Goal: Leave review/rating

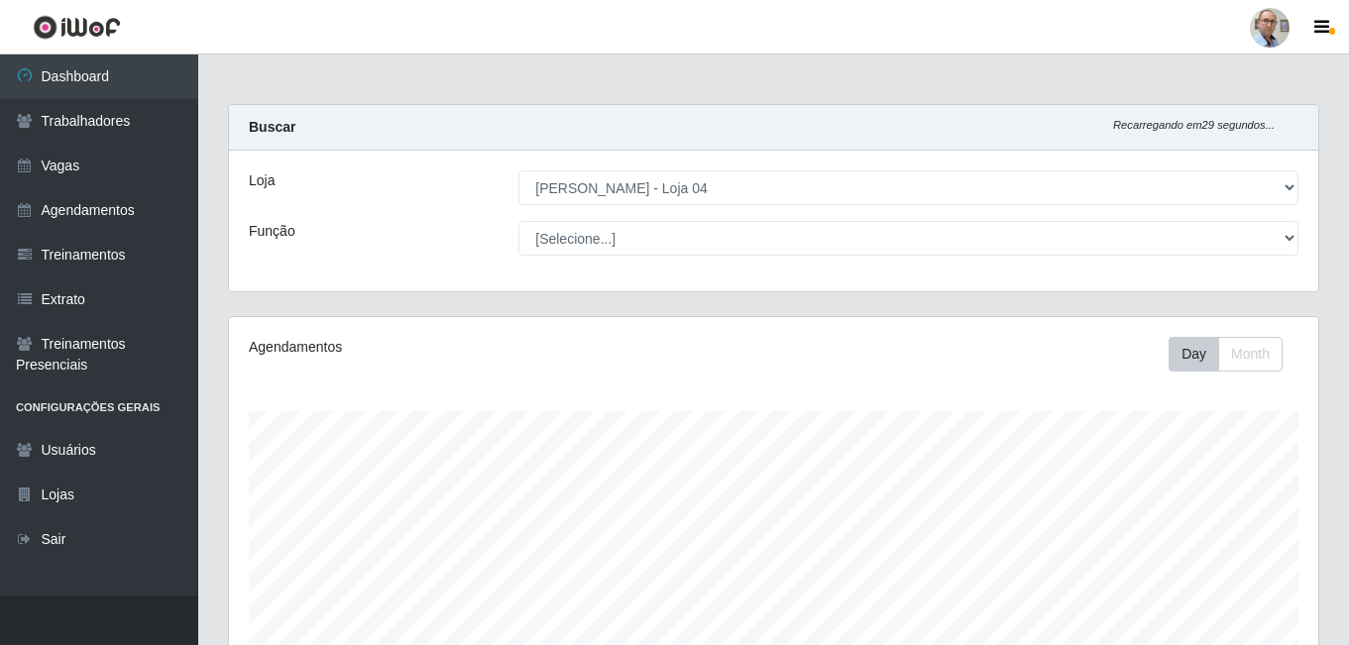
select select "251"
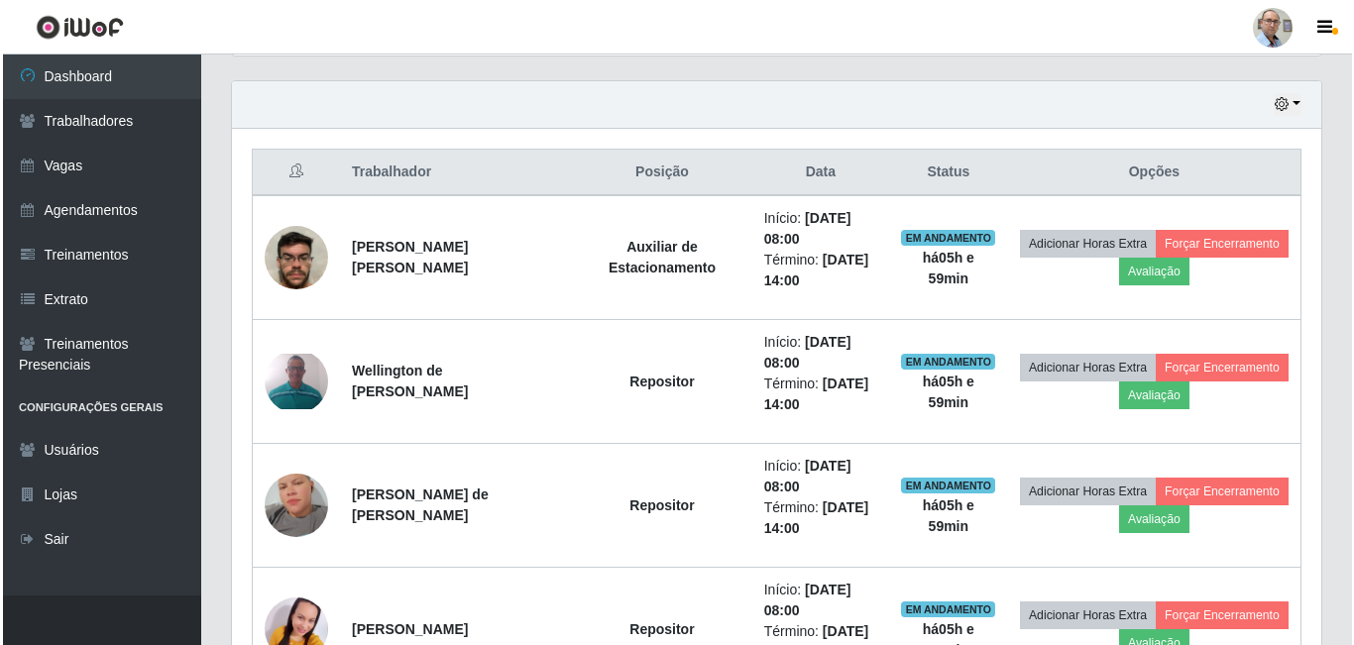
scroll to position [690, 0]
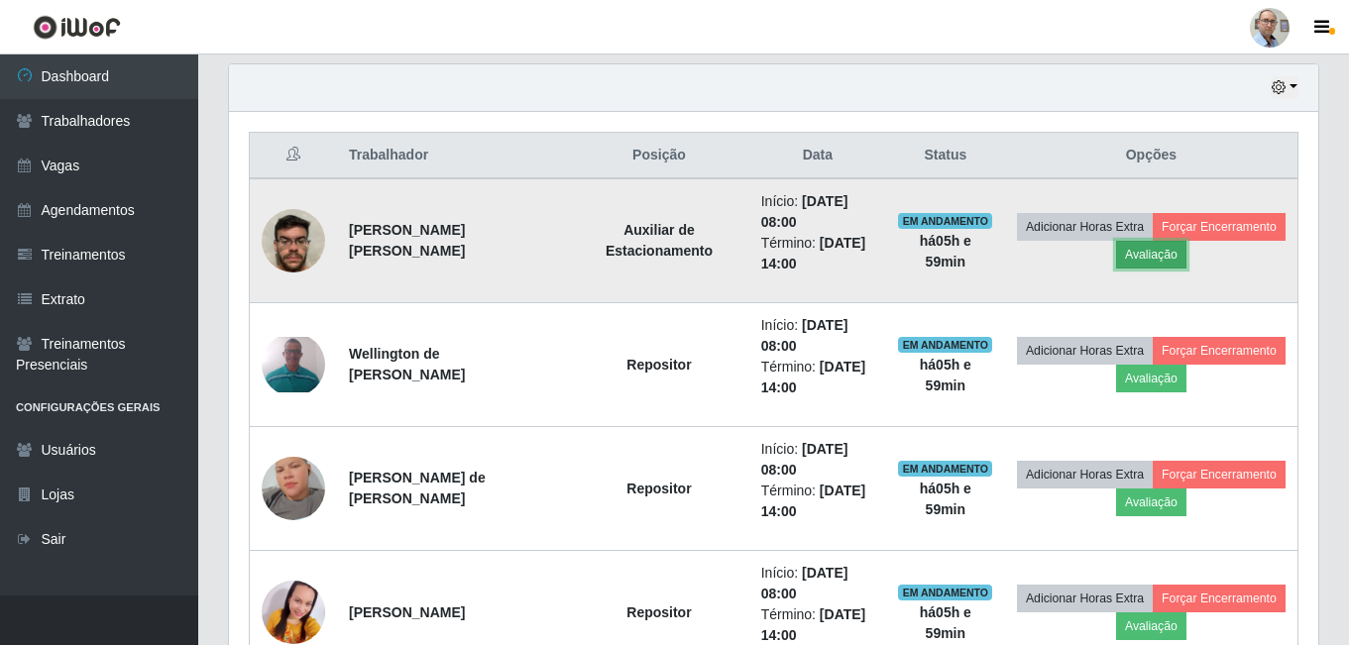
click at [1186, 260] on button "Avaliação" at bounding box center [1151, 255] width 70 height 28
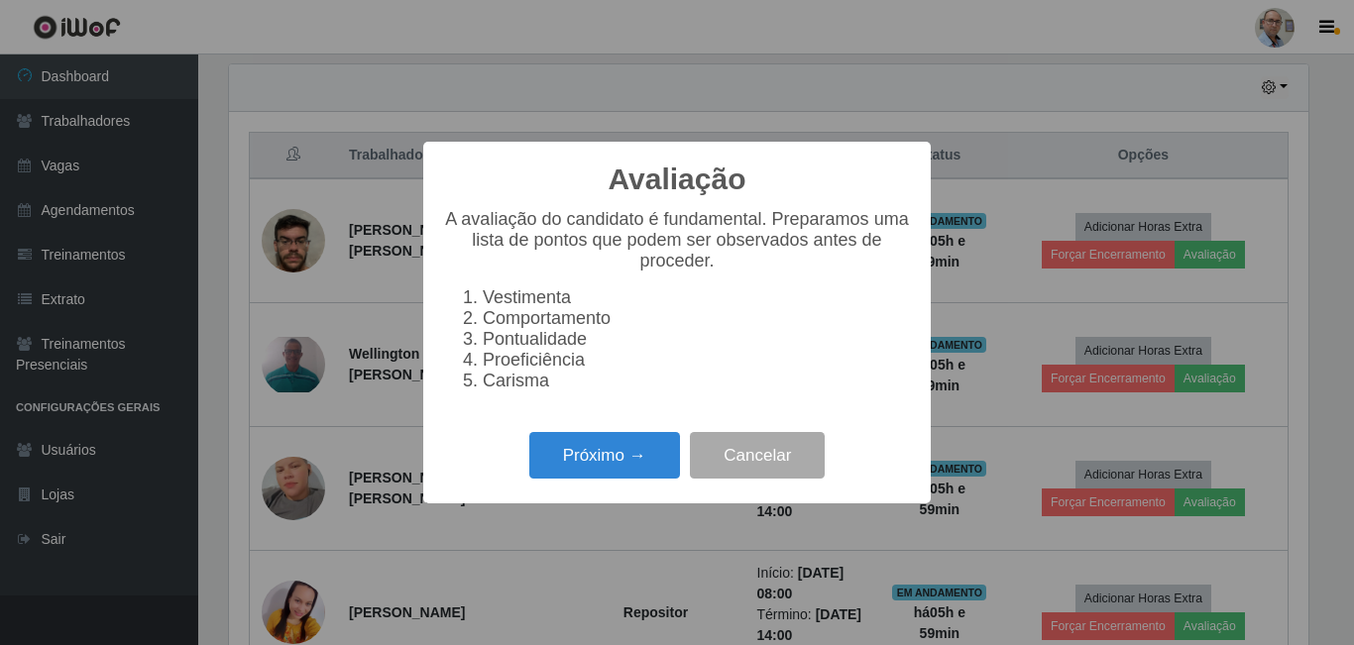
scroll to position [411, 1079]
click at [584, 473] on button "Próximo →" at bounding box center [604, 455] width 151 height 47
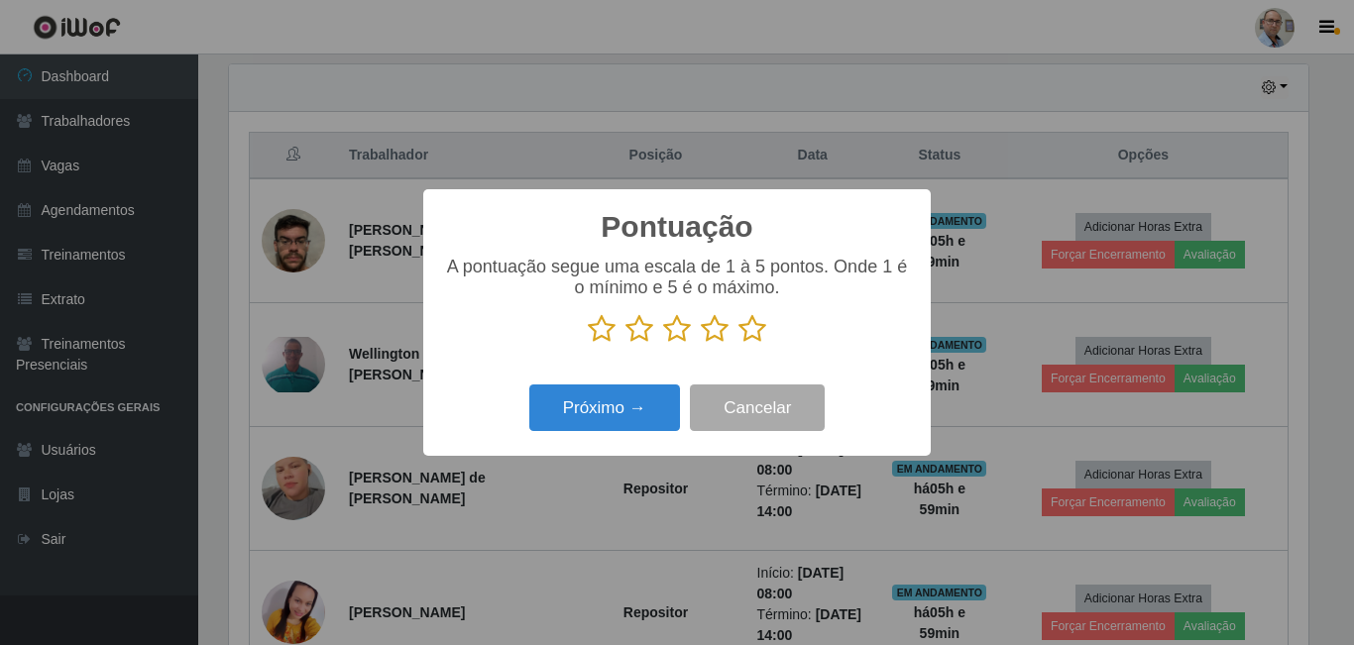
click at [677, 337] on icon at bounding box center [677, 329] width 28 height 30
click at [663, 344] on input "radio" at bounding box center [663, 344] width 0 height 0
click at [616, 408] on button "Próximo →" at bounding box center [604, 408] width 151 height 47
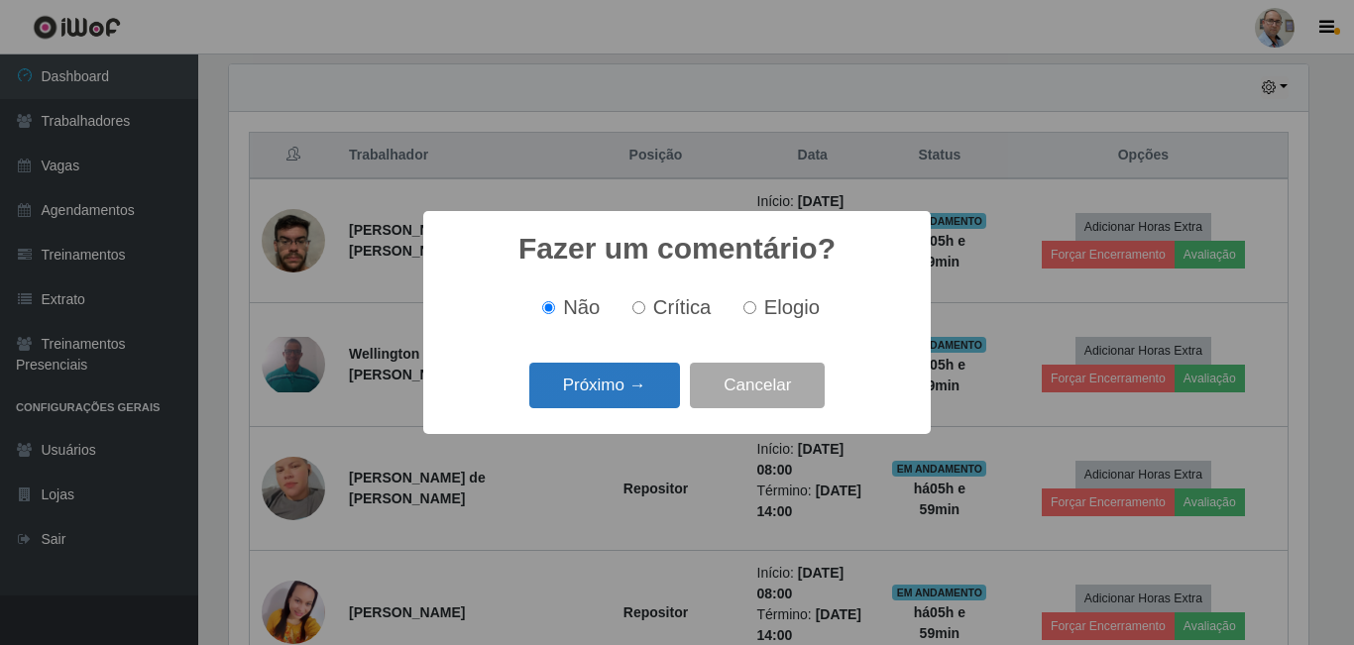
click at [605, 400] on button "Próximo →" at bounding box center [604, 386] width 151 height 47
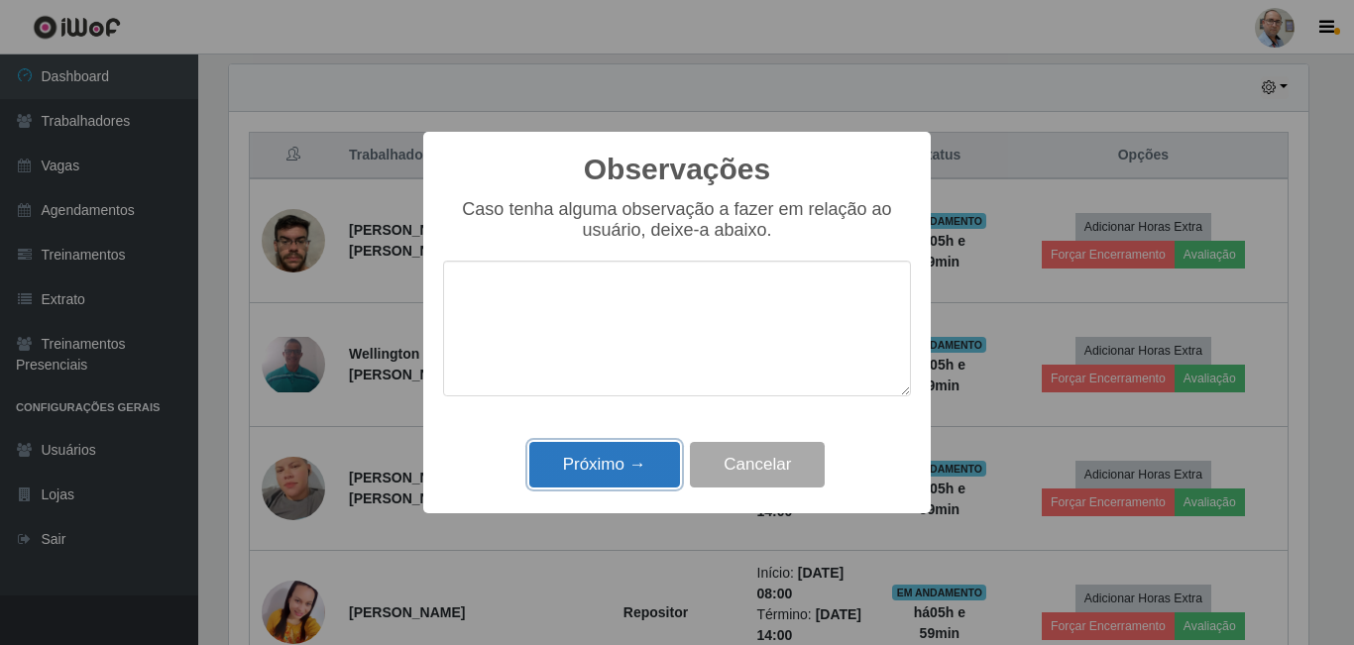
click at [600, 469] on button "Próximo →" at bounding box center [604, 465] width 151 height 47
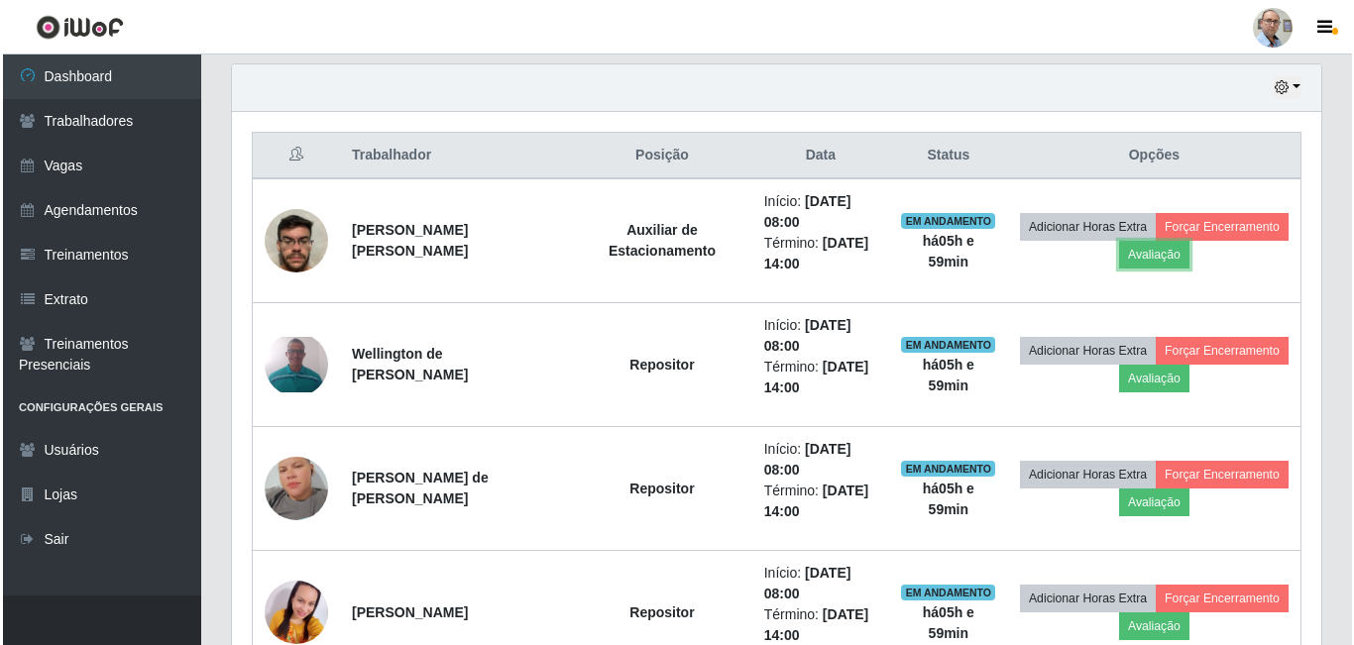
scroll to position [411, 1089]
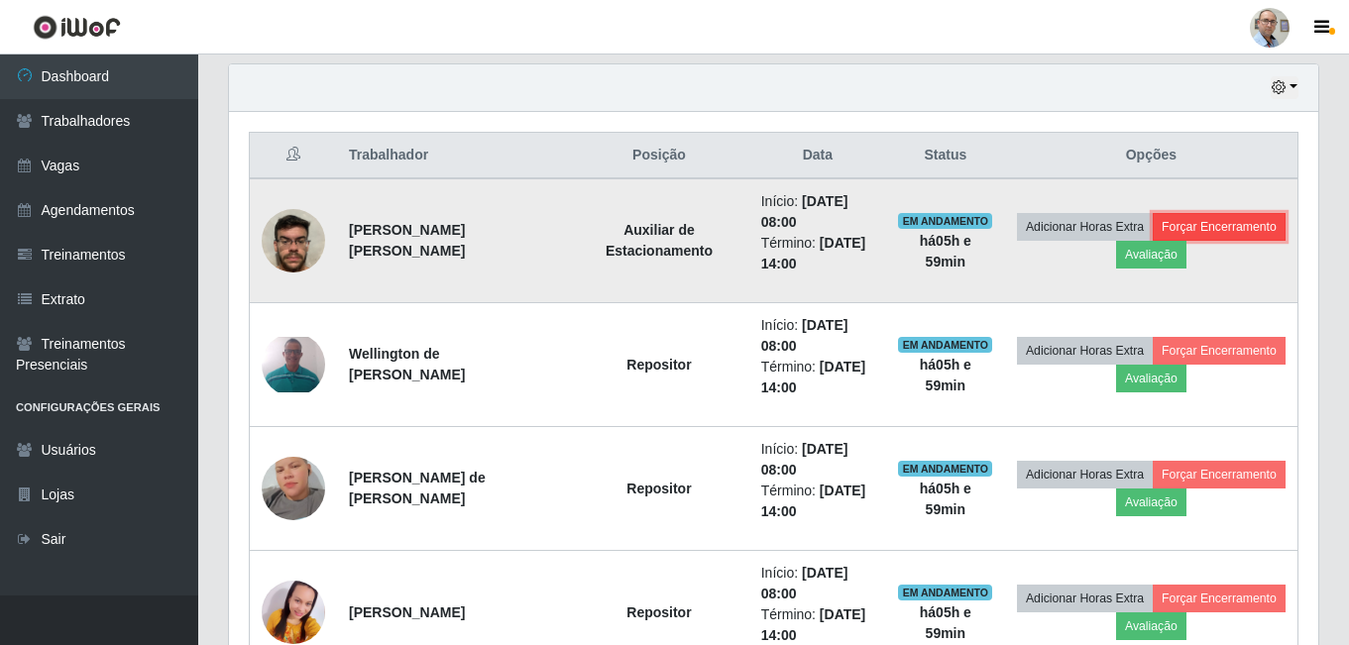
click at [1153, 241] on button "Forçar Encerramento" at bounding box center [1219, 227] width 133 height 28
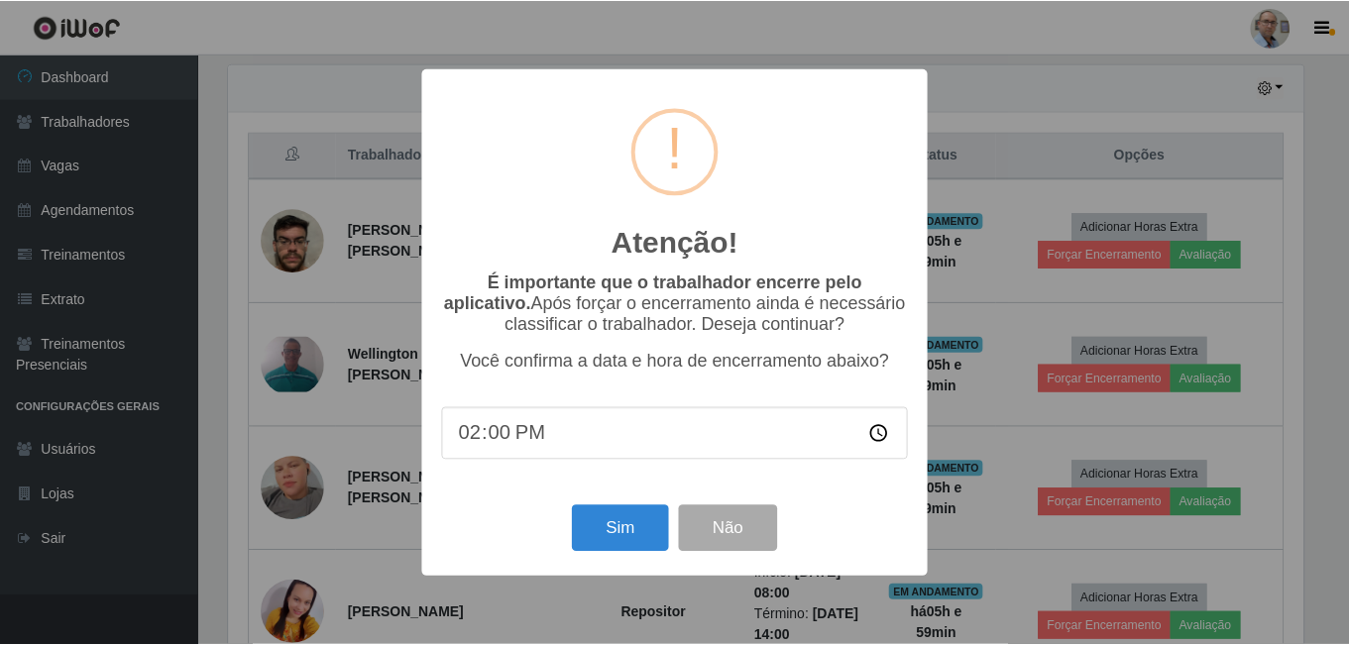
scroll to position [411, 1079]
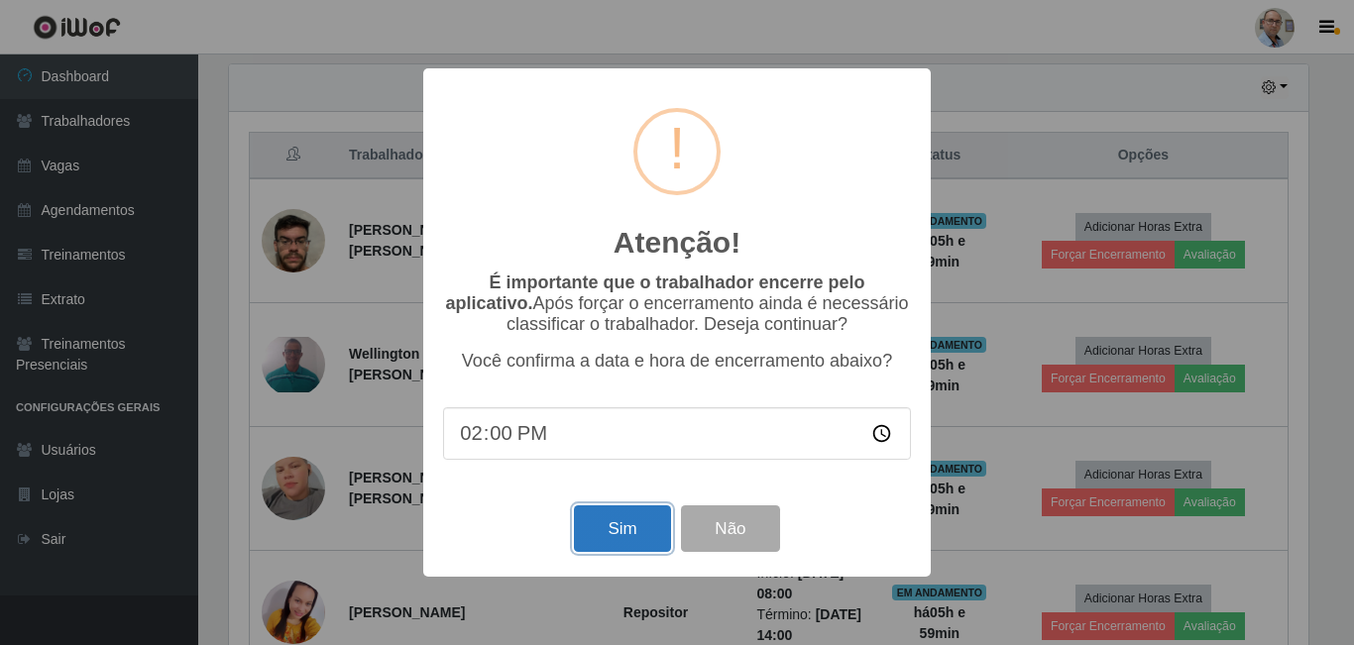
click at [615, 536] on button "Sim" at bounding box center [622, 529] width 96 height 47
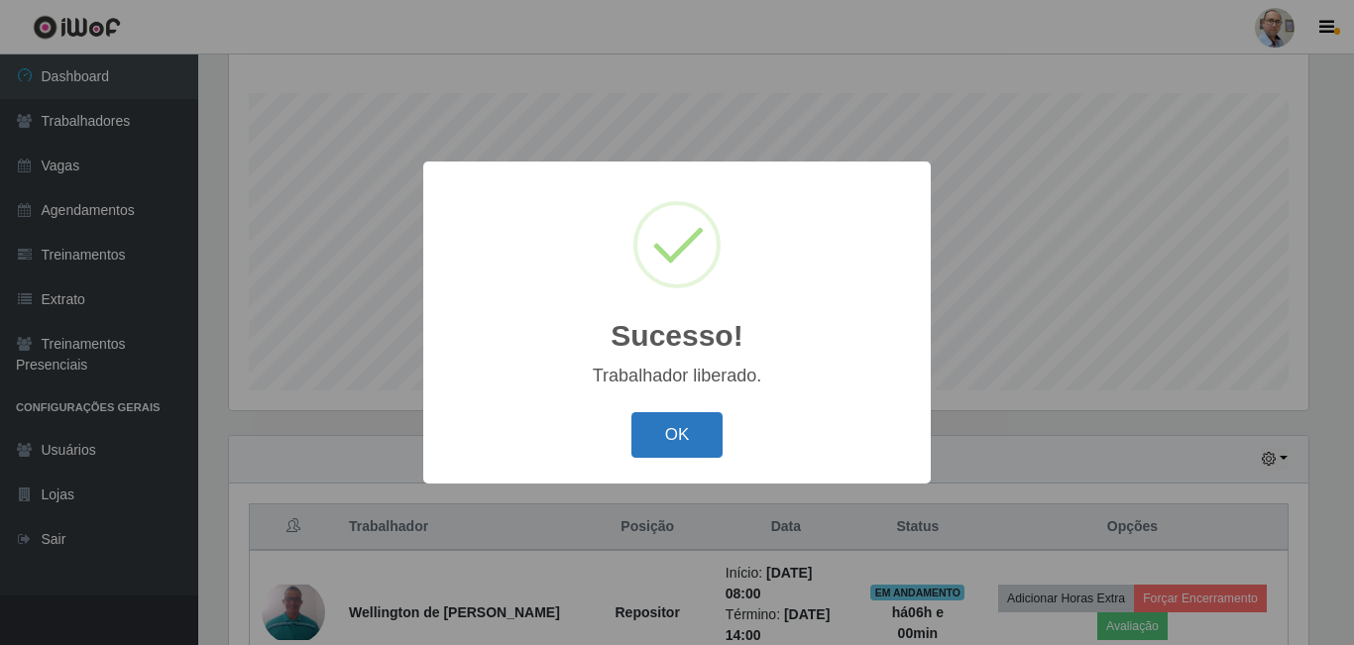
click at [680, 419] on button "OK" at bounding box center [677, 435] width 92 height 47
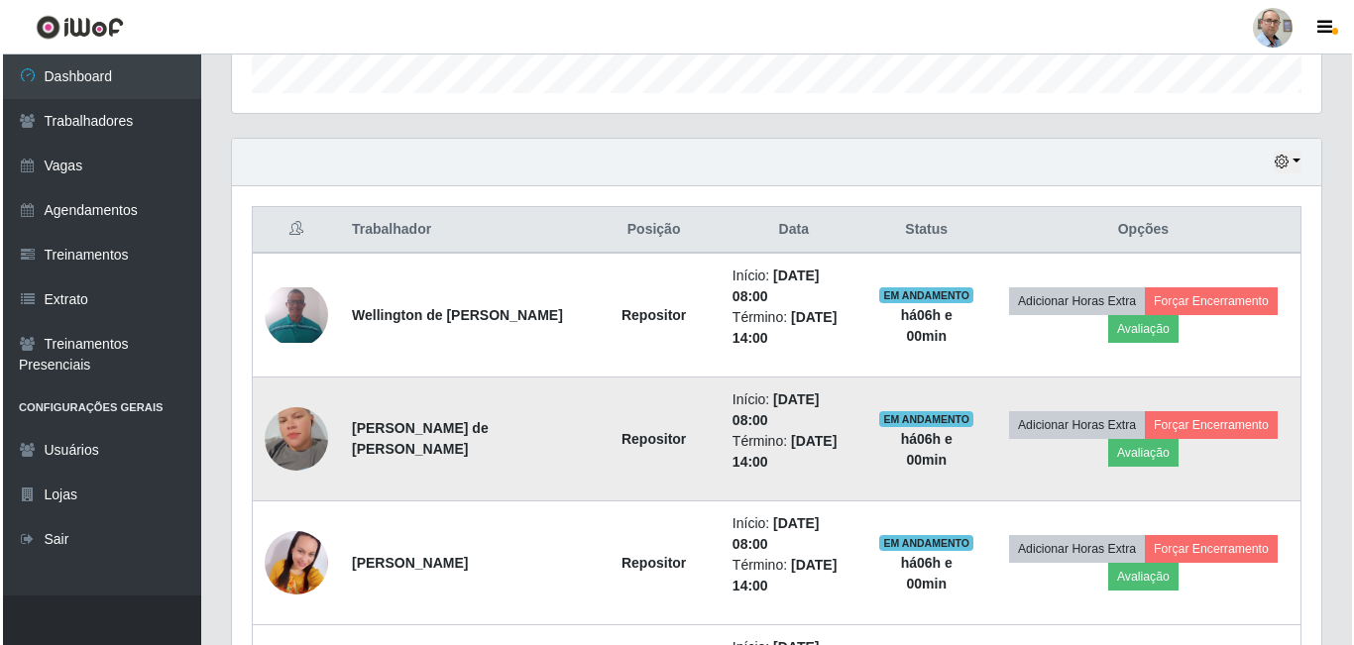
scroll to position [814, 0]
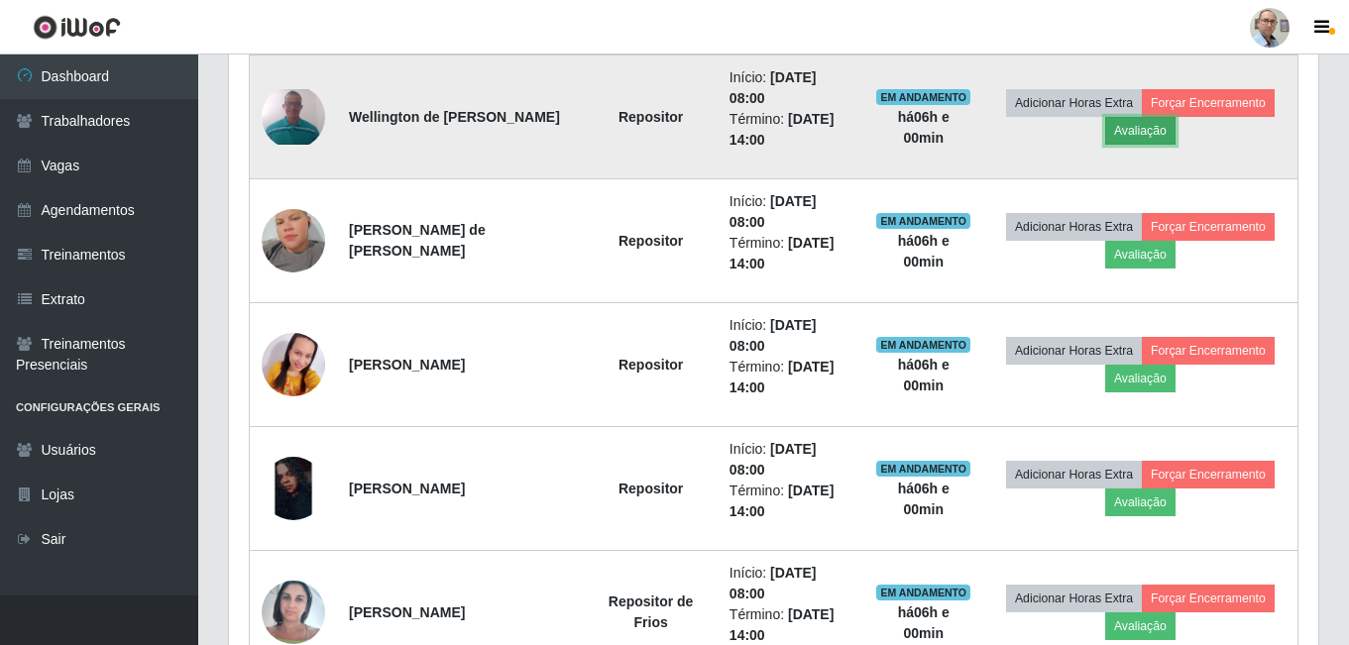
click at [1137, 130] on button "Avaliação" at bounding box center [1140, 131] width 70 height 28
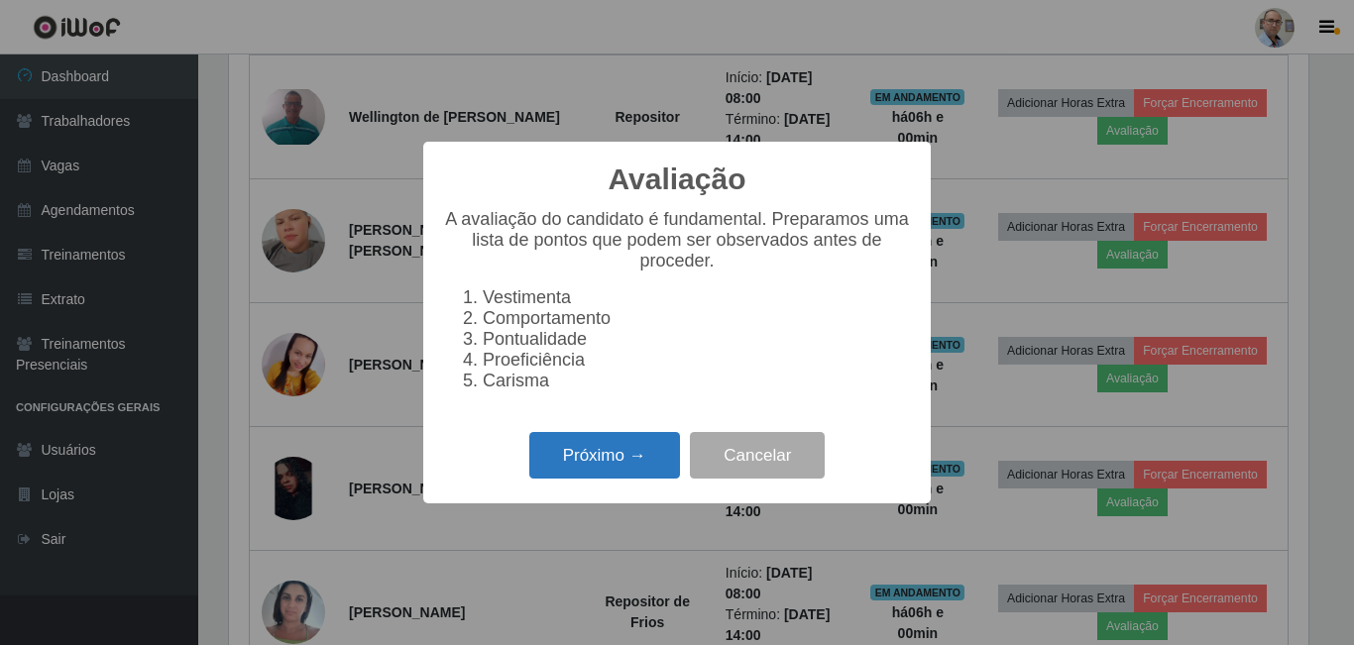
click at [593, 467] on button "Próximo →" at bounding box center [604, 455] width 151 height 47
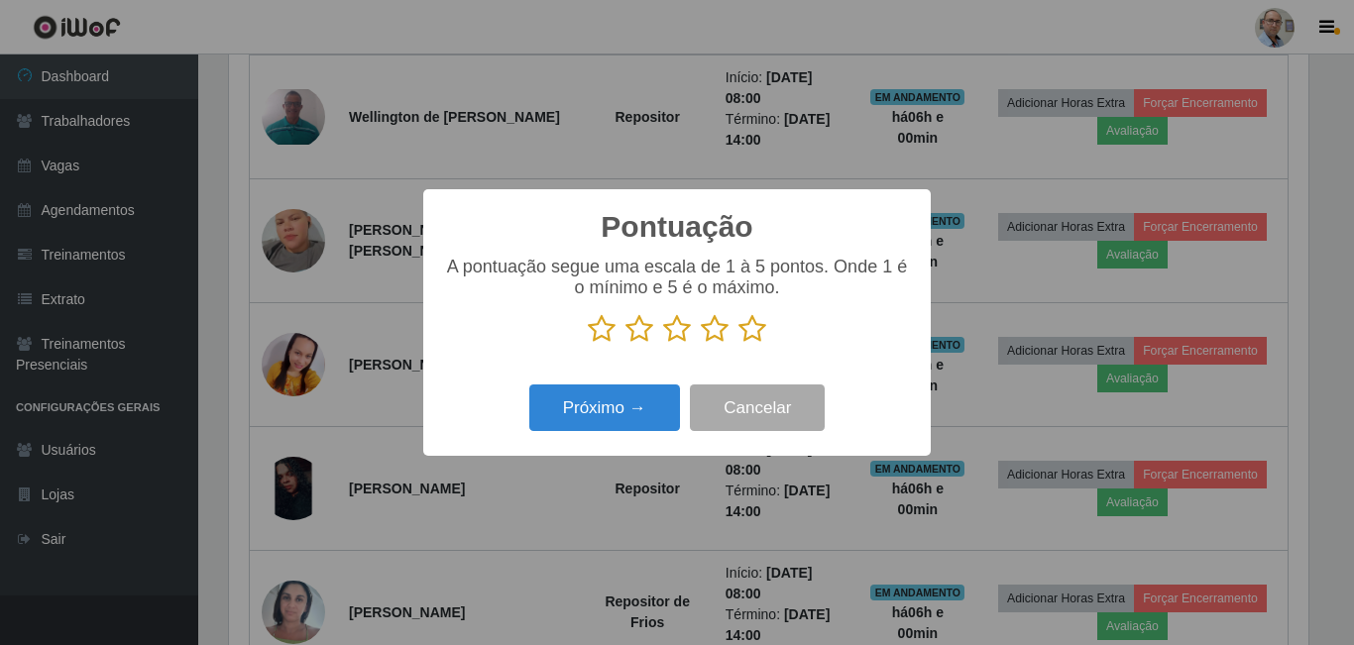
scroll to position [990795, 990127]
click at [761, 332] on icon at bounding box center [752, 329] width 28 height 30
click at [738, 344] on input "radio" at bounding box center [738, 344] width 0 height 0
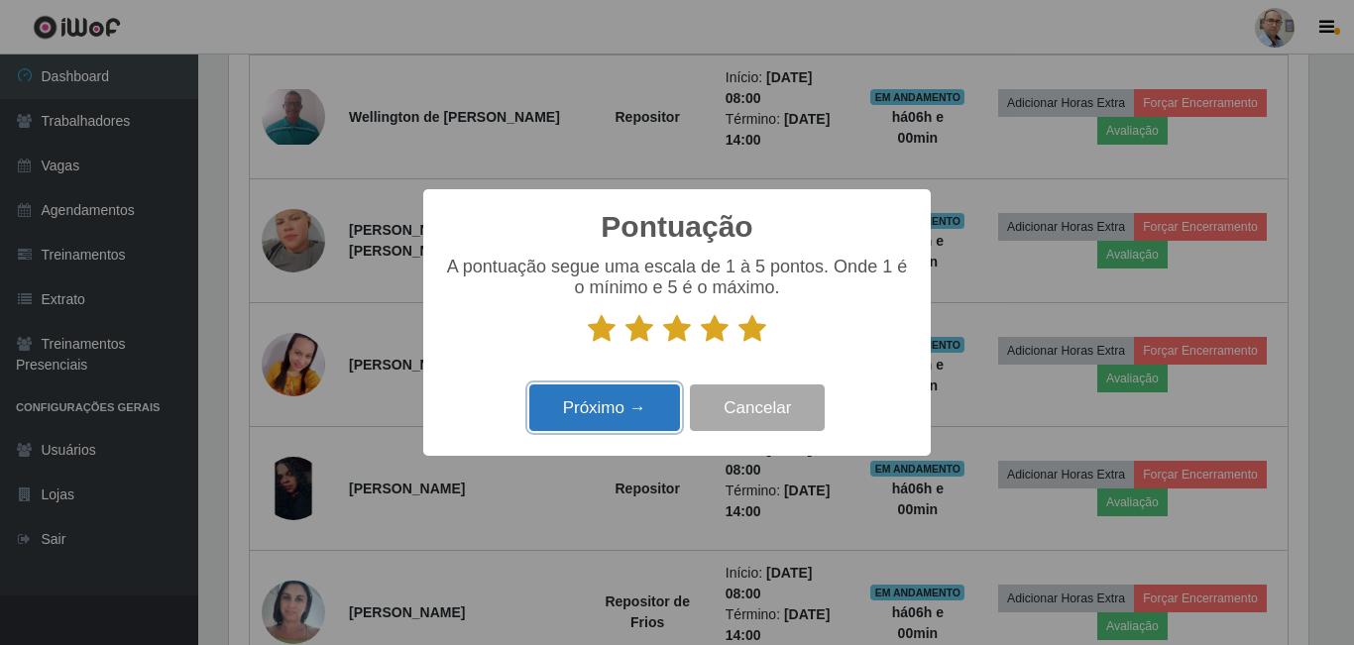
click at [618, 416] on button "Próximo →" at bounding box center [604, 408] width 151 height 47
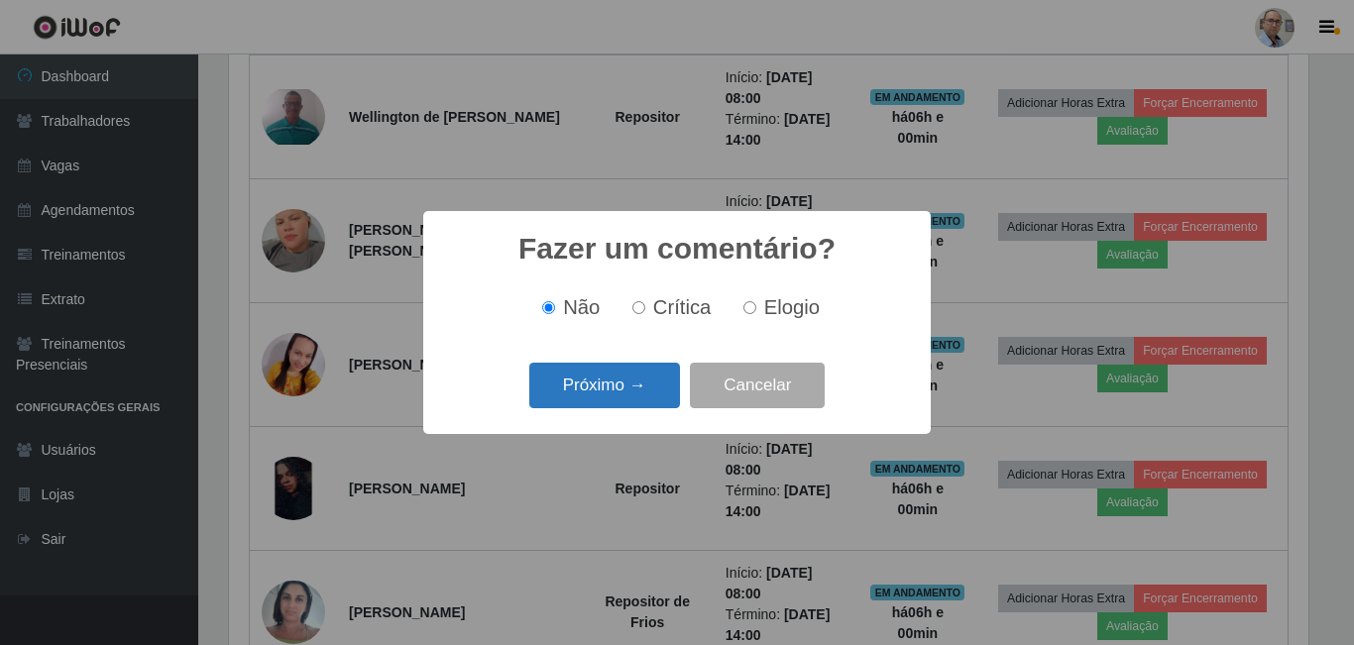
click at [618, 392] on button "Próximo →" at bounding box center [604, 386] width 151 height 47
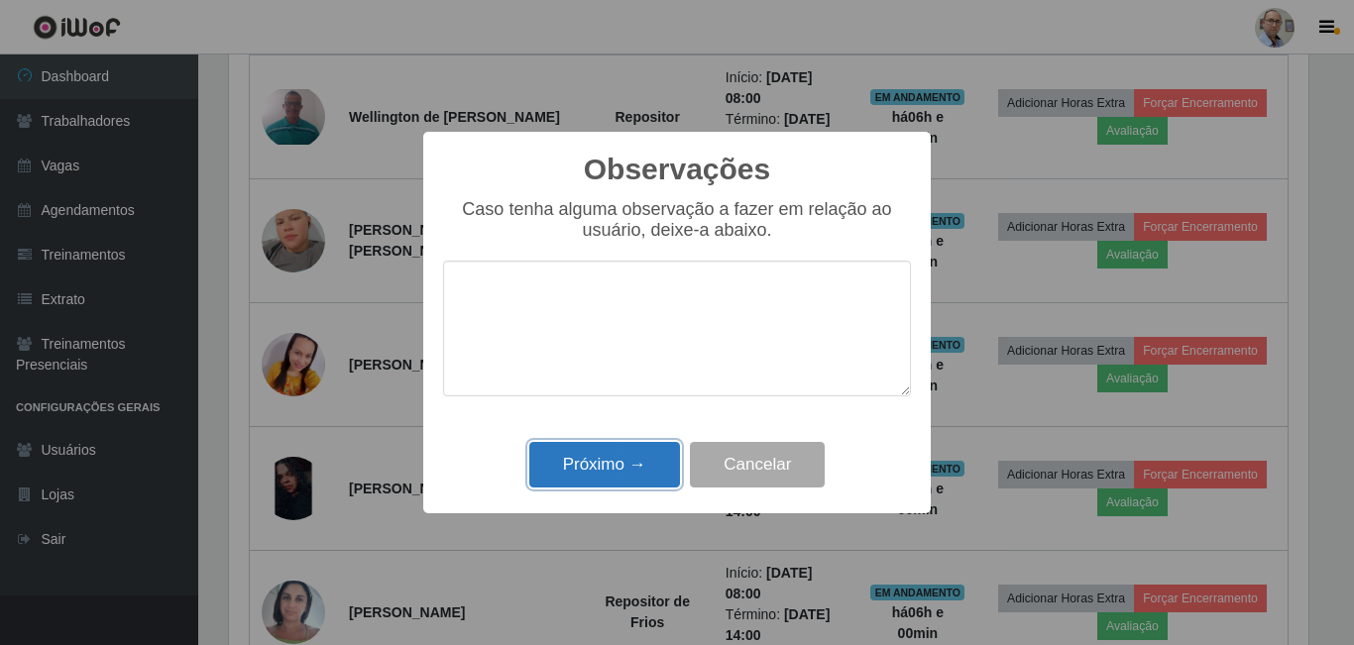
click at [592, 483] on button "Próximo →" at bounding box center [604, 465] width 151 height 47
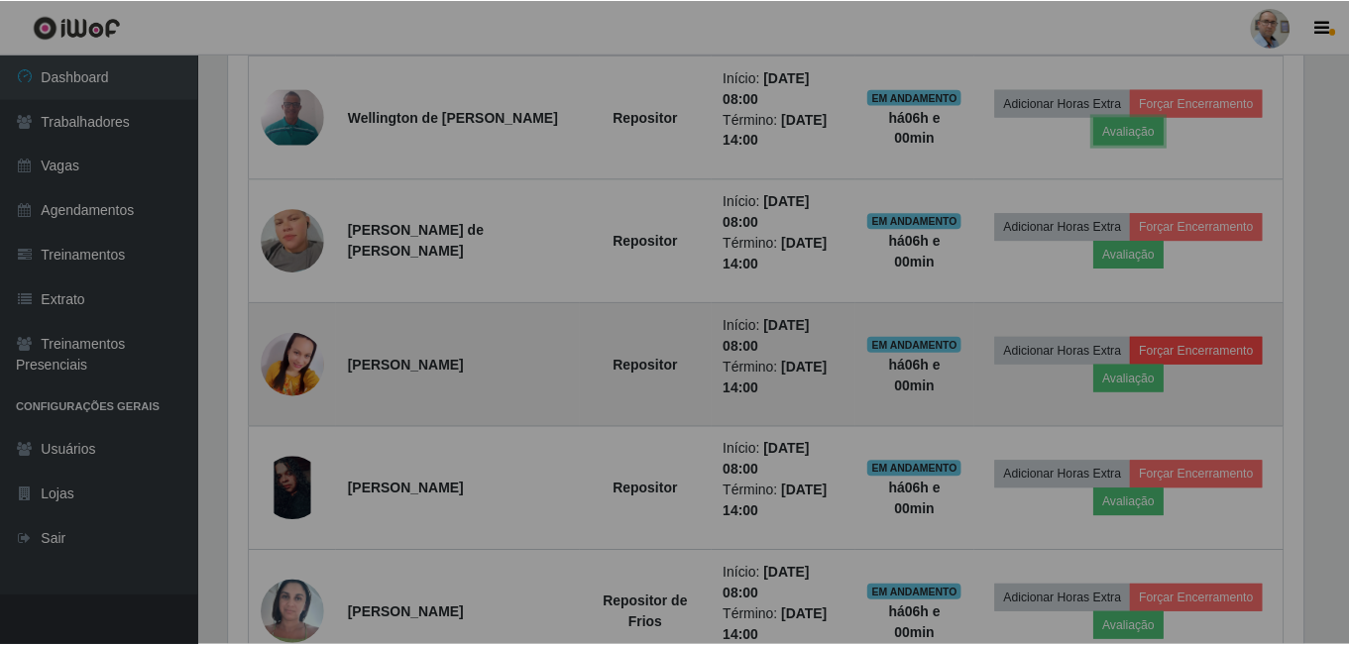
scroll to position [411, 1089]
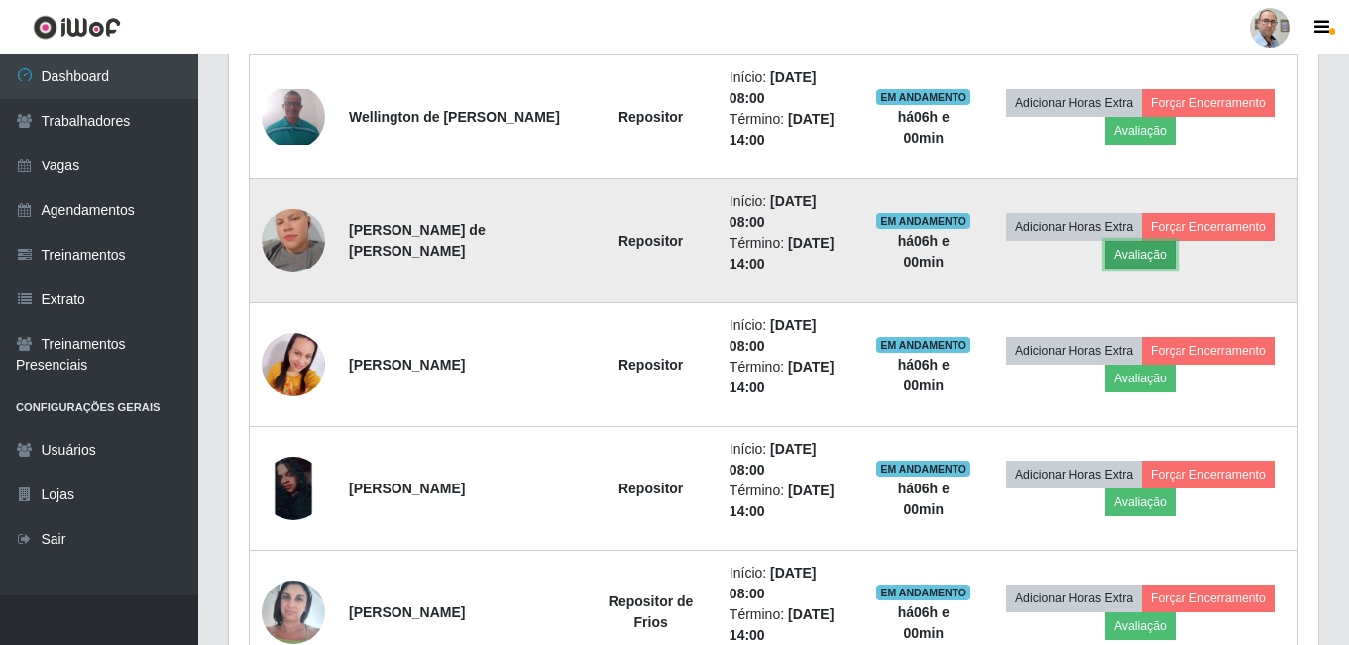
click at [1146, 261] on button "Avaliação" at bounding box center [1140, 255] width 70 height 28
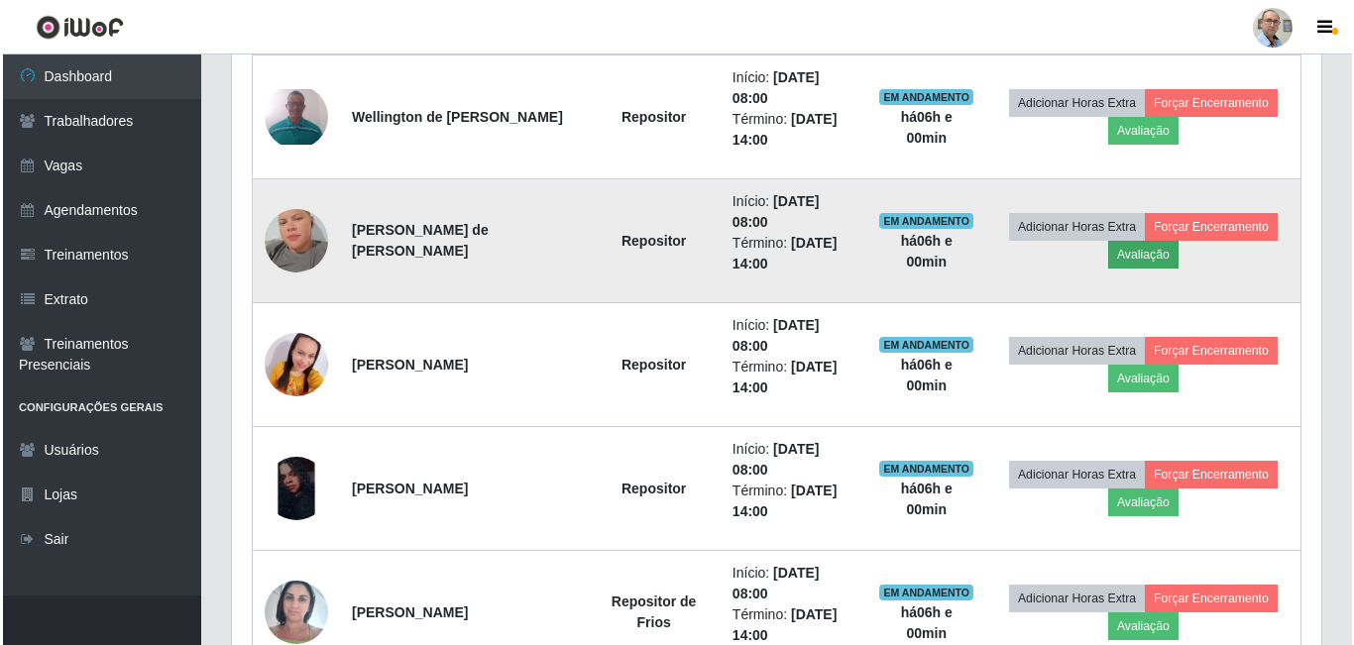
scroll to position [411, 1079]
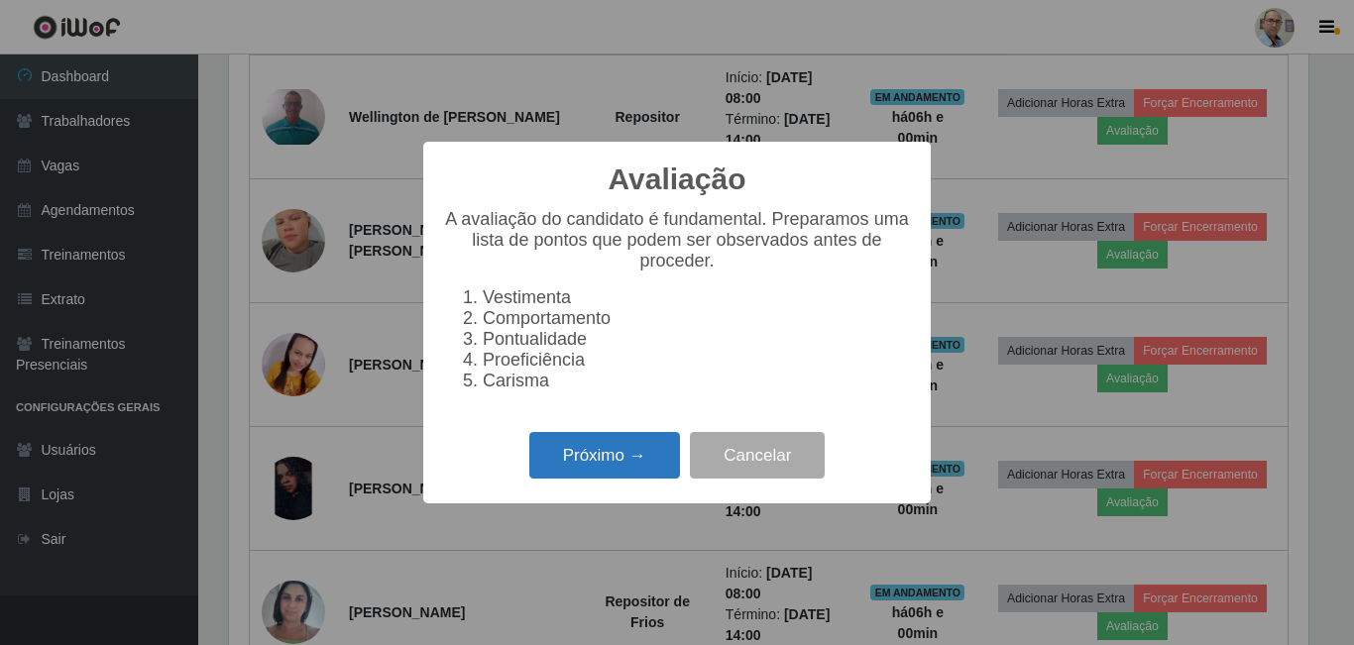
click at [586, 467] on button "Próximo →" at bounding box center [604, 455] width 151 height 47
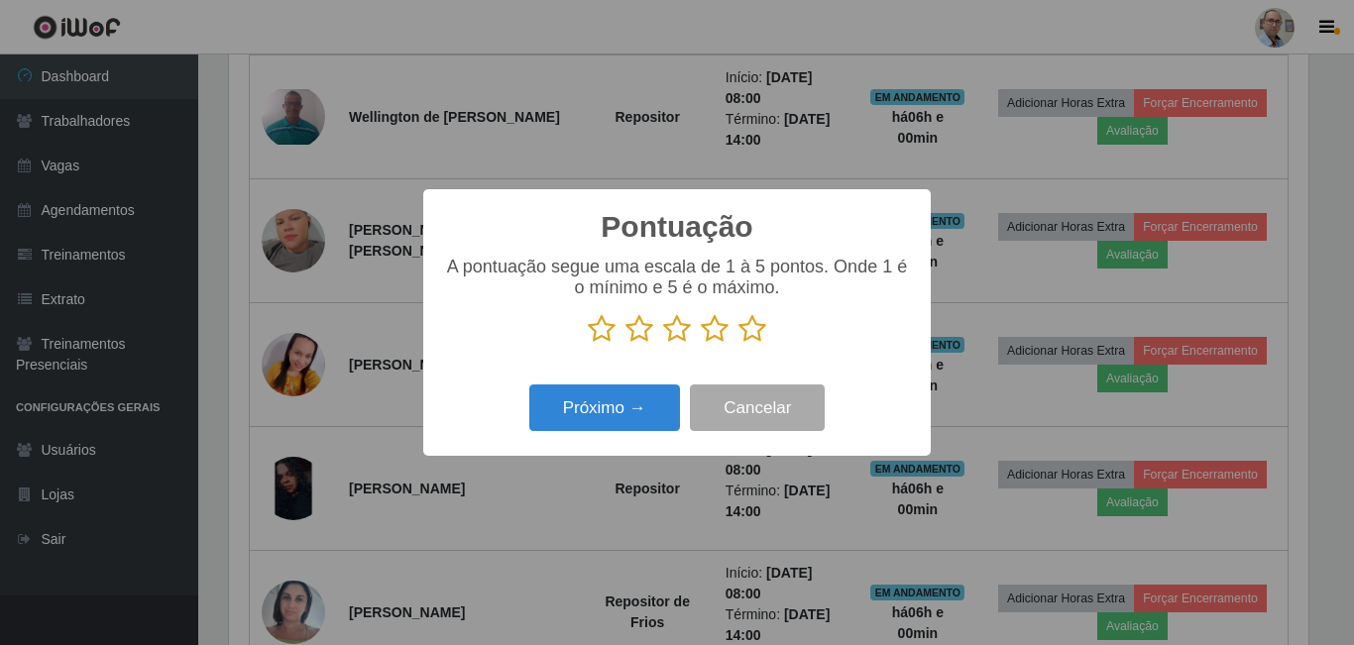
click at [744, 333] on icon at bounding box center [752, 329] width 28 height 30
click at [738, 344] on input "radio" at bounding box center [738, 344] width 0 height 0
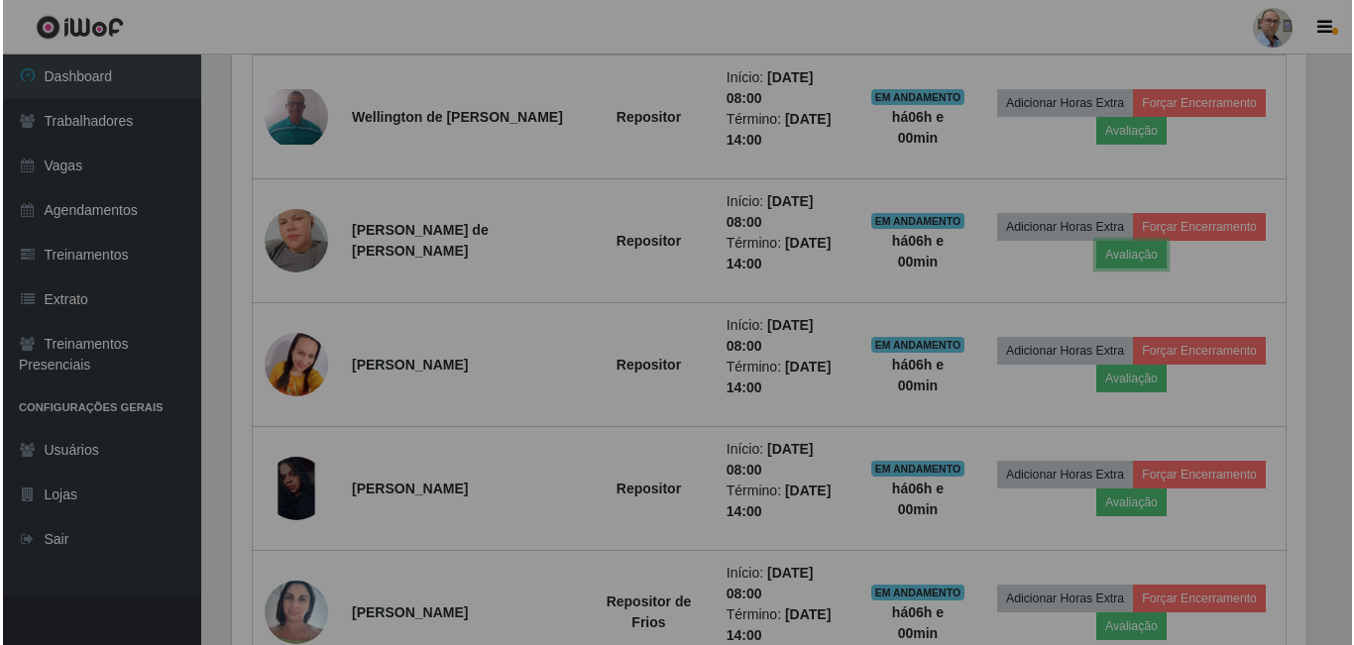
scroll to position [0, 0]
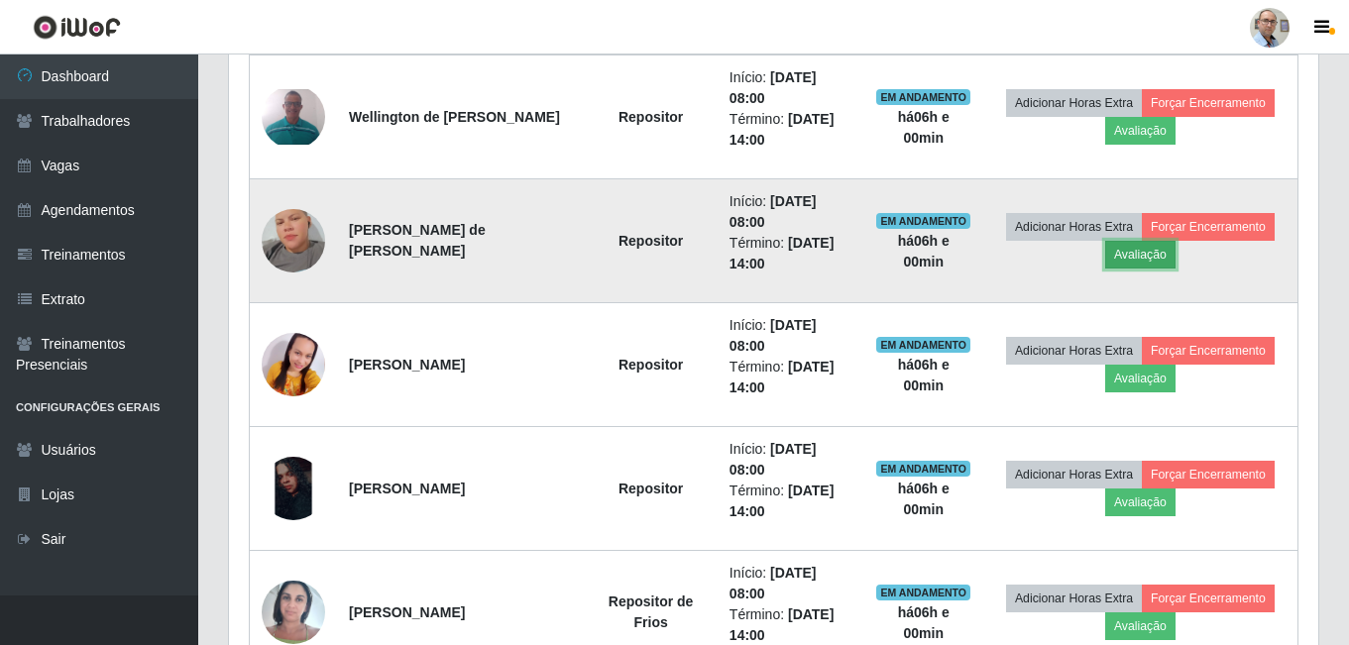
click at [1149, 255] on button "Avaliação" at bounding box center [1140, 255] width 70 height 28
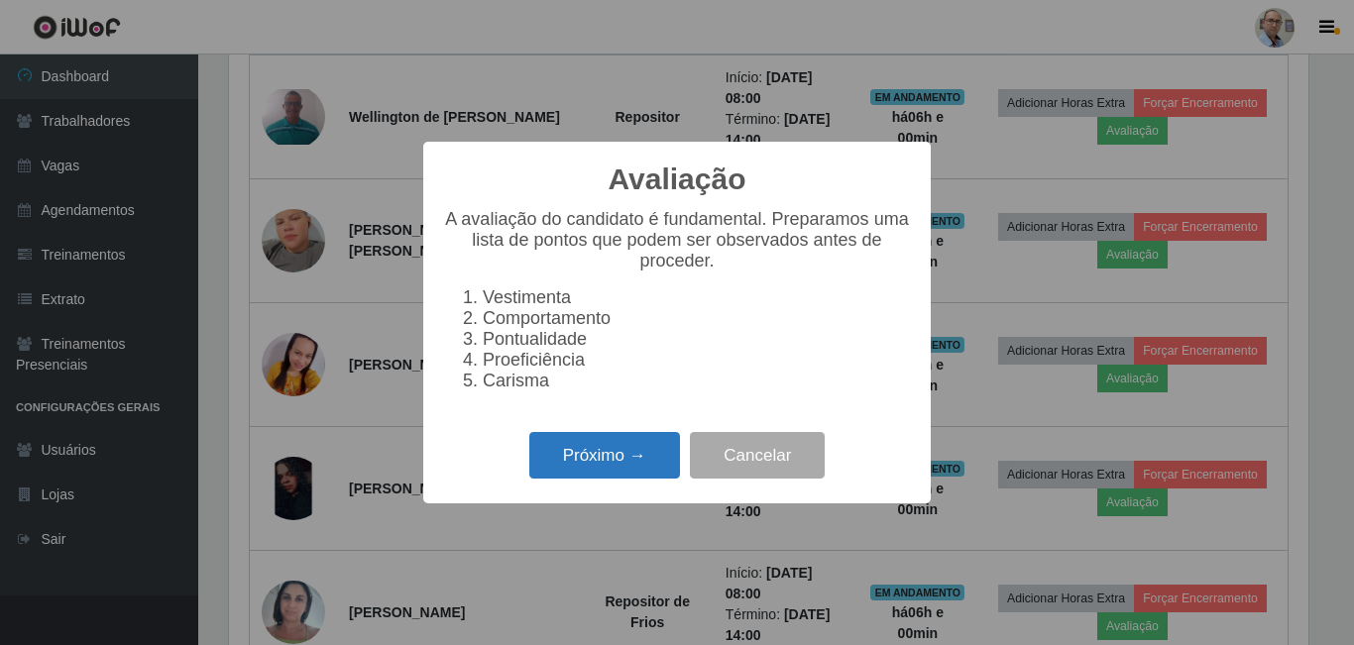
click at [562, 476] on button "Próximo →" at bounding box center [604, 455] width 151 height 47
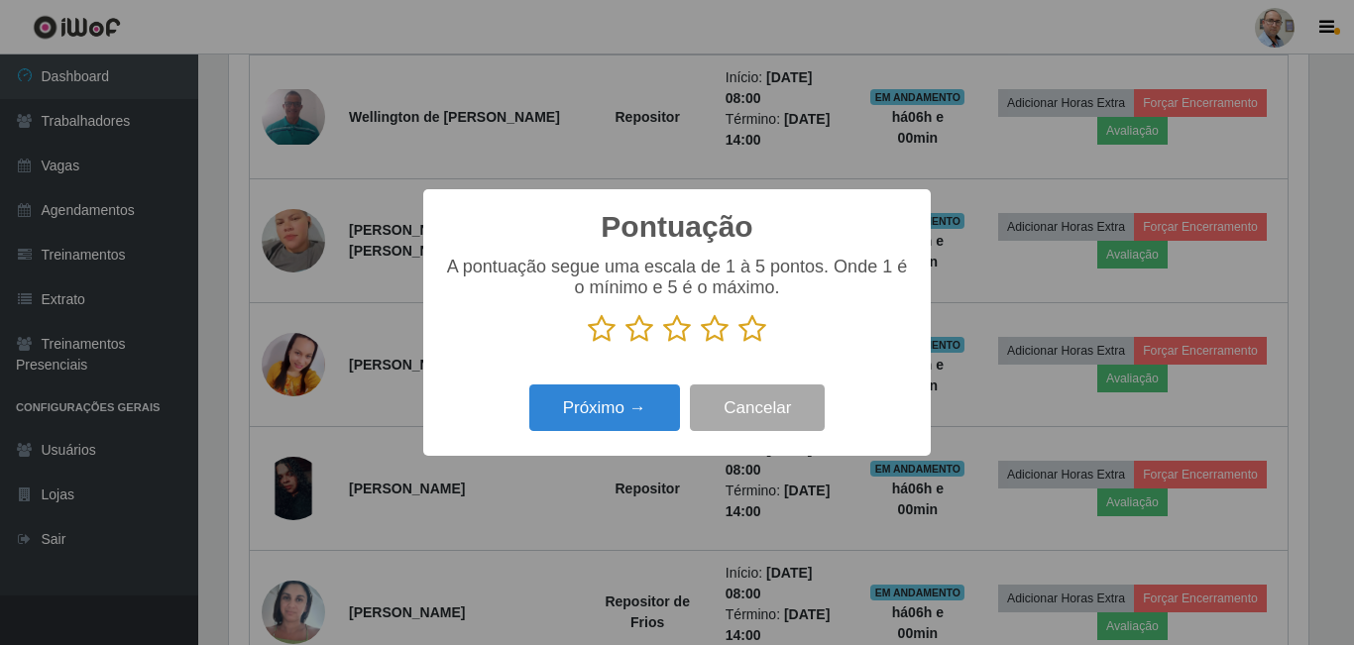
click at [751, 332] on icon at bounding box center [752, 329] width 28 height 30
click at [738, 344] on input "radio" at bounding box center [738, 344] width 0 height 0
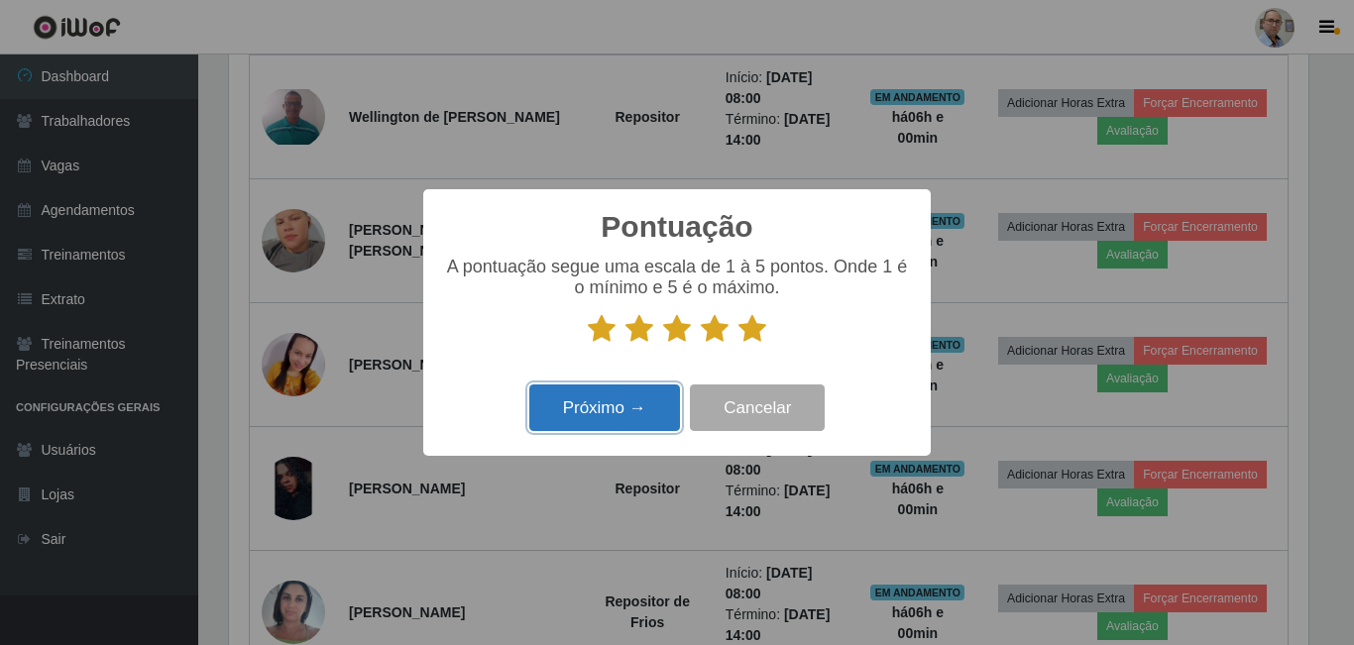
click at [541, 400] on button "Próximo →" at bounding box center [604, 408] width 151 height 47
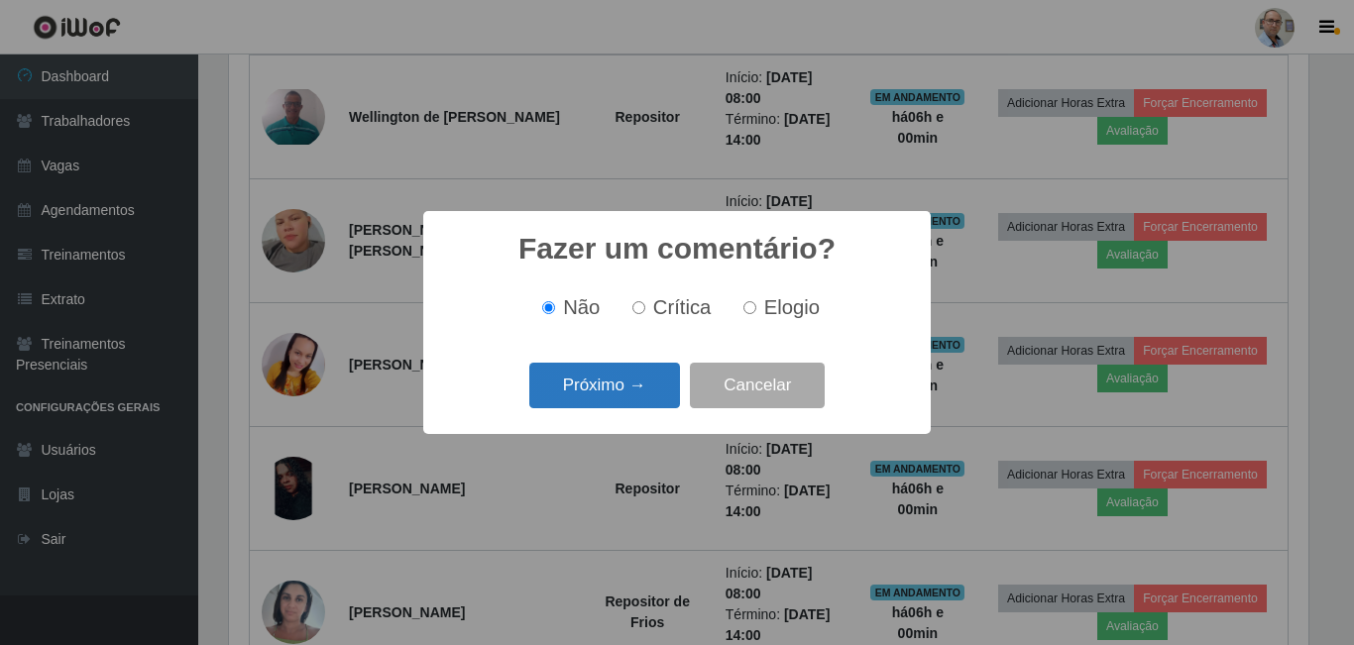
click at [568, 400] on button "Próximo →" at bounding box center [604, 386] width 151 height 47
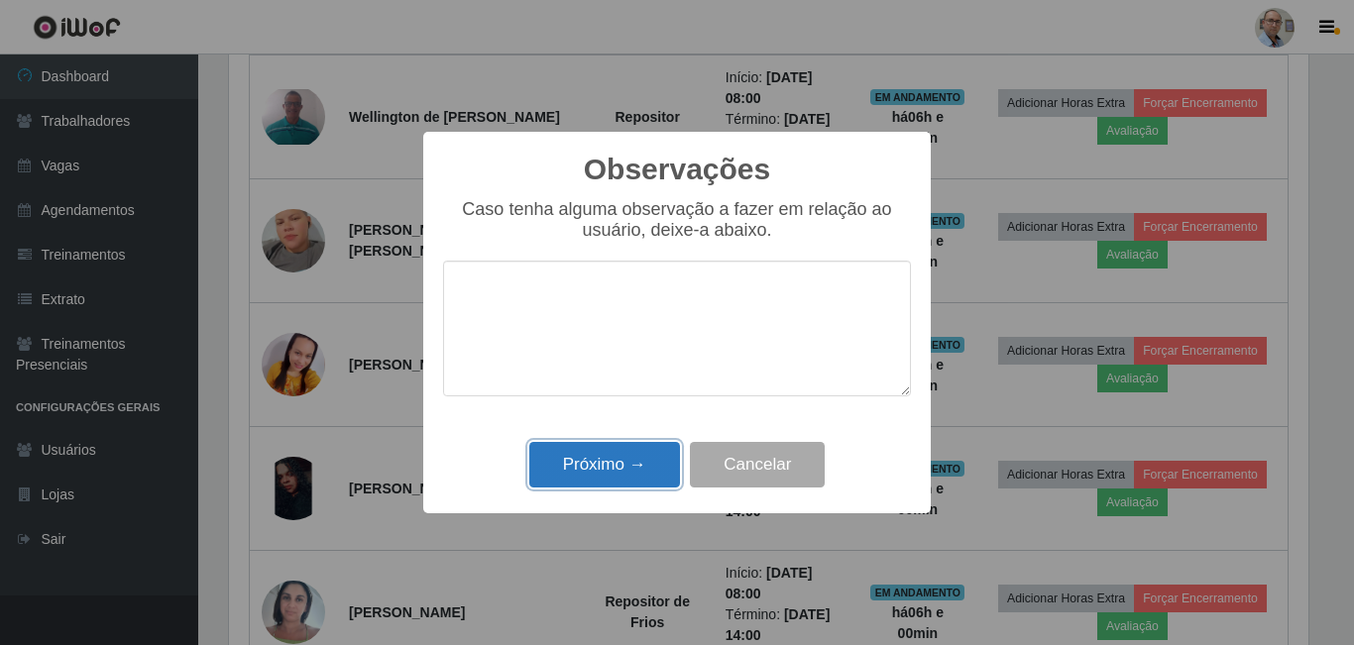
click at [602, 468] on button "Próximo →" at bounding box center [604, 465] width 151 height 47
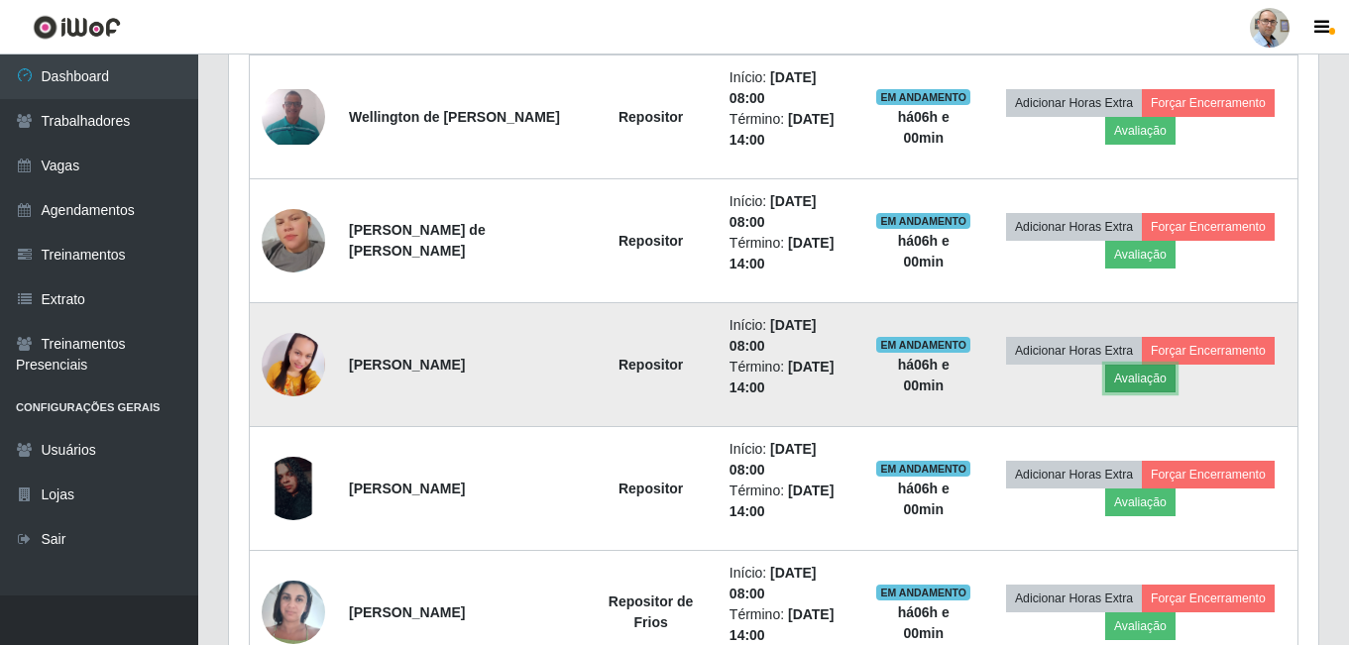
click at [1124, 390] on button "Avaliação" at bounding box center [1140, 379] width 70 height 28
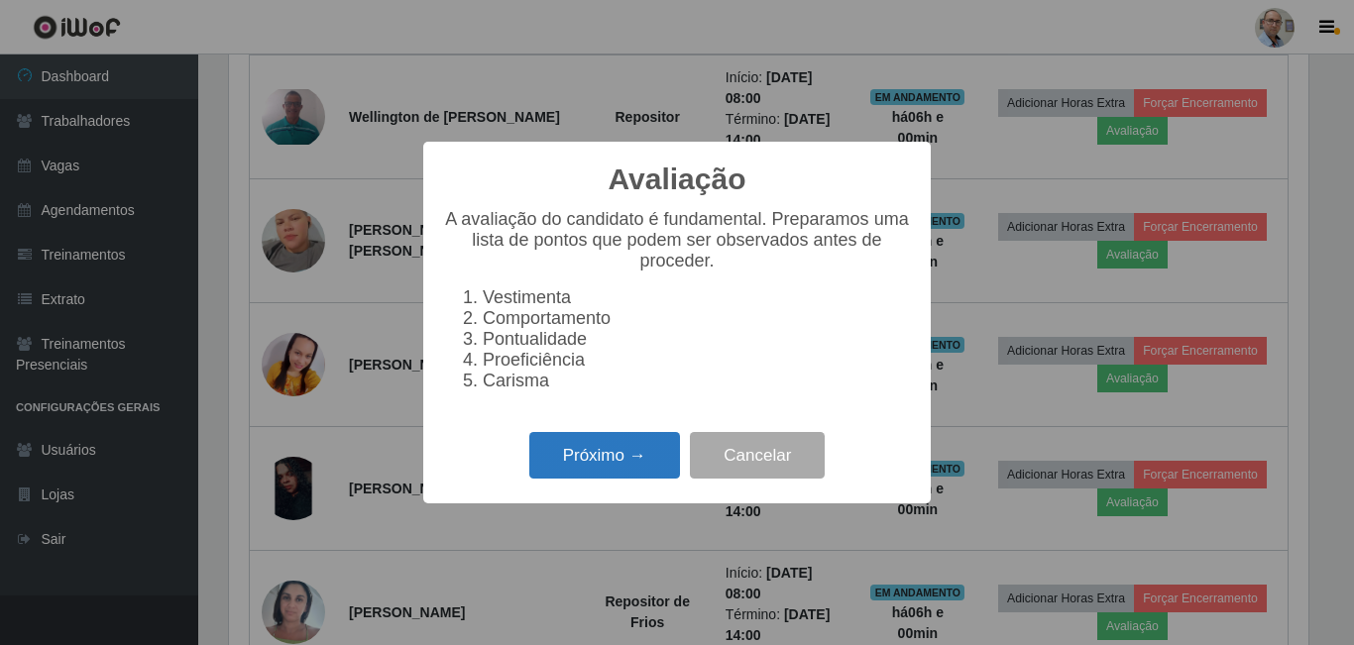
click at [612, 466] on button "Próximo →" at bounding box center [604, 455] width 151 height 47
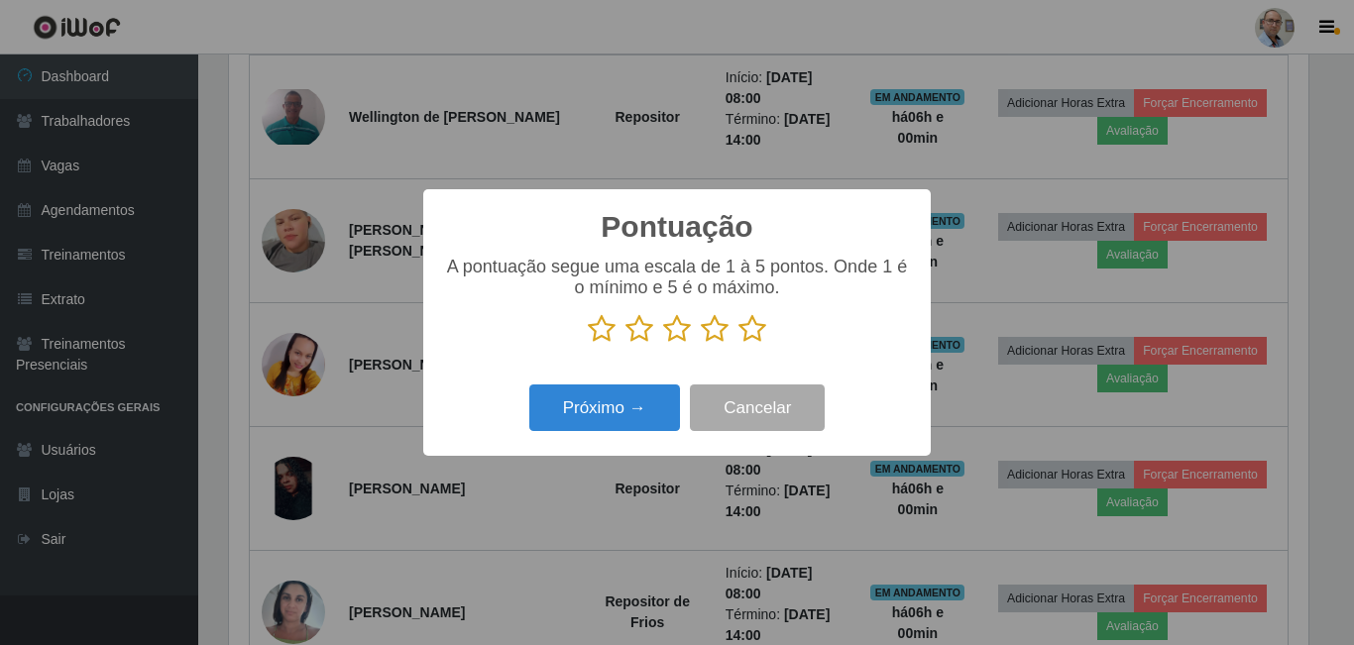
click at [759, 333] on icon at bounding box center [752, 329] width 28 height 30
click at [738, 344] on input "radio" at bounding box center [738, 344] width 0 height 0
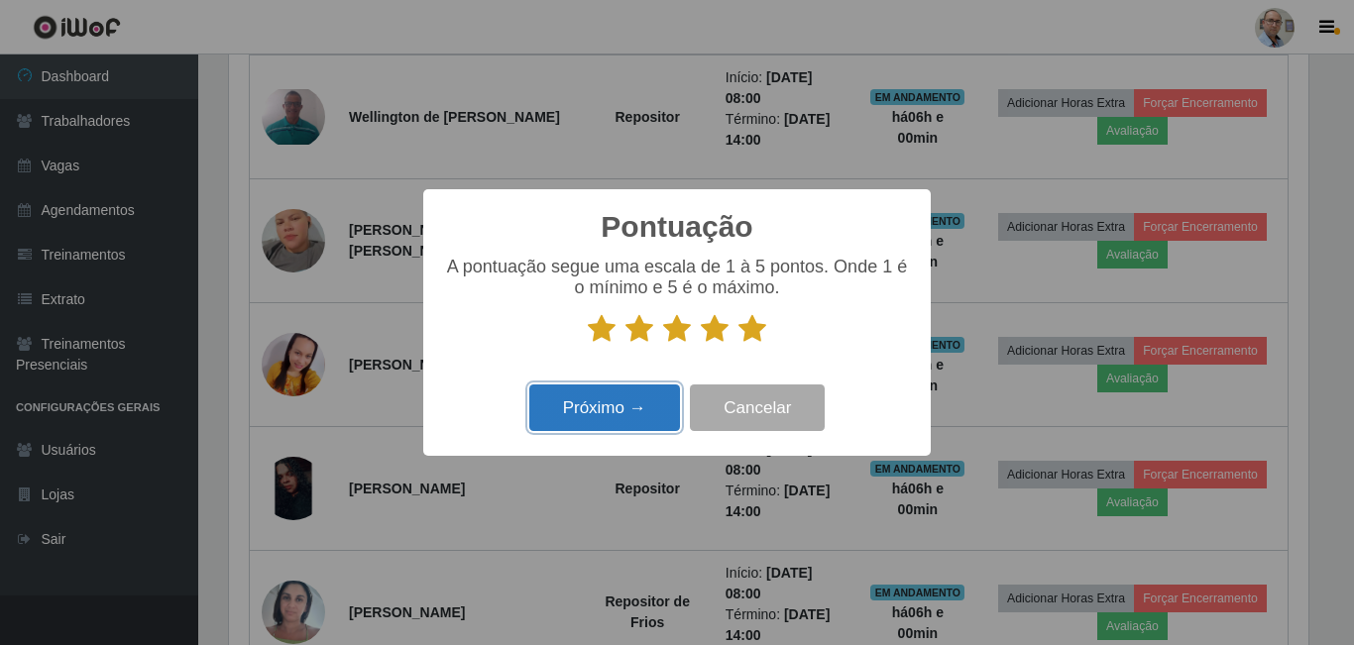
click at [606, 400] on button "Próximo →" at bounding box center [604, 408] width 151 height 47
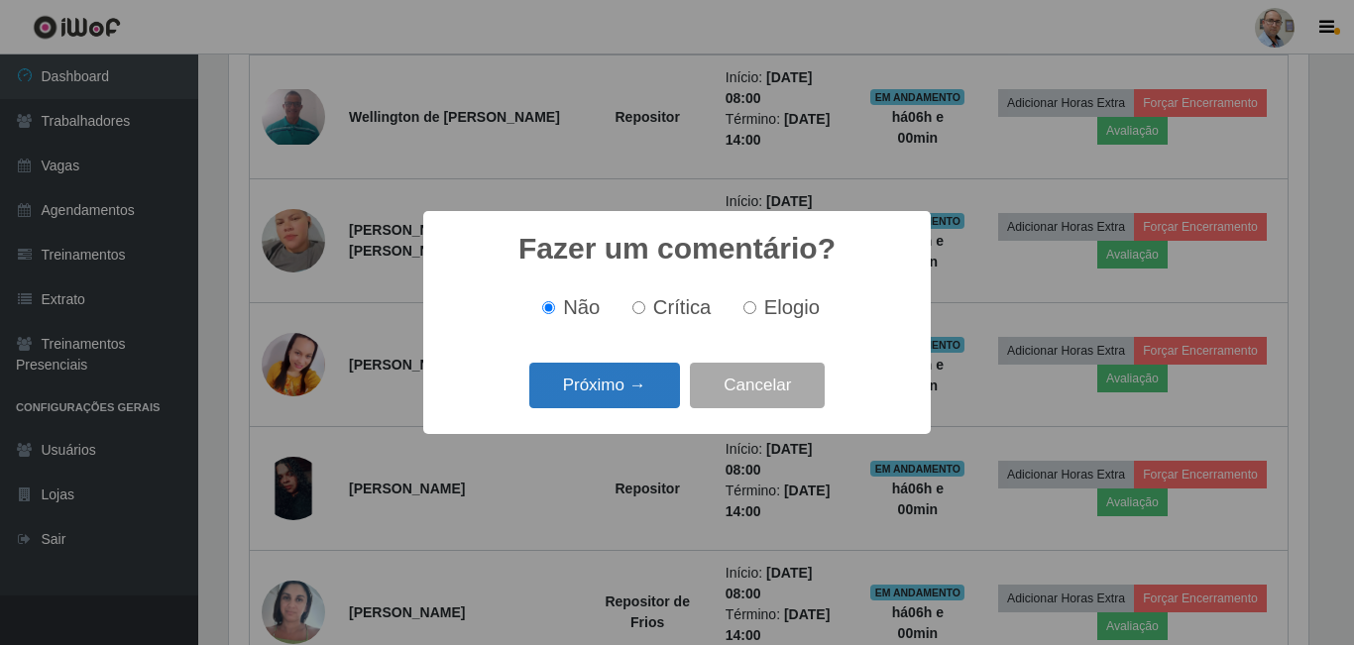
click at [599, 380] on button "Próximo →" at bounding box center [604, 386] width 151 height 47
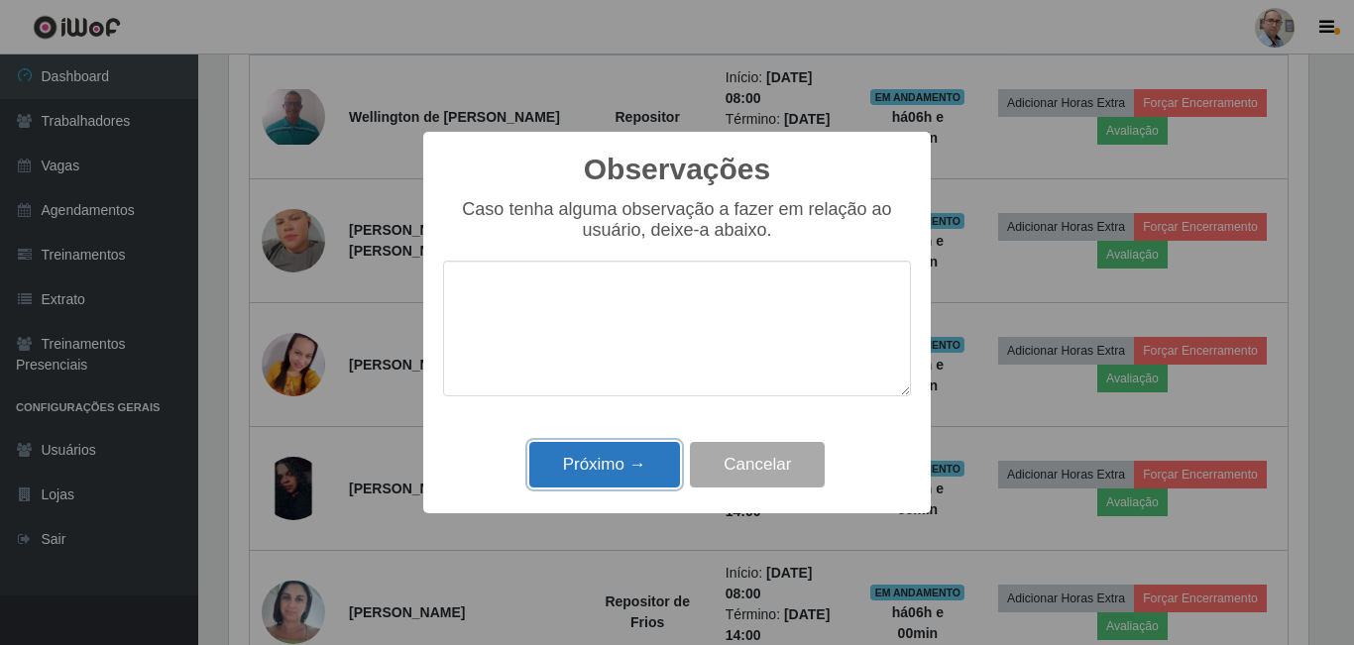
click at [600, 458] on button "Próximo →" at bounding box center [604, 465] width 151 height 47
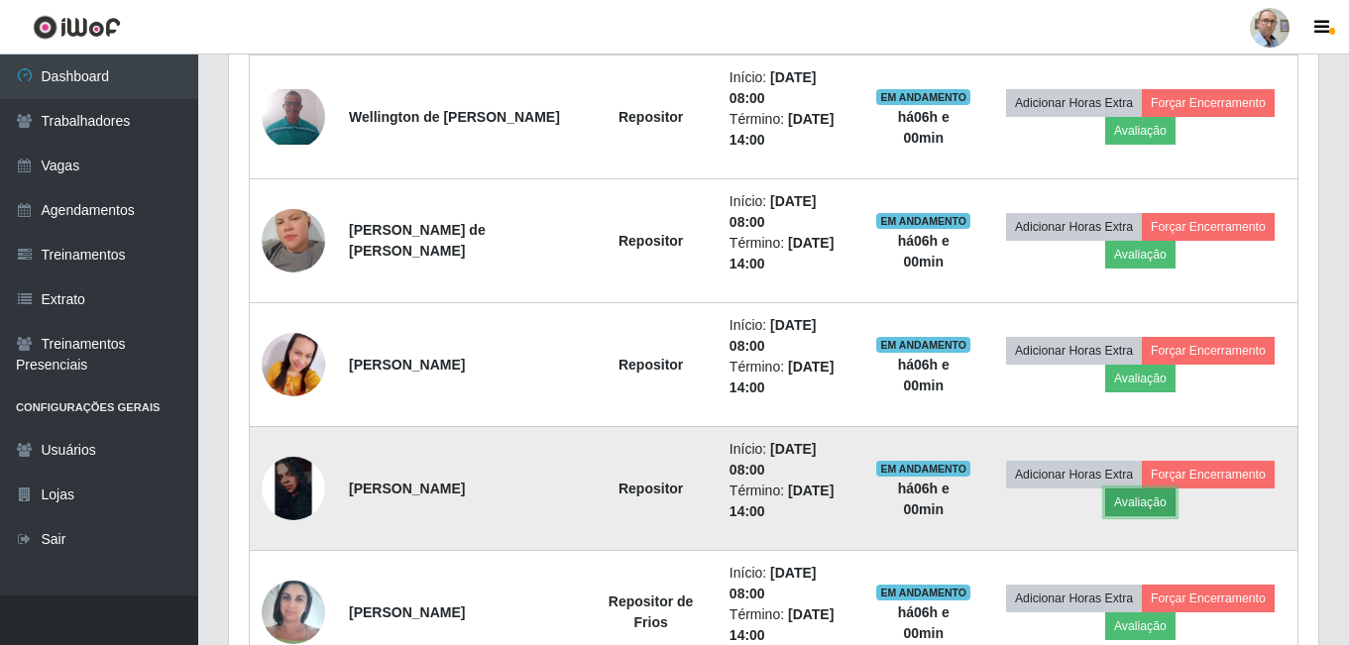
click at [1136, 501] on button "Avaliação" at bounding box center [1140, 503] width 70 height 28
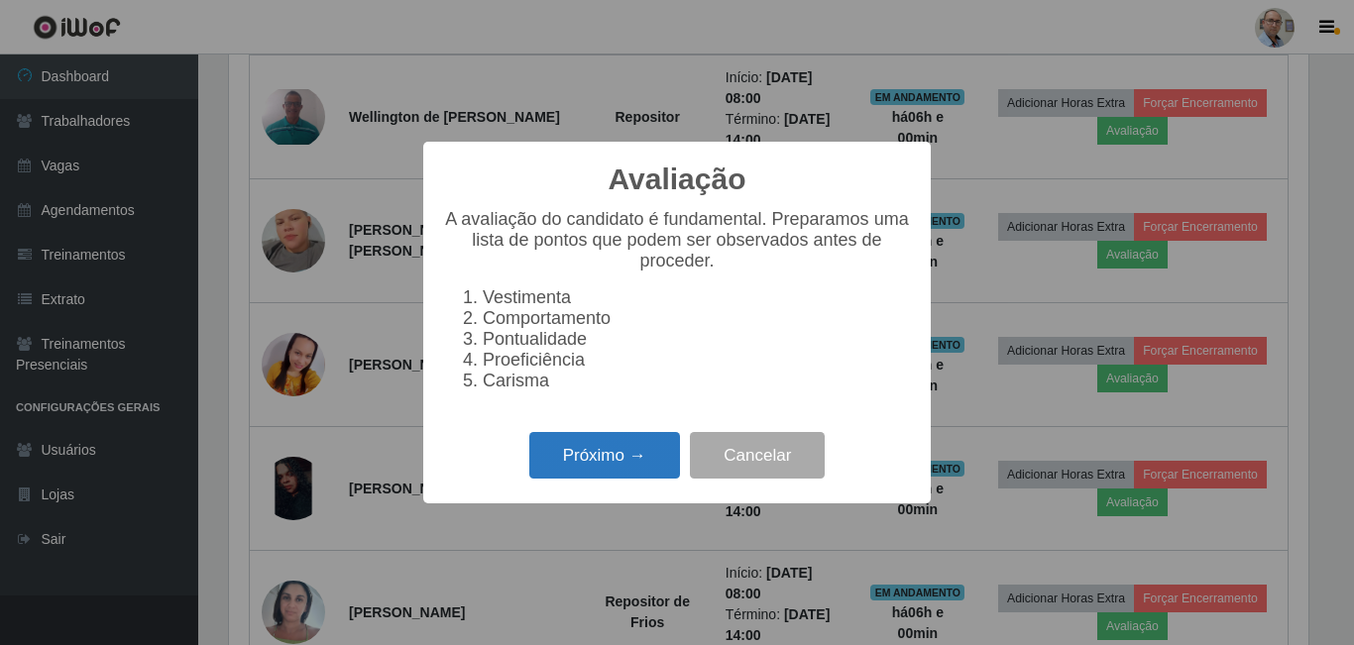
click at [599, 471] on button "Próximo →" at bounding box center [604, 455] width 151 height 47
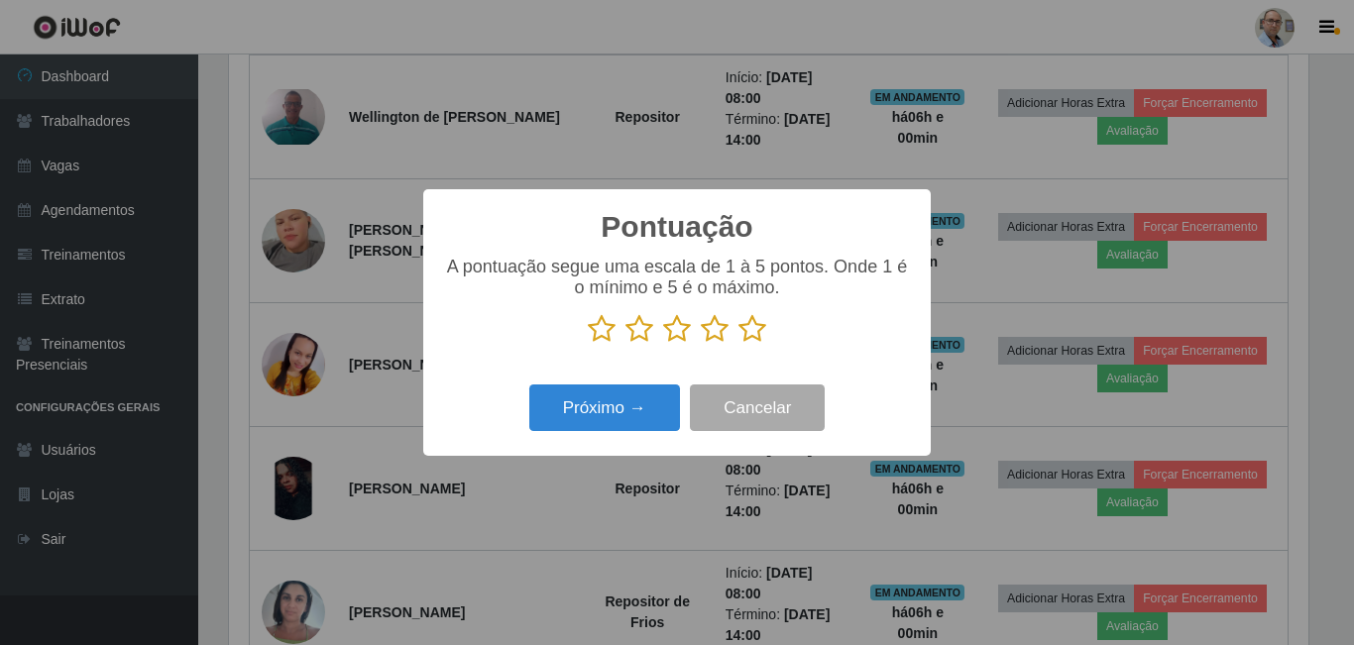
click at [749, 329] on icon at bounding box center [752, 329] width 28 height 30
click at [738, 344] on input "radio" at bounding box center [738, 344] width 0 height 0
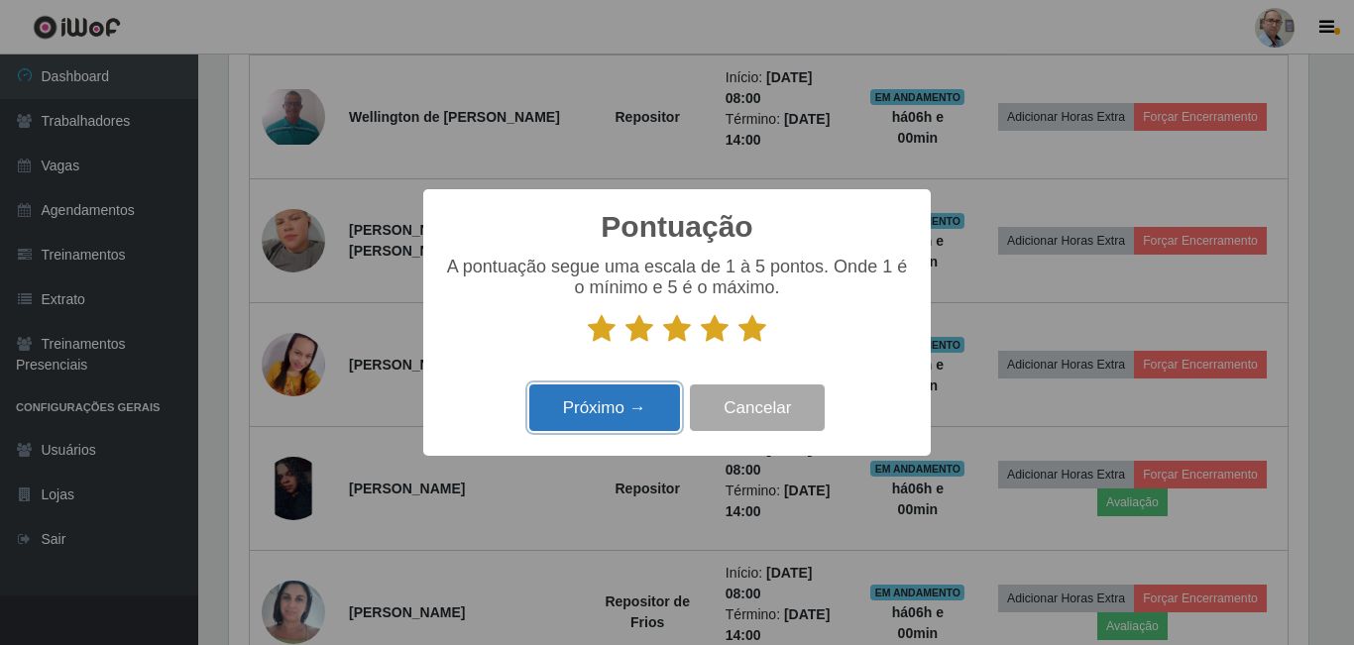
click at [627, 399] on button "Próximo →" at bounding box center [604, 408] width 151 height 47
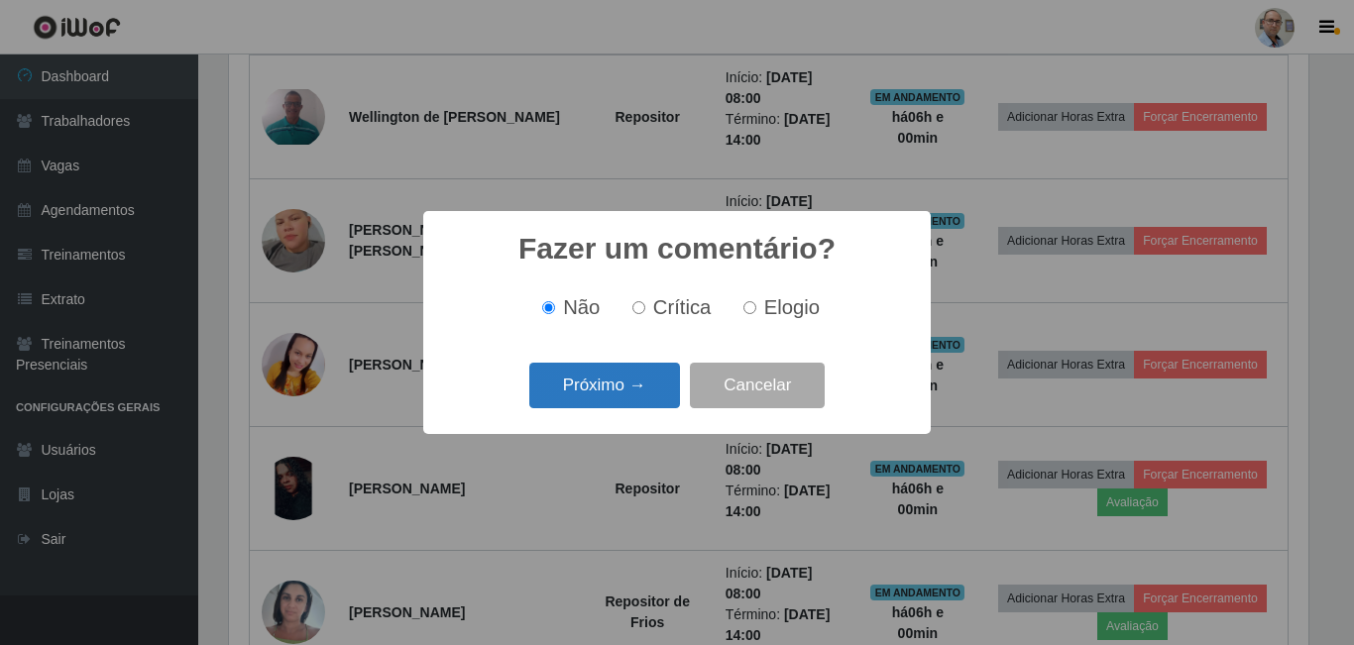
click at [623, 399] on button "Próximo →" at bounding box center [604, 386] width 151 height 47
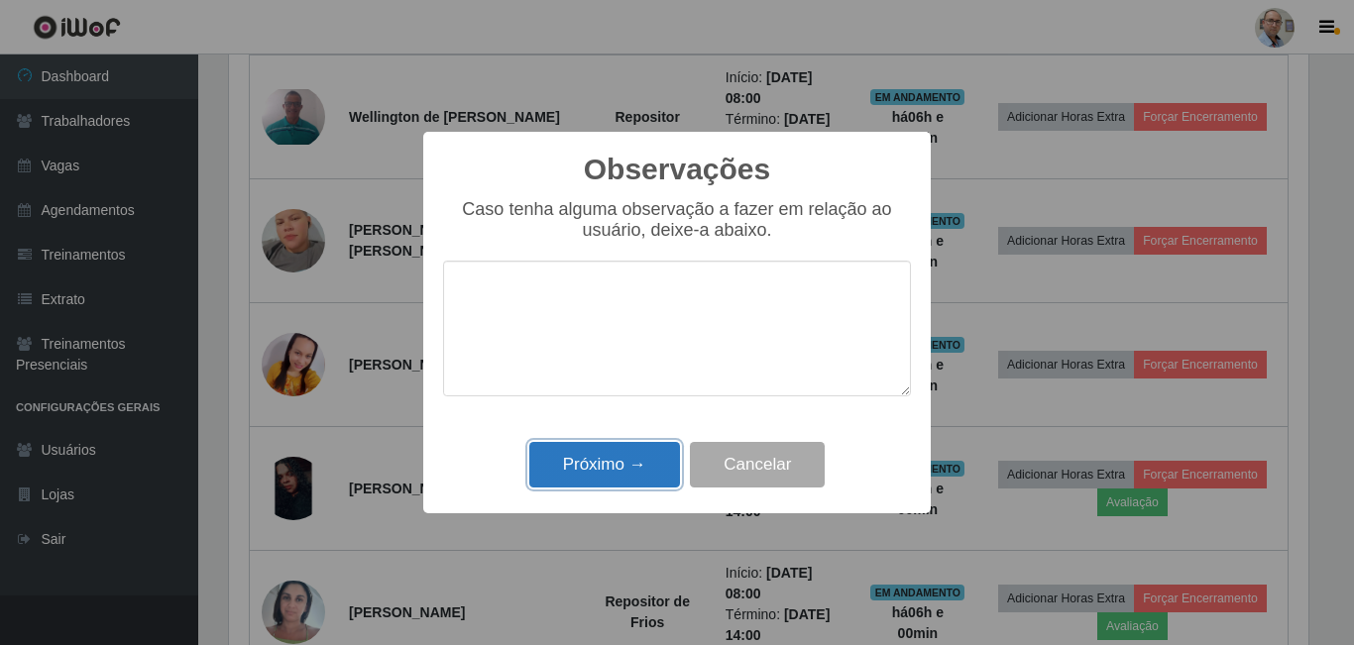
click at [627, 452] on button "Próximo →" at bounding box center [604, 465] width 151 height 47
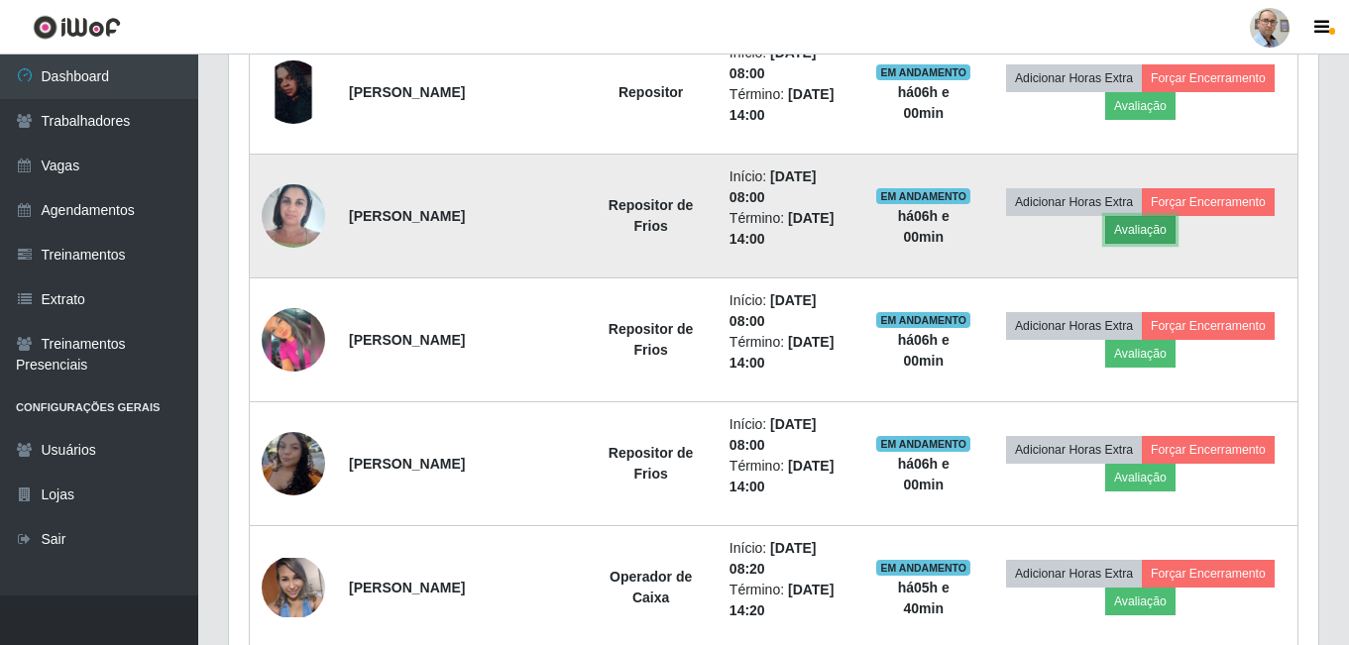
click at [1137, 233] on button "Avaliação" at bounding box center [1140, 230] width 70 height 28
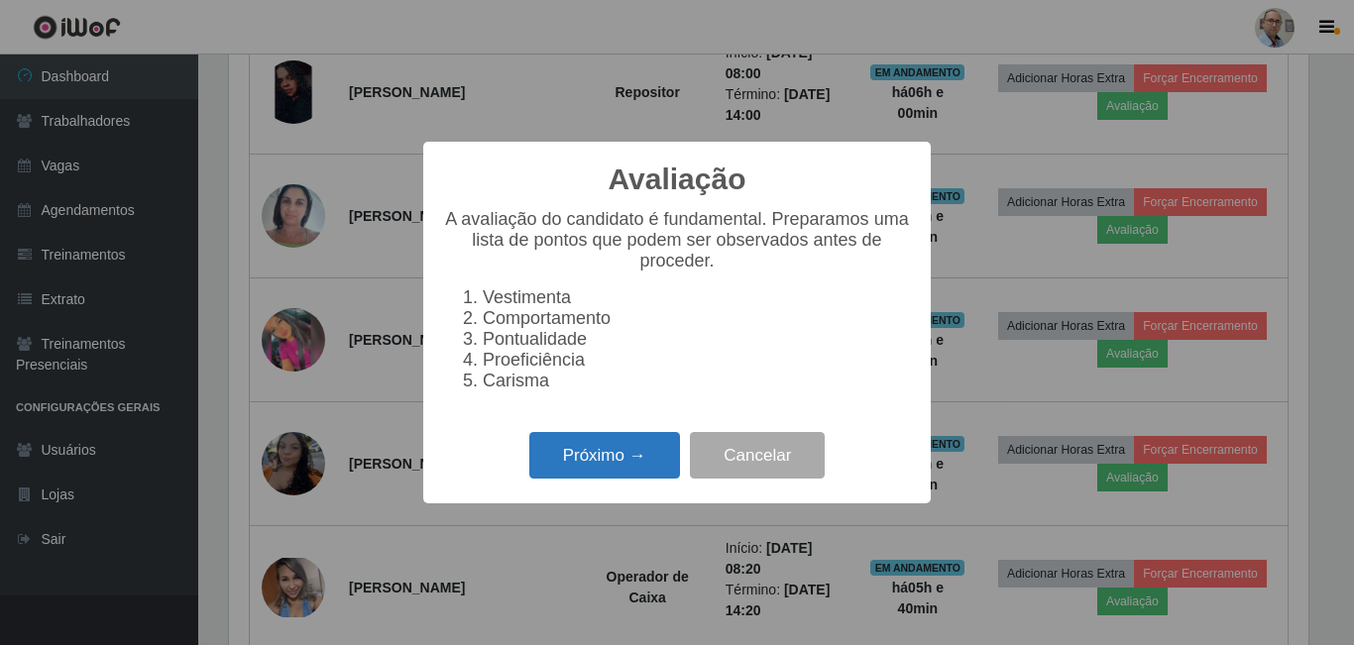
click at [616, 469] on button "Próximo →" at bounding box center [604, 455] width 151 height 47
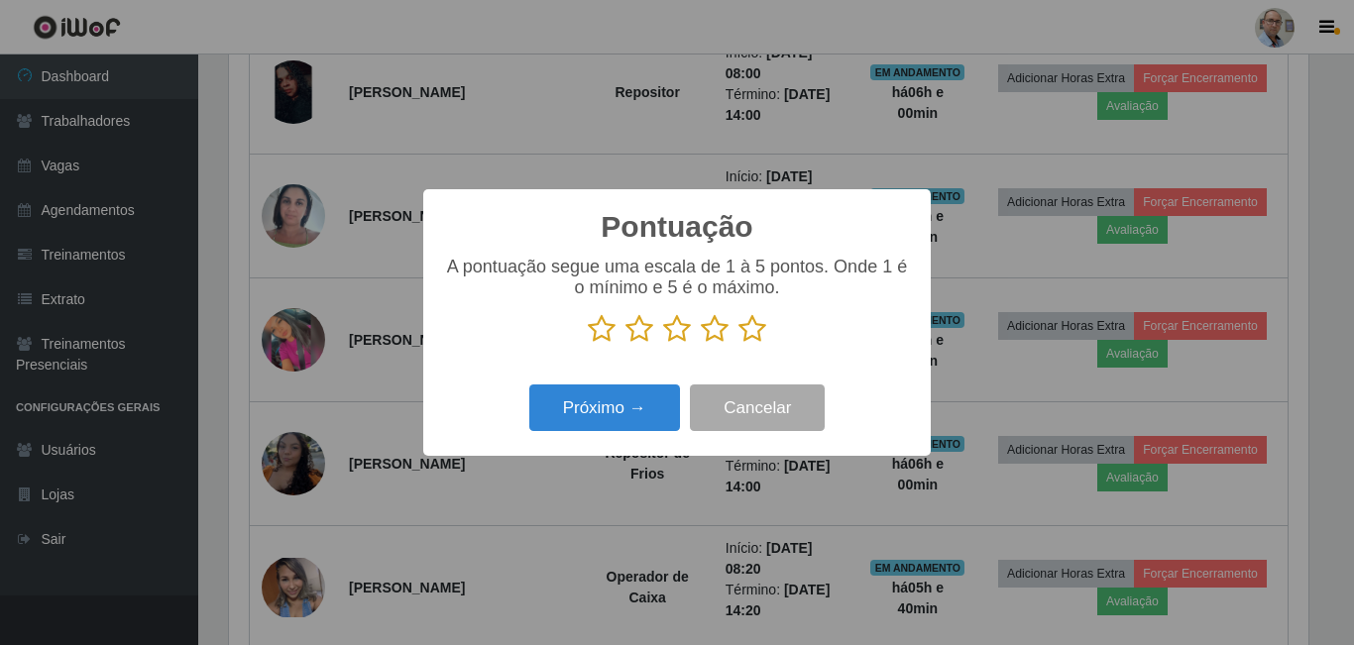
click at [763, 337] on icon at bounding box center [752, 329] width 28 height 30
click at [738, 344] on input "radio" at bounding box center [738, 344] width 0 height 0
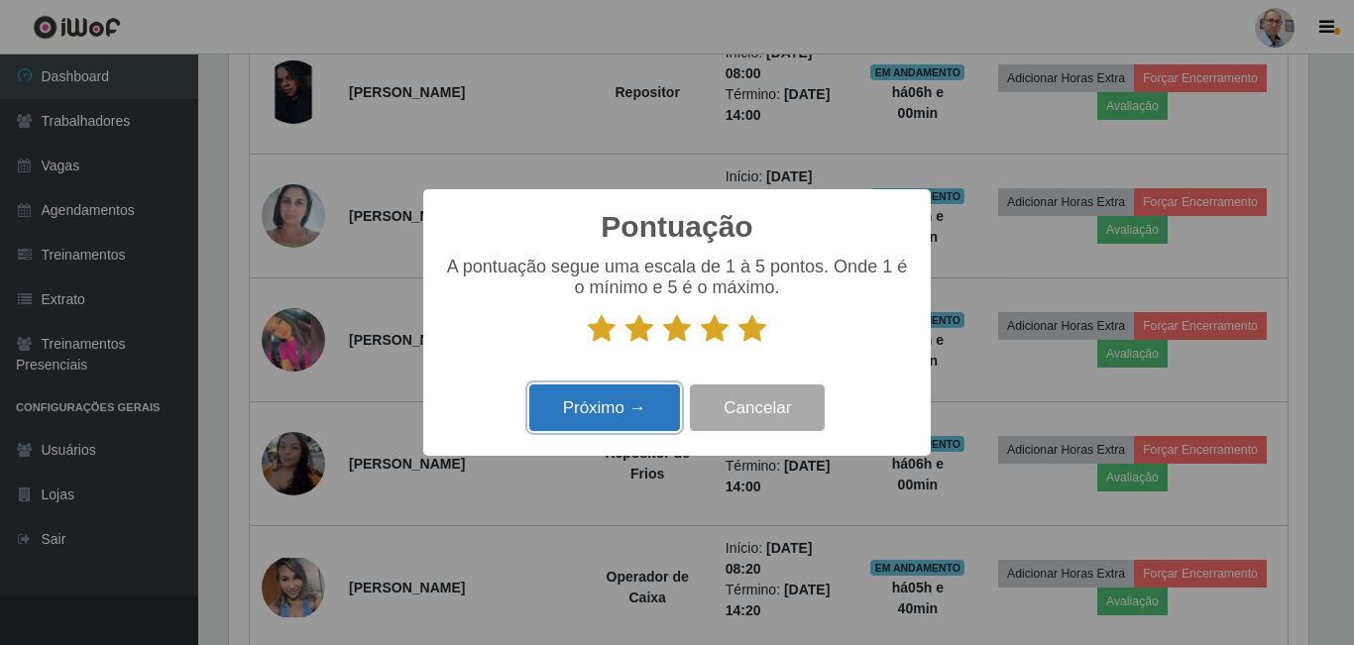
click at [611, 413] on button "Próximo →" at bounding box center [604, 408] width 151 height 47
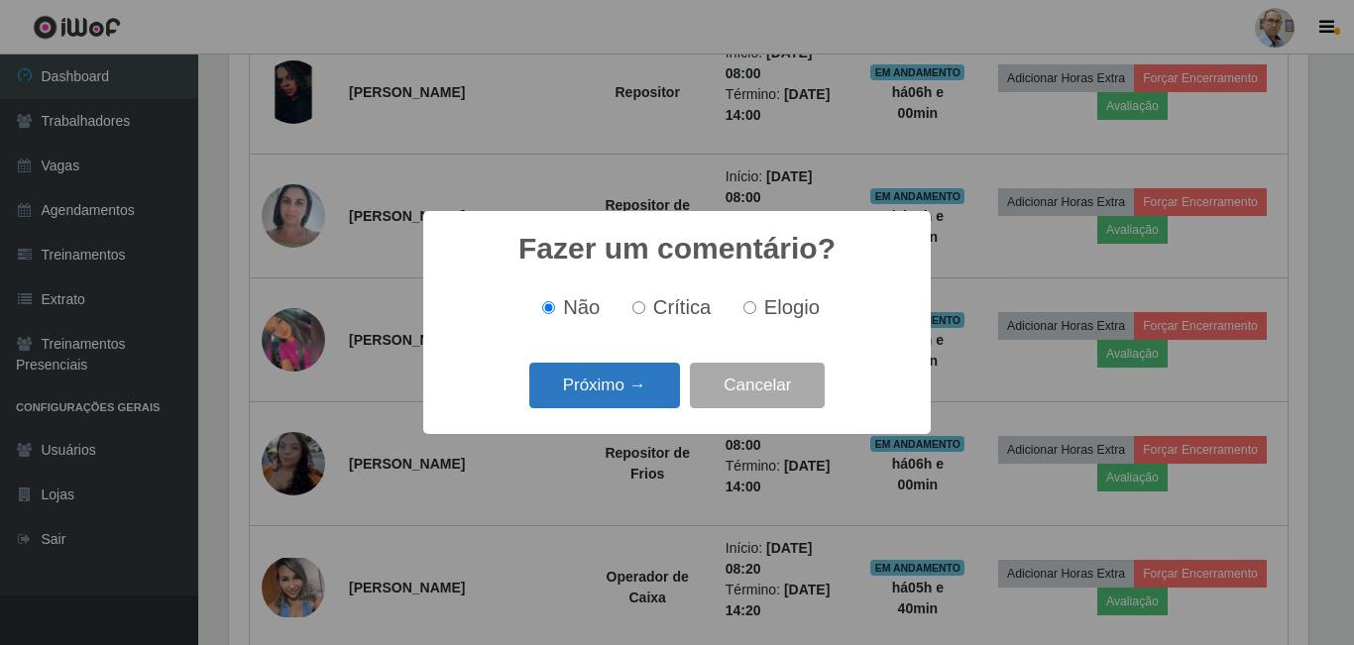
click at [588, 397] on button "Próximo →" at bounding box center [604, 386] width 151 height 47
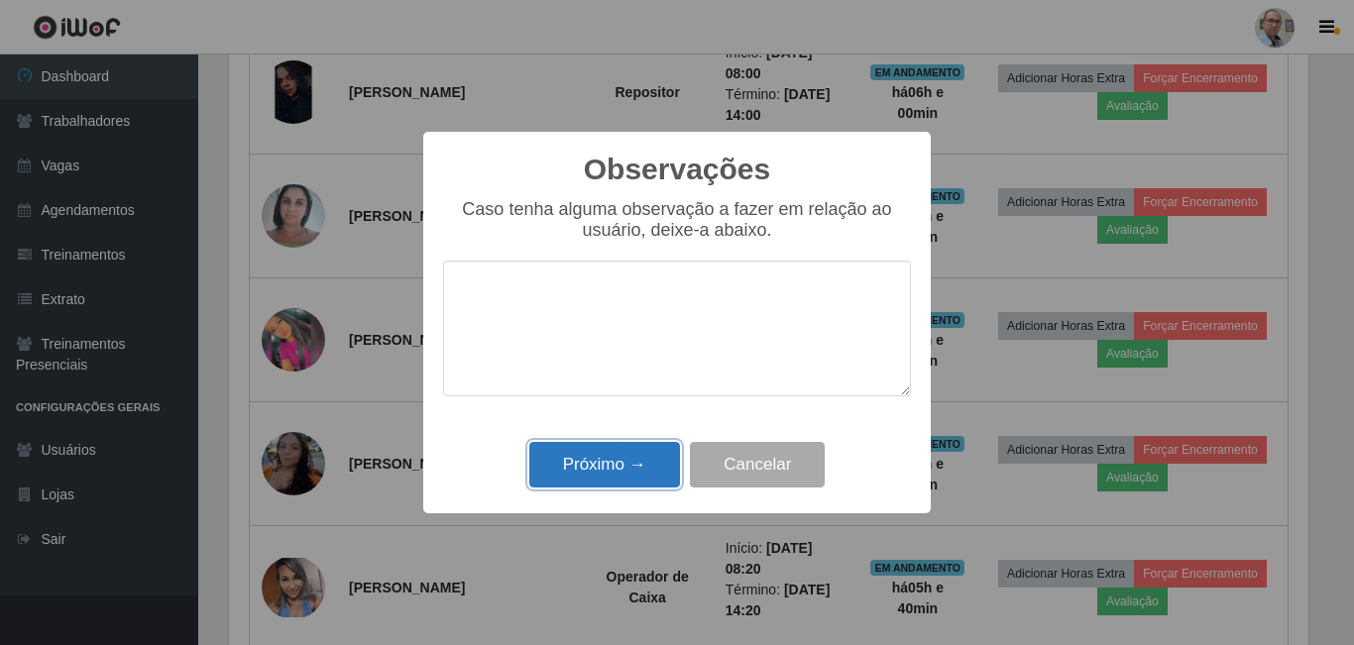
click at [608, 468] on button "Próximo →" at bounding box center [604, 465] width 151 height 47
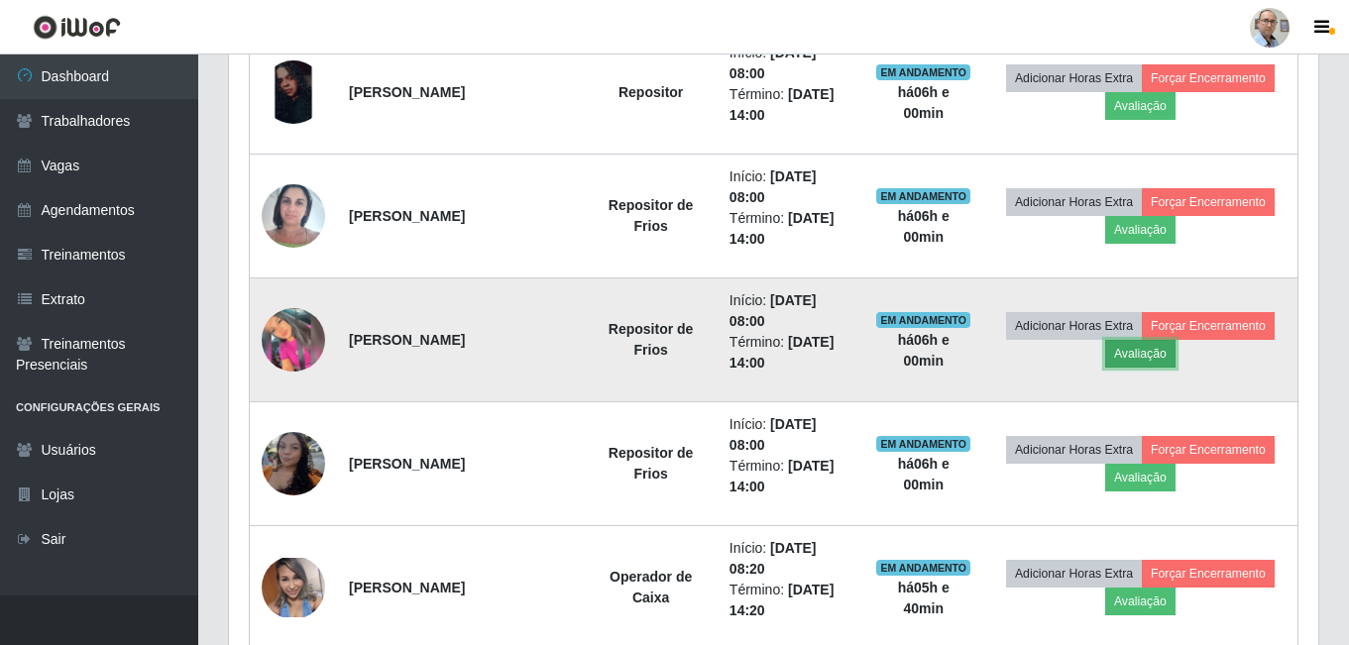
click at [1152, 357] on button "Avaliação" at bounding box center [1140, 354] width 70 height 28
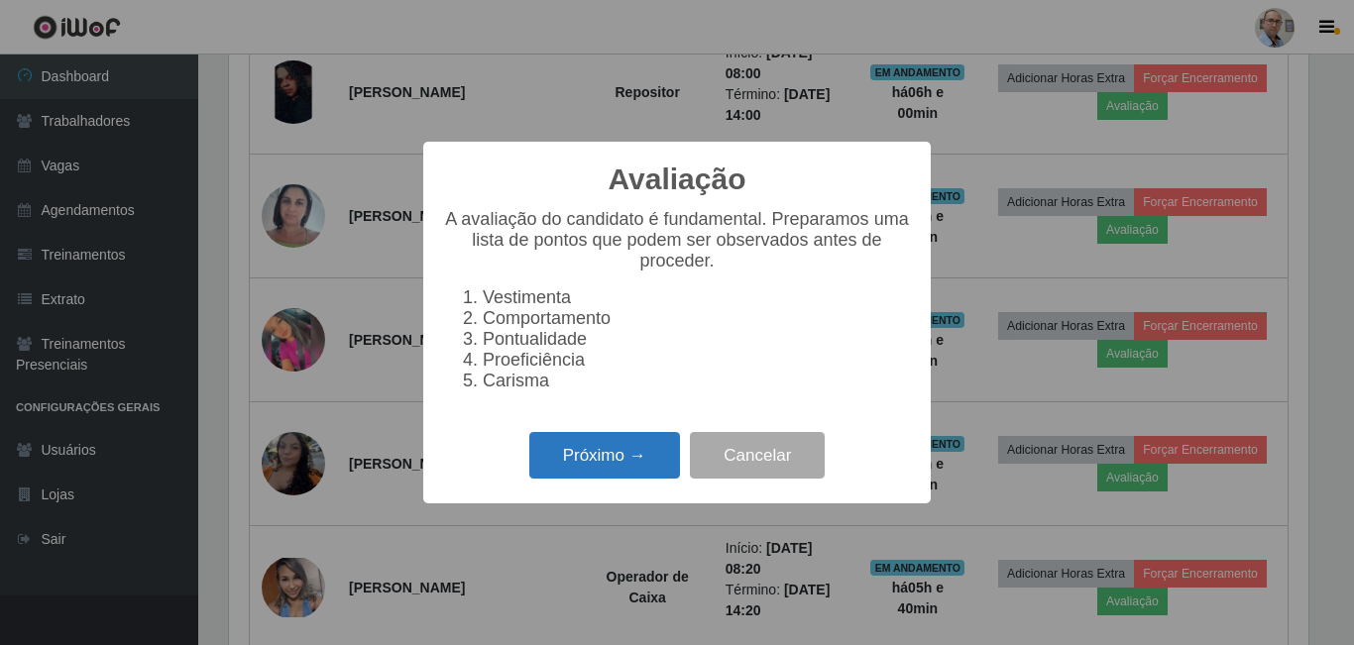
click at [573, 472] on button "Próximo →" at bounding box center [604, 455] width 151 height 47
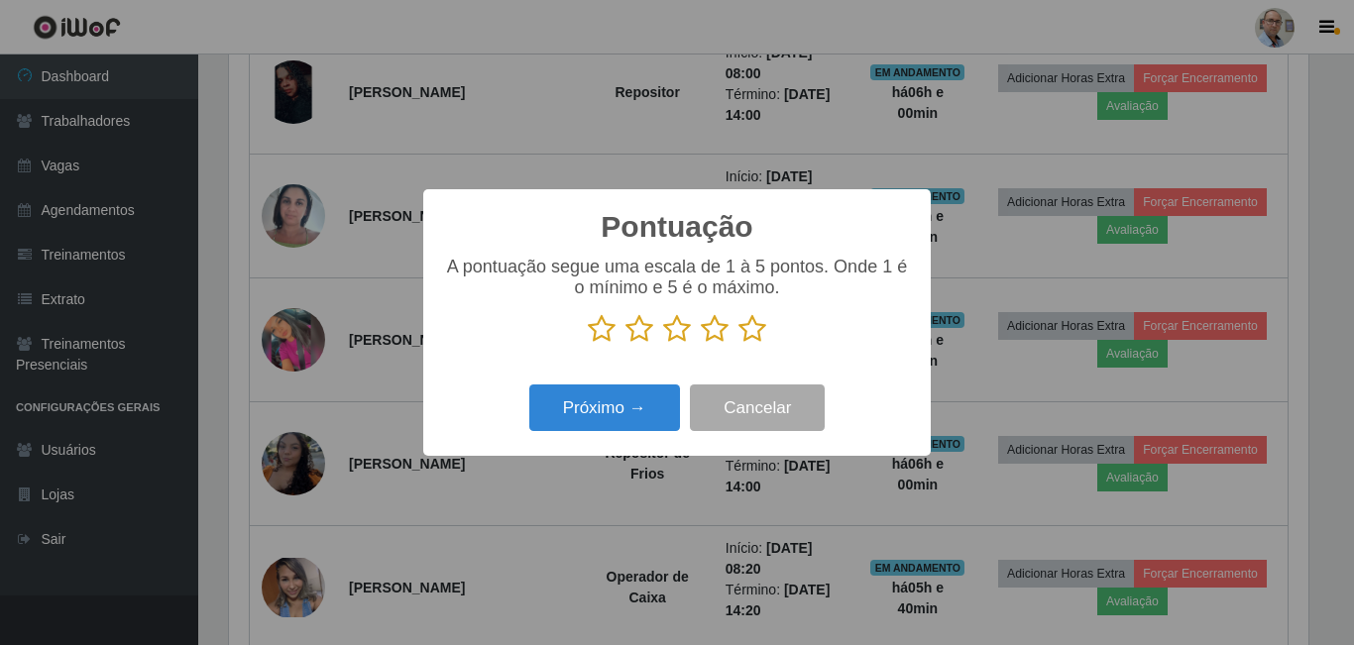
click at [756, 336] on icon at bounding box center [752, 329] width 28 height 30
click at [738, 344] on input "radio" at bounding box center [738, 344] width 0 height 0
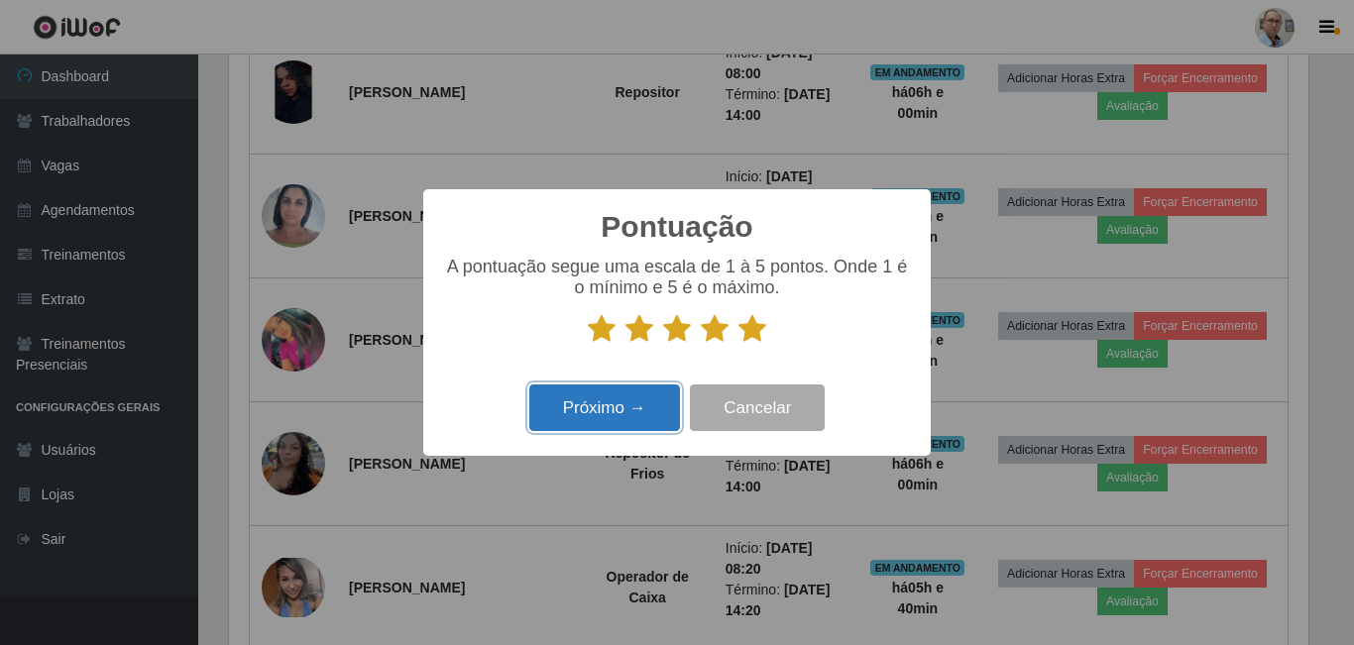
click at [622, 393] on button "Próximo →" at bounding box center [604, 408] width 151 height 47
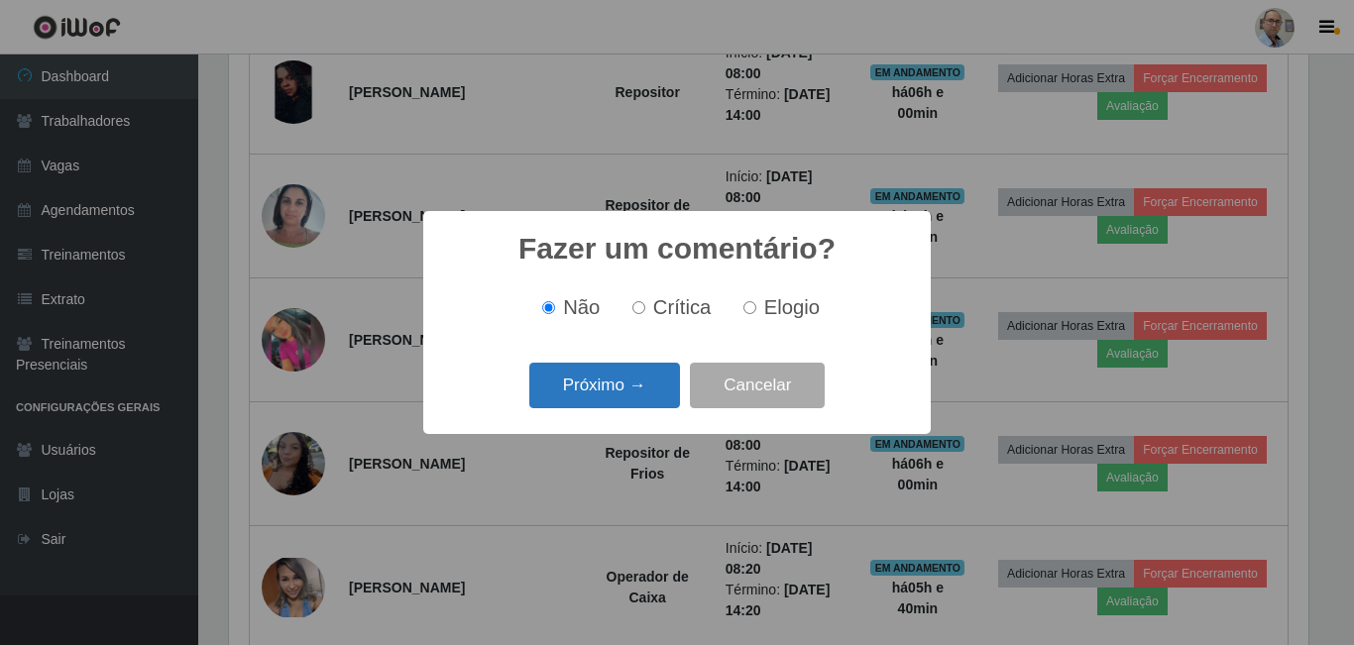
click at [620, 400] on button "Próximo →" at bounding box center [604, 386] width 151 height 47
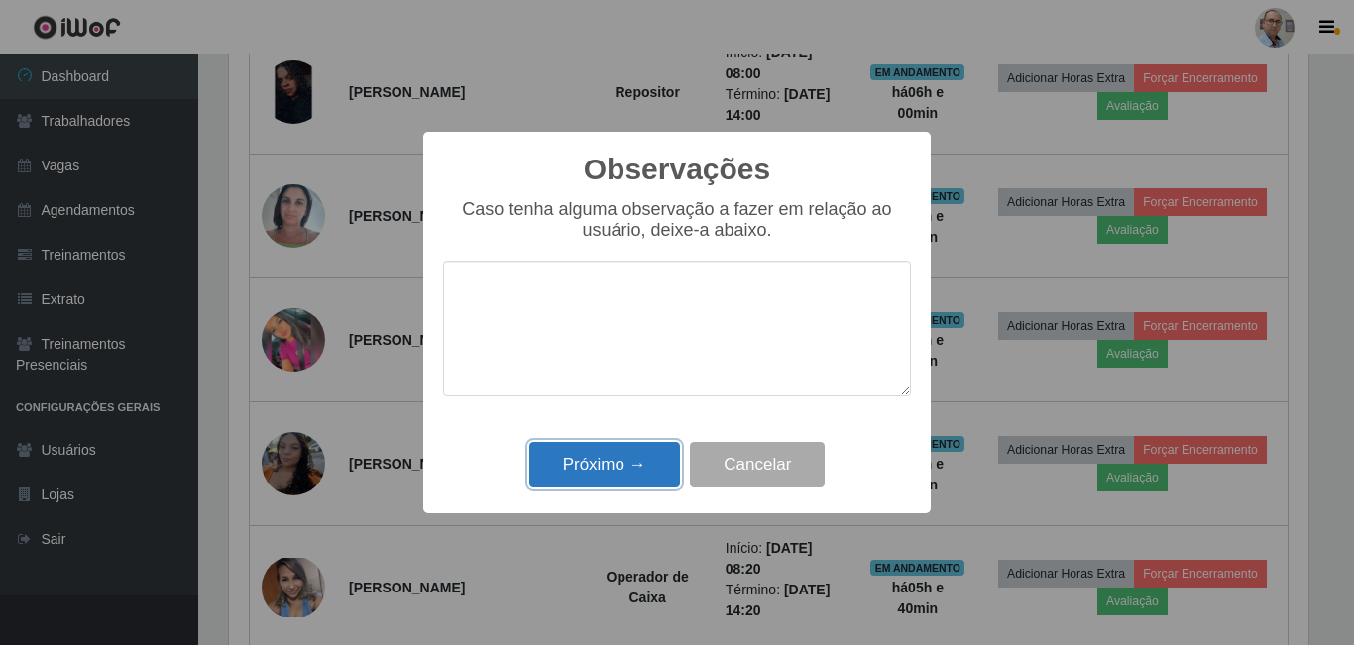
click at [595, 464] on button "Próximo →" at bounding box center [604, 465] width 151 height 47
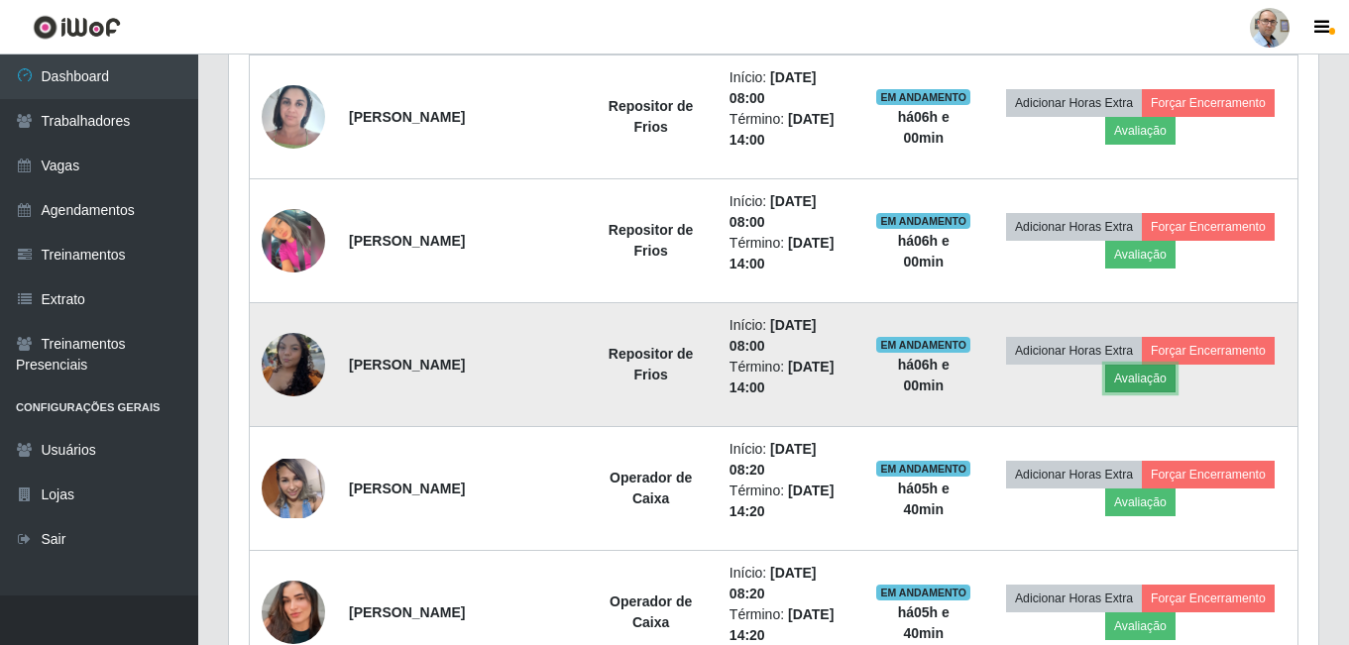
click at [1162, 380] on button "Avaliação" at bounding box center [1140, 379] width 70 height 28
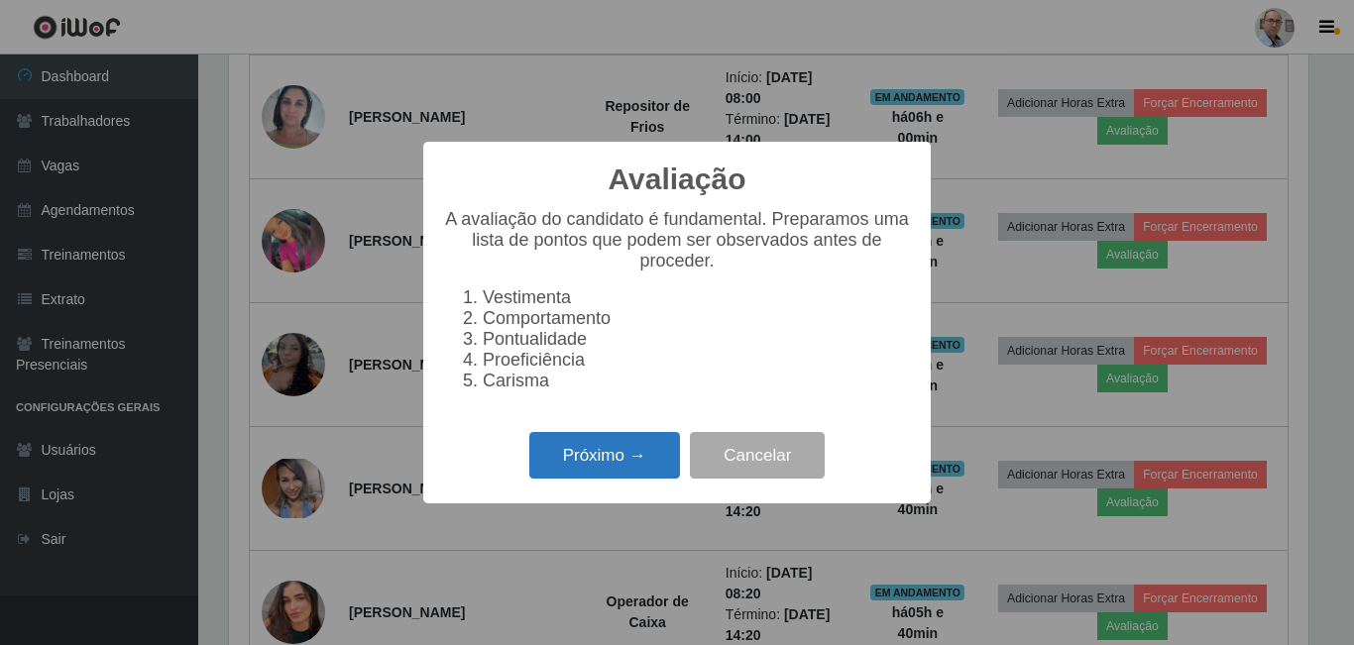
click at [597, 461] on button "Próximo →" at bounding box center [604, 455] width 151 height 47
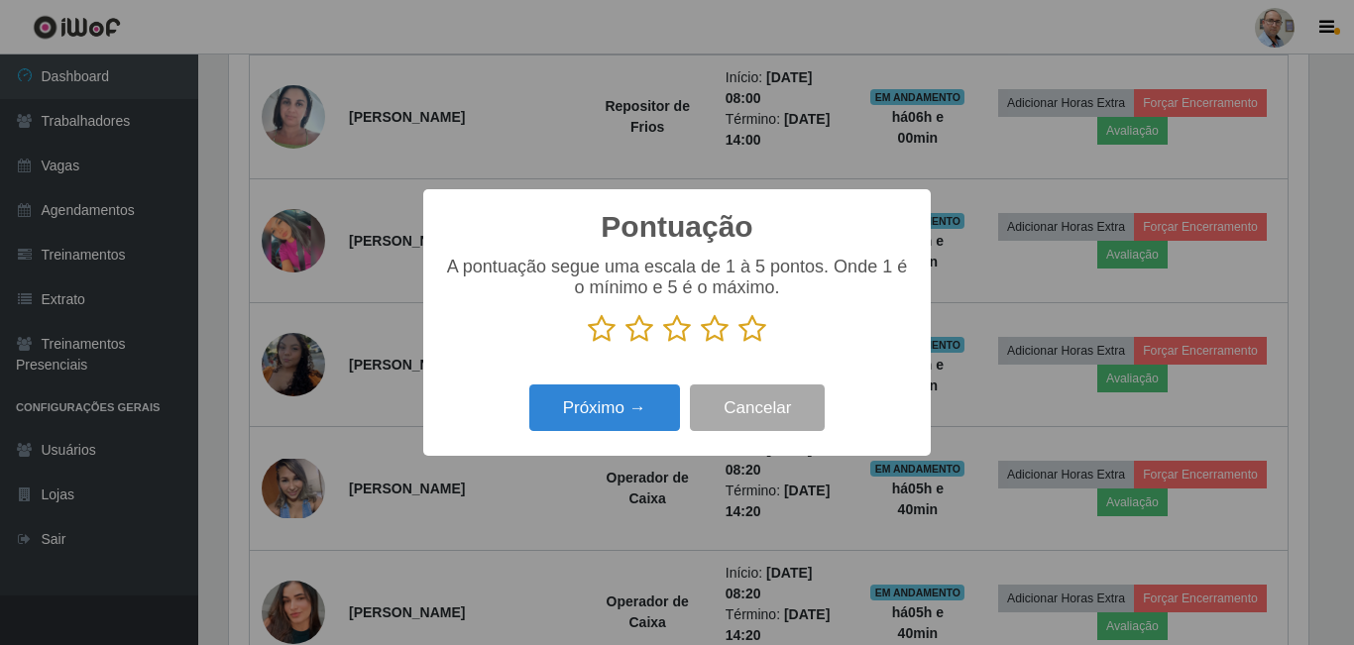
click at [747, 336] on icon at bounding box center [752, 329] width 28 height 30
click at [738, 344] on input "radio" at bounding box center [738, 344] width 0 height 0
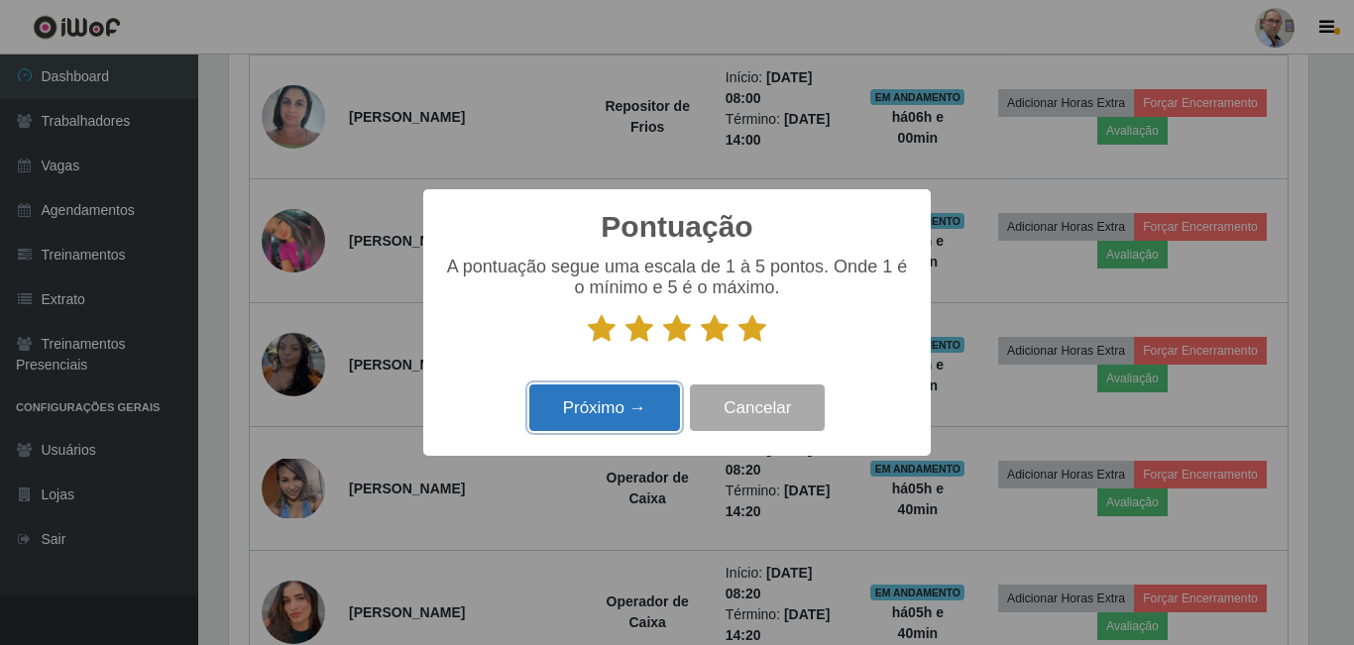
click at [570, 398] on button "Próximo →" at bounding box center [604, 408] width 151 height 47
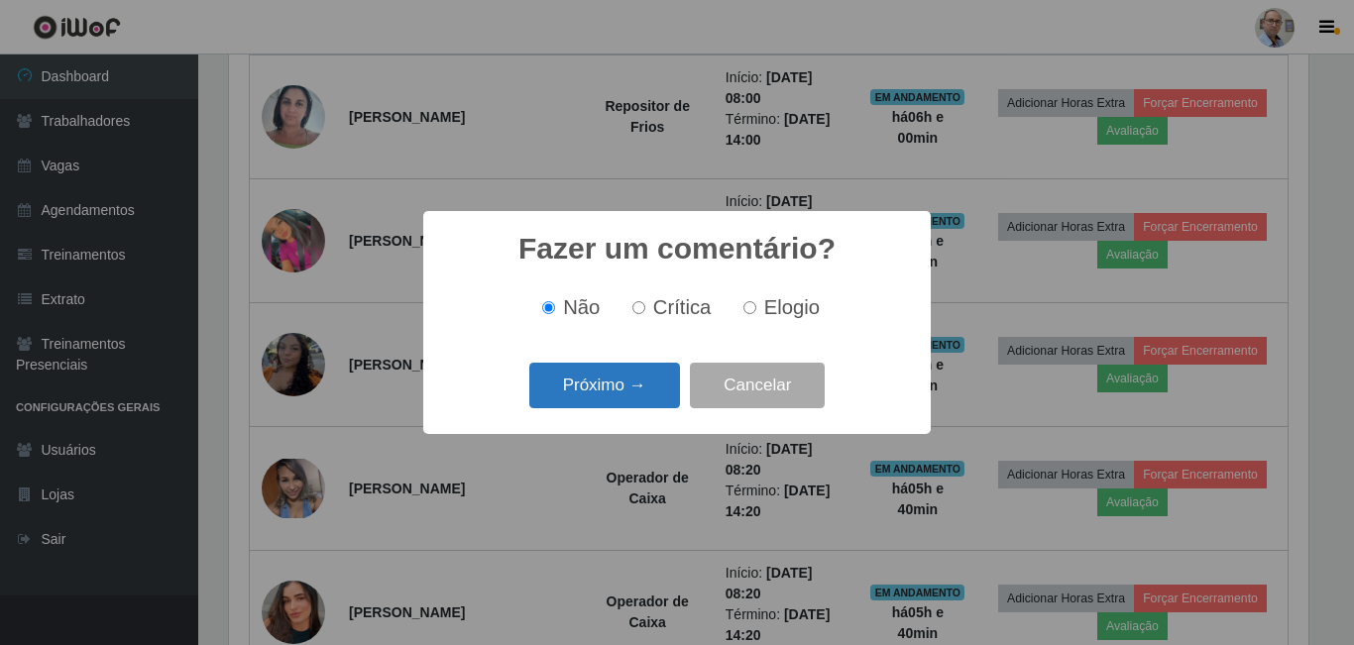
click at [627, 383] on button "Próximo →" at bounding box center [604, 386] width 151 height 47
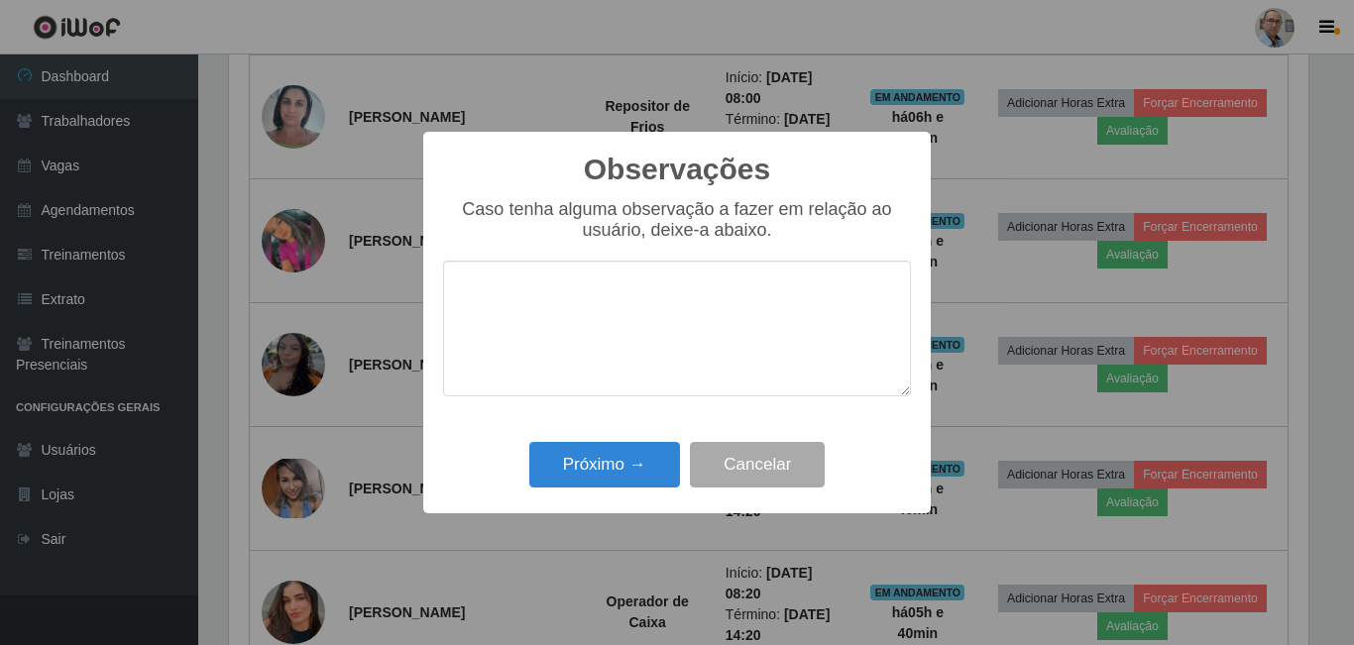
click at [608, 441] on div "Próximo → Cancelar" at bounding box center [677, 464] width 468 height 56
click at [603, 459] on button "Próximo →" at bounding box center [604, 465] width 151 height 47
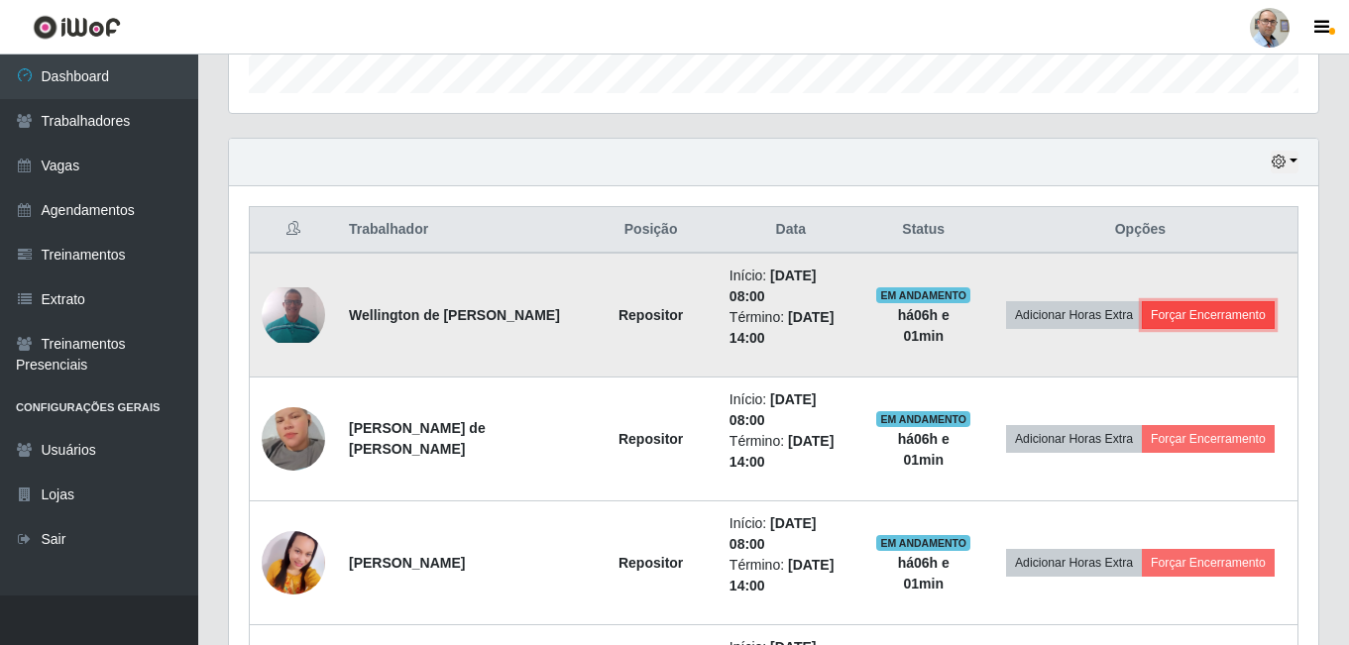
click at [1238, 323] on button "Forçar Encerramento" at bounding box center [1208, 315] width 133 height 28
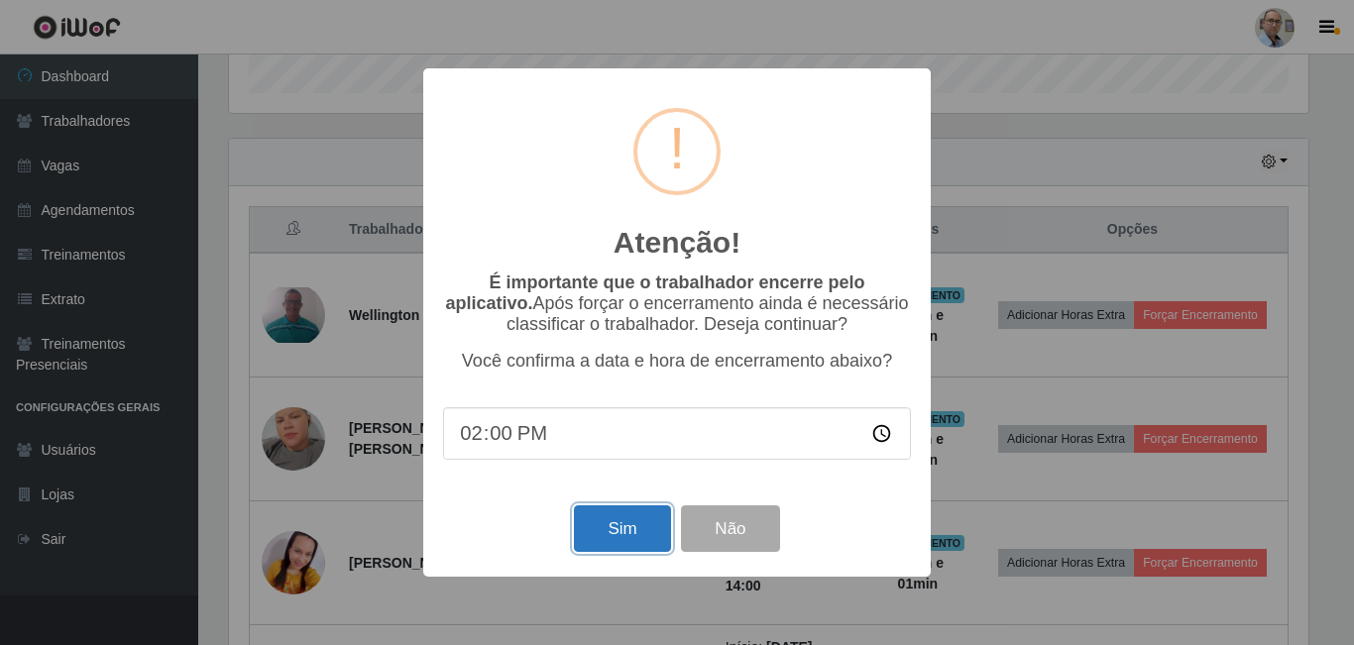
click at [616, 540] on button "Sim" at bounding box center [622, 529] width 96 height 47
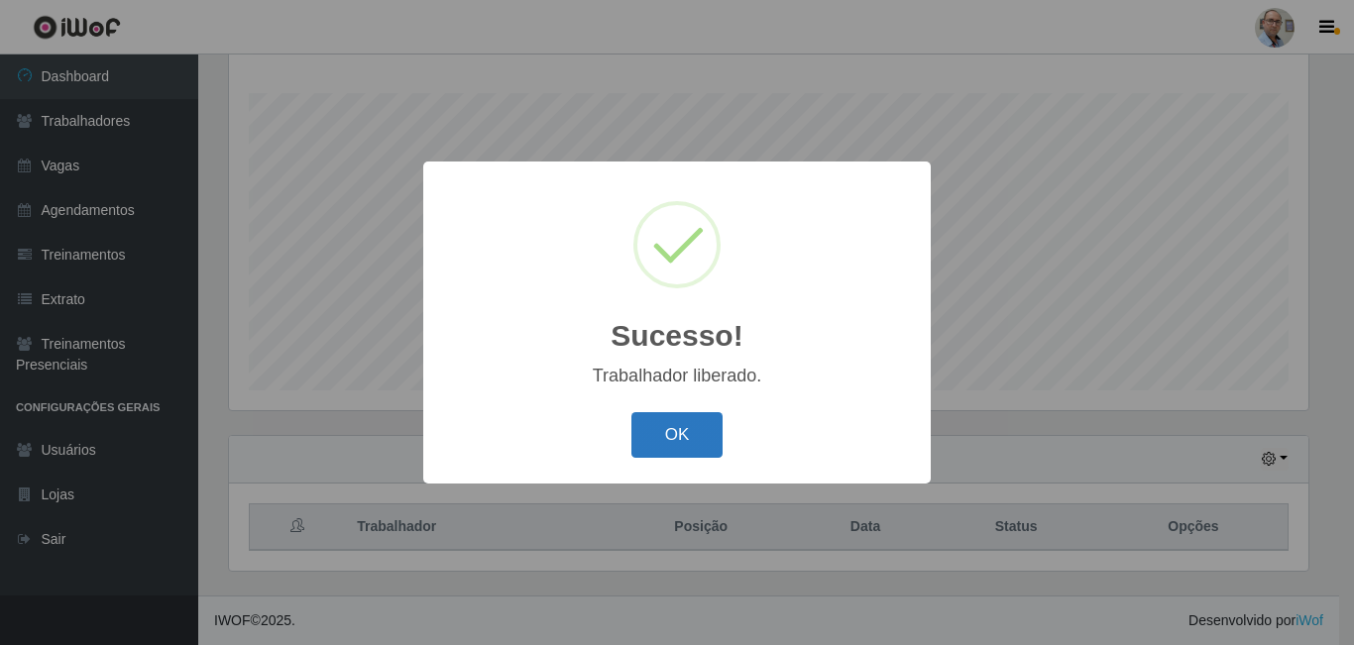
click at [649, 429] on button "OK" at bounding box center [677, 435] width 92 height 47
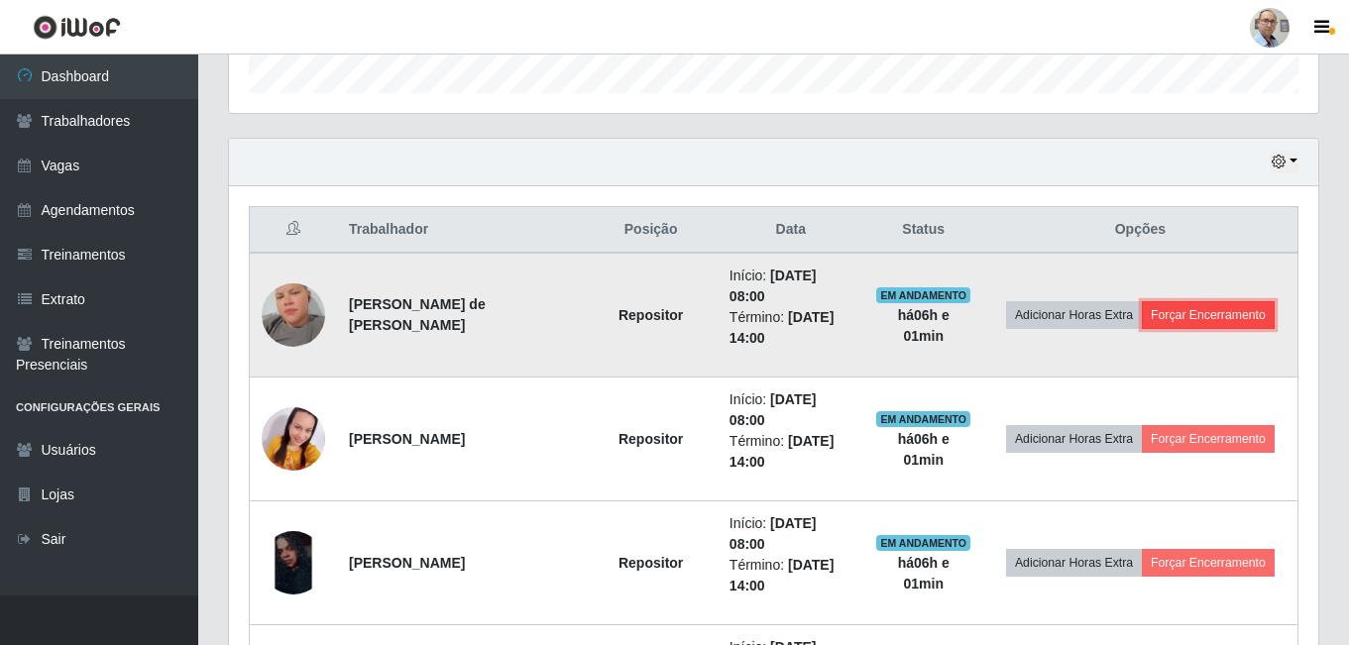
click at [1258, 319] on button "Forçar Encerramento" at bounding box center [1208, 315] width 133 height 28
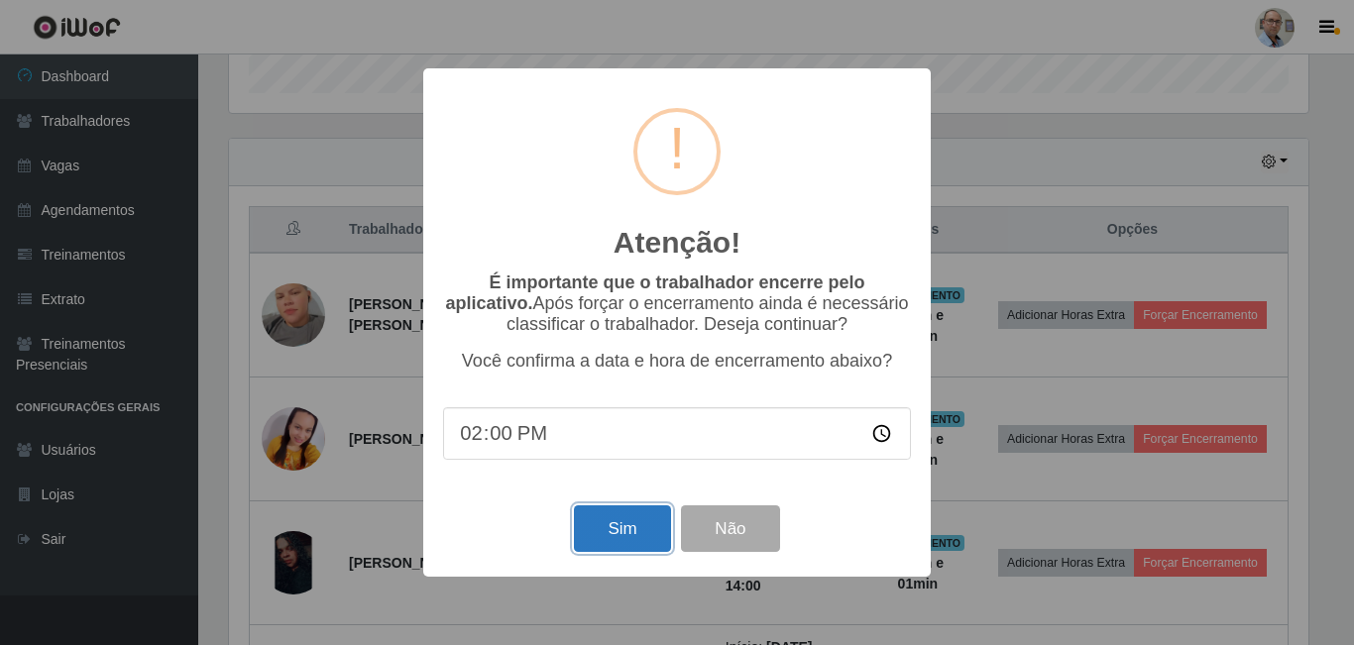
click at [607, 527] on button "Sim" at bounding box center [622, 529] width 96 height 47
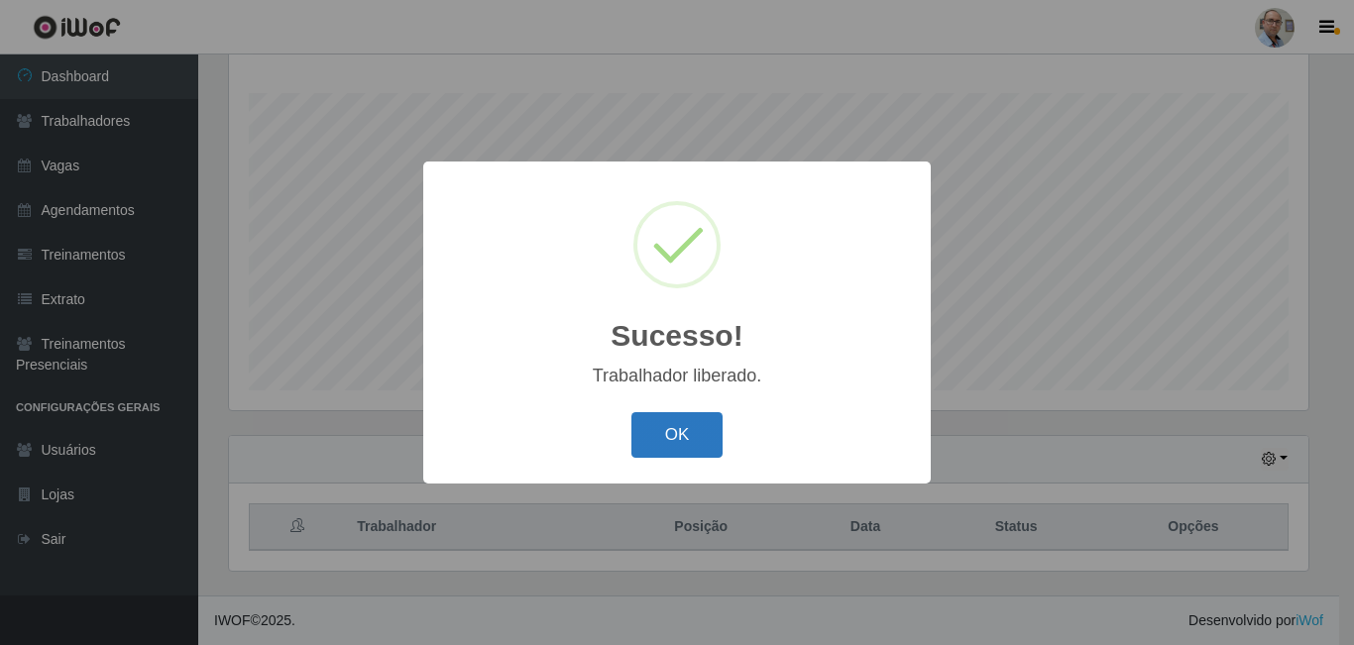
click at [681, 436] on button "OK" at bounding box center [677, 435] width 92 height 47
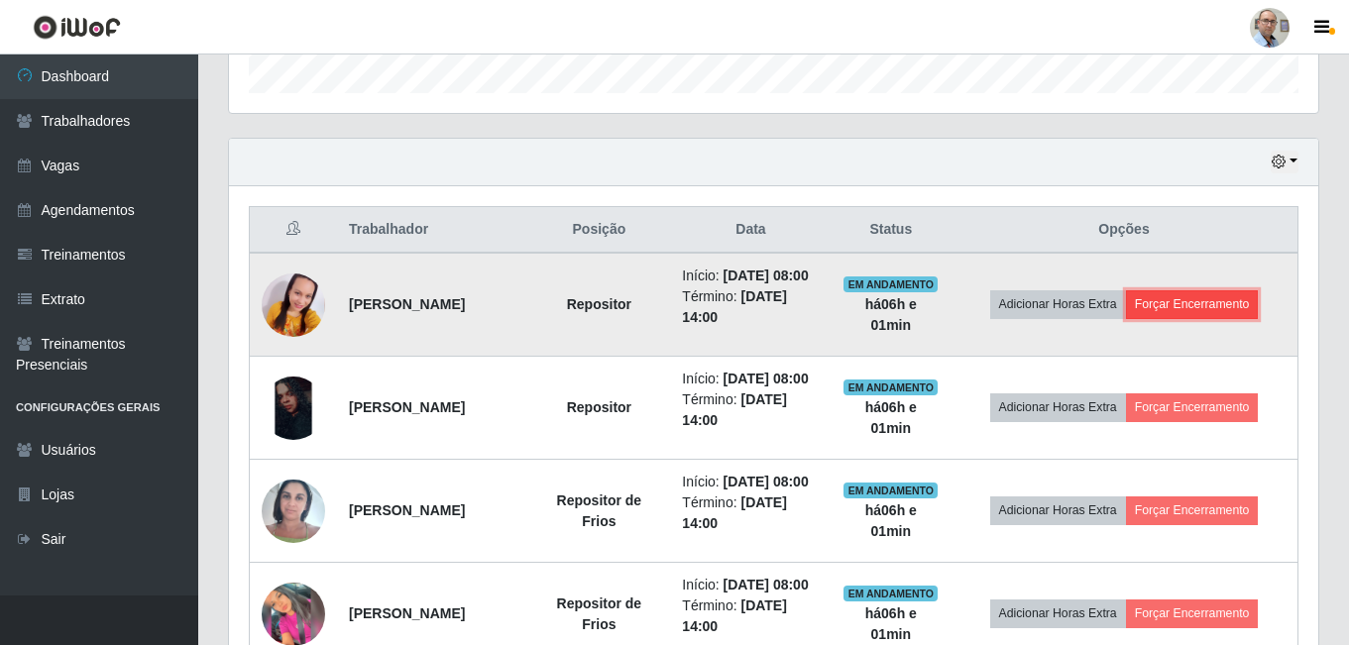
click at [1235, 315] on button "Forçar Encerramento" at bounding box center [1192, 304] width 133 height 28
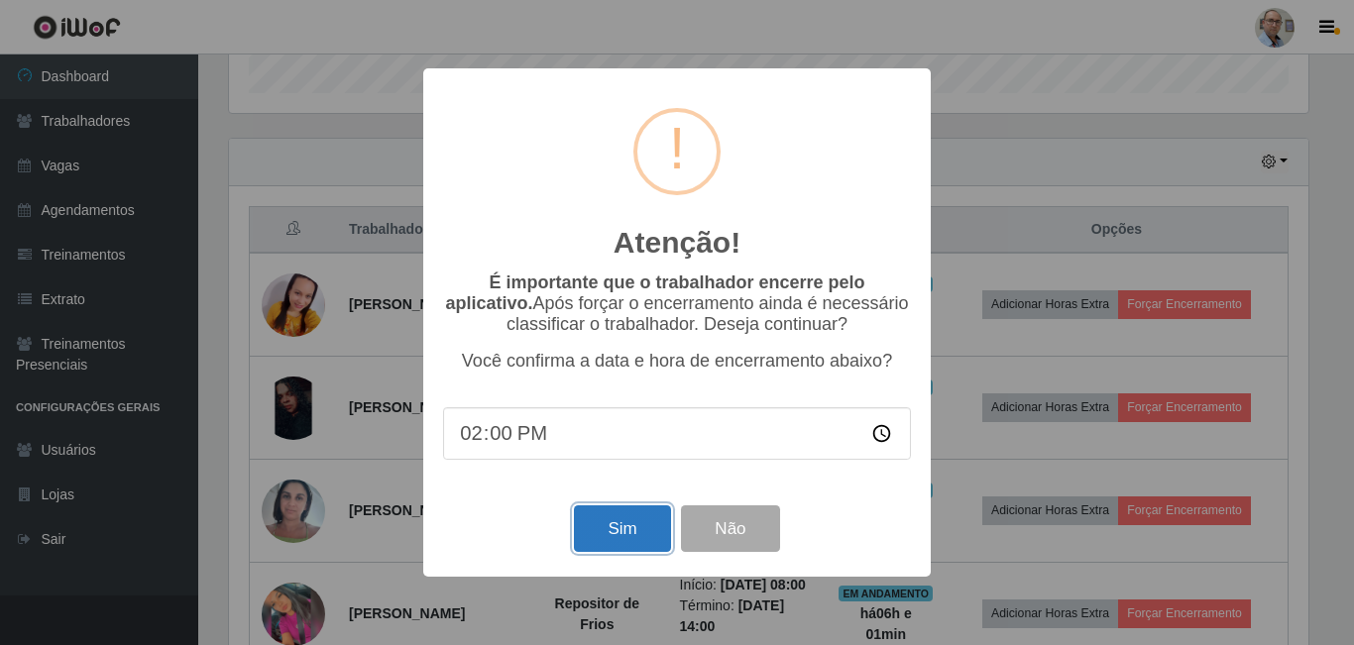
click at [606, 537] on button "Sim" at bounding box center [622, 529] width 96 height 47
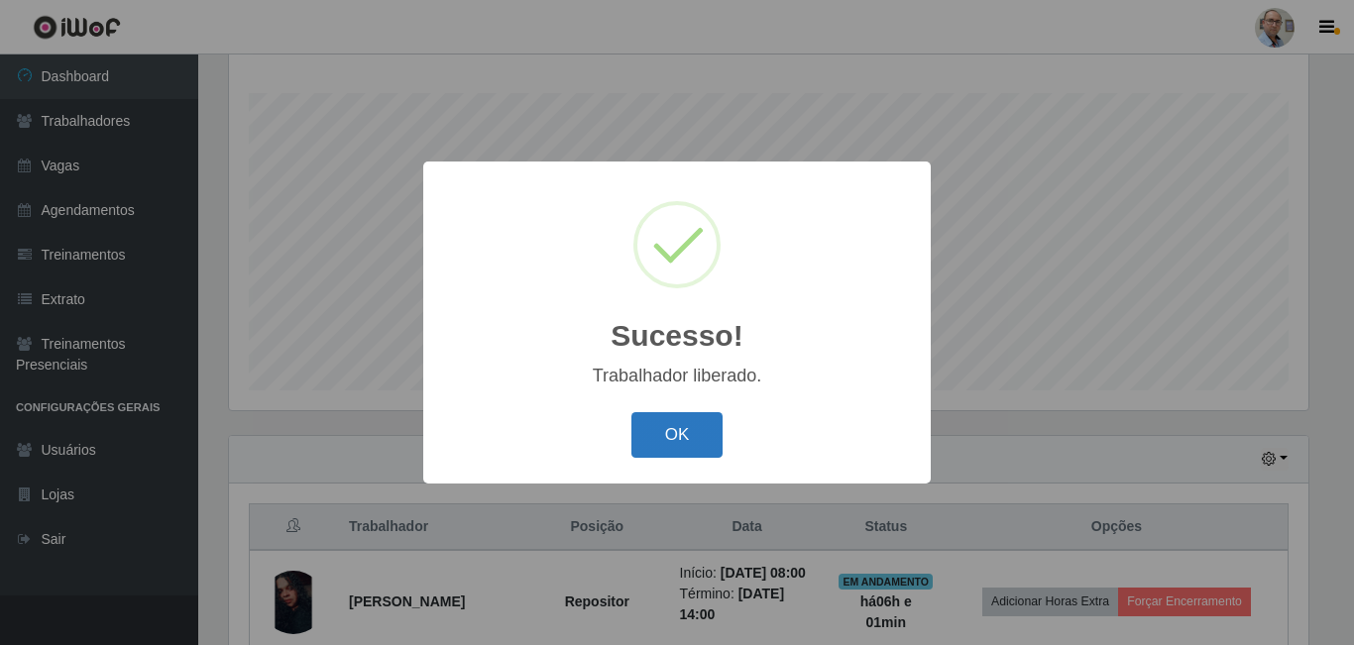
click at [691, 440] on button "OK" at bounding box center [677, 435] width 92 height 47
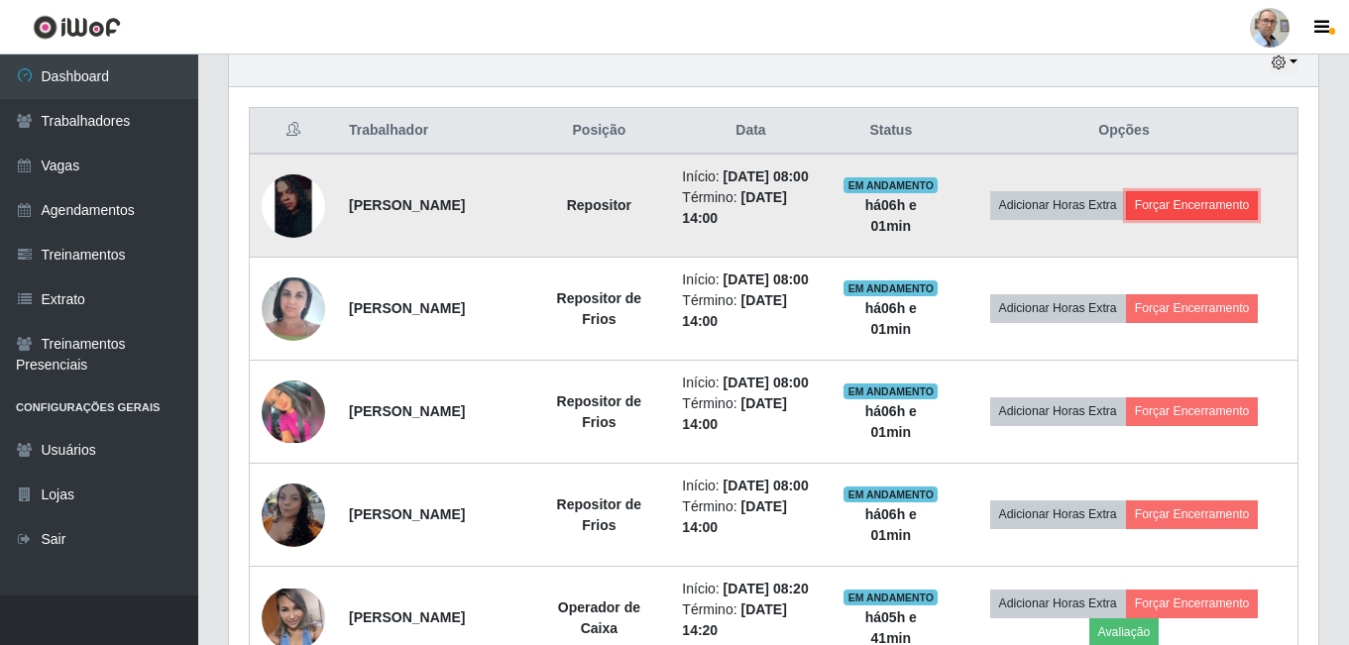
click at [1247, 218] on button "Forçar Encerramento" at bounding box center [1192, 205] width 133 height 28
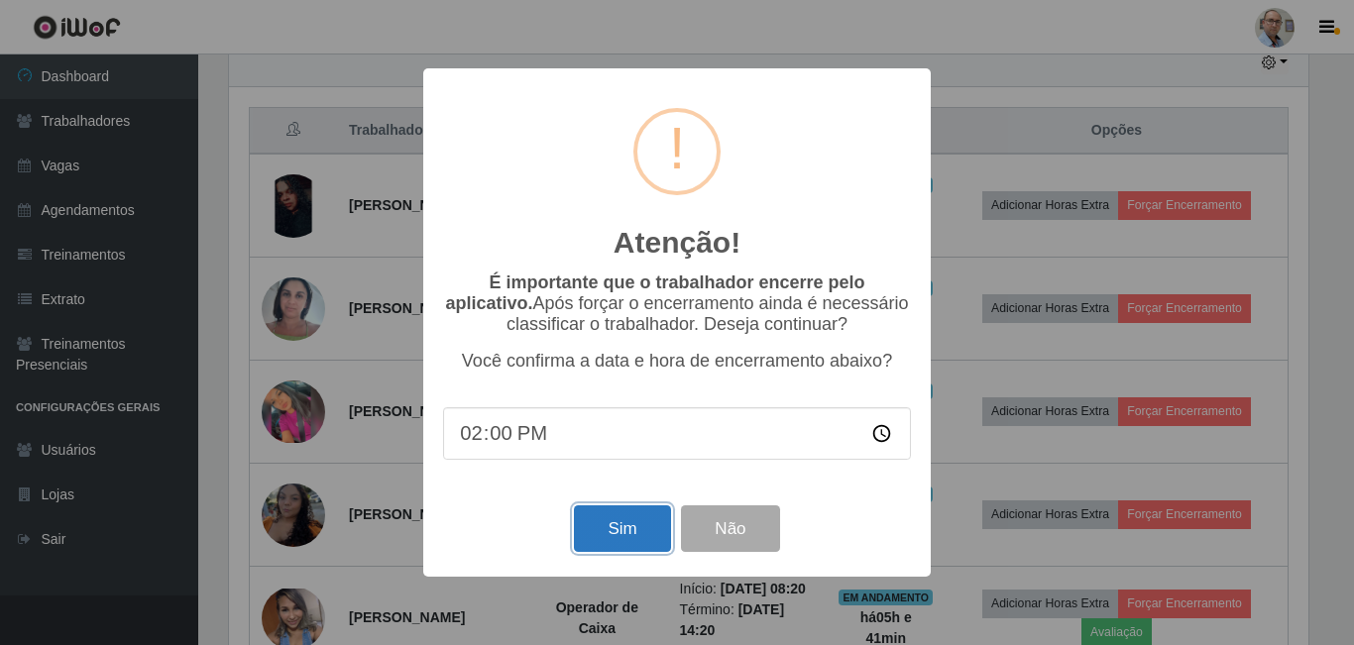
click at [613, 523] on button "Sim" at bounding box center [622, 529] width 96 height 47
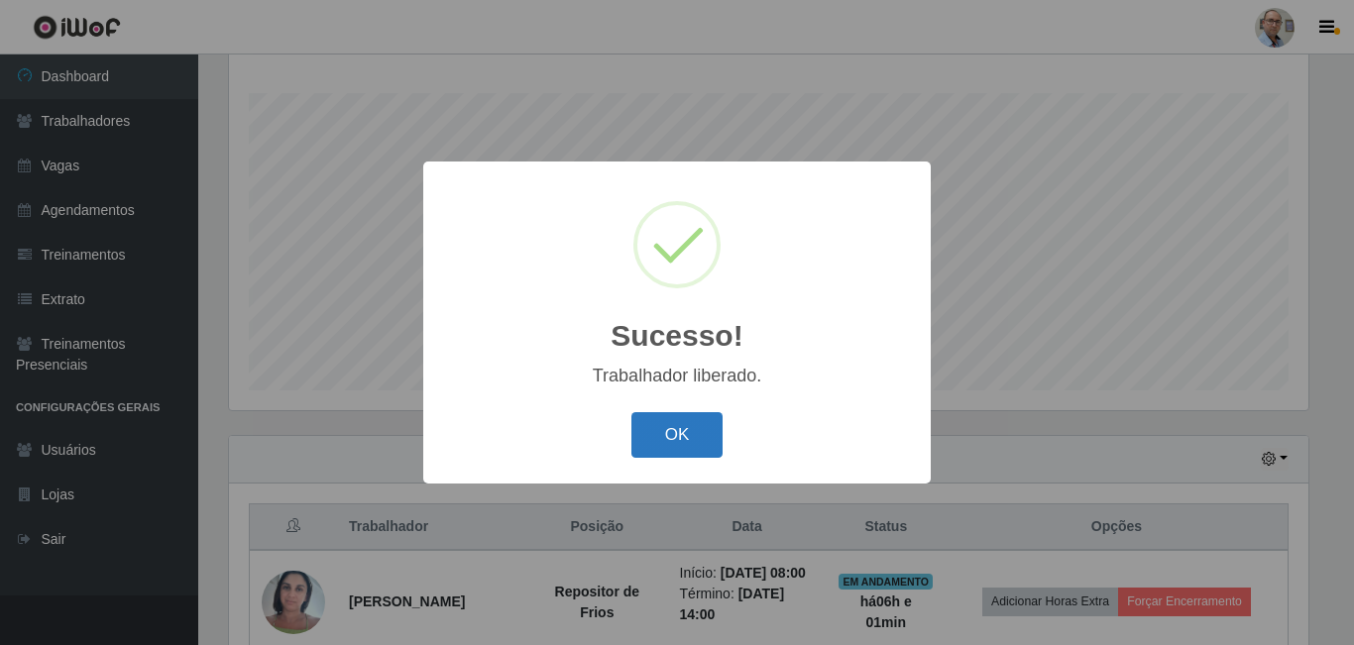
click at [684, 424] on button "OK" at bounding box center [677, 435] width 92 height 47
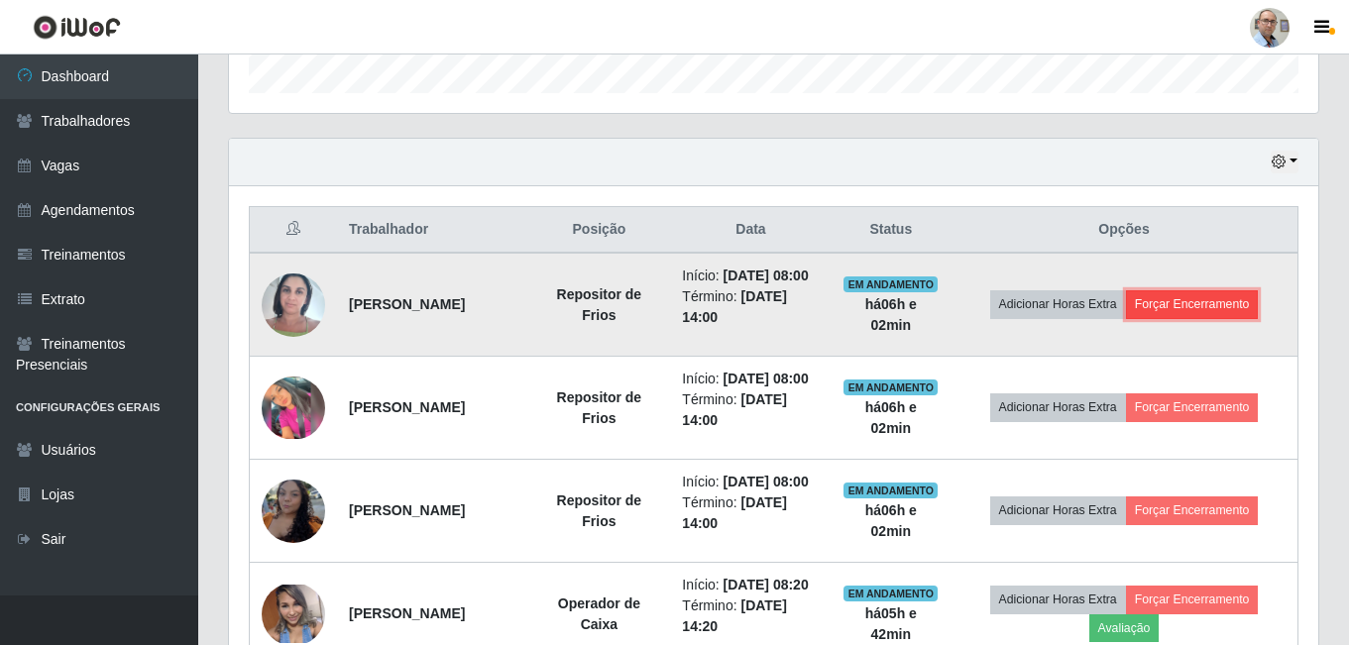
click at [1218, 312] on button "Forçar Encerramento" at bounding box center [1192, 304] width 133 height 28
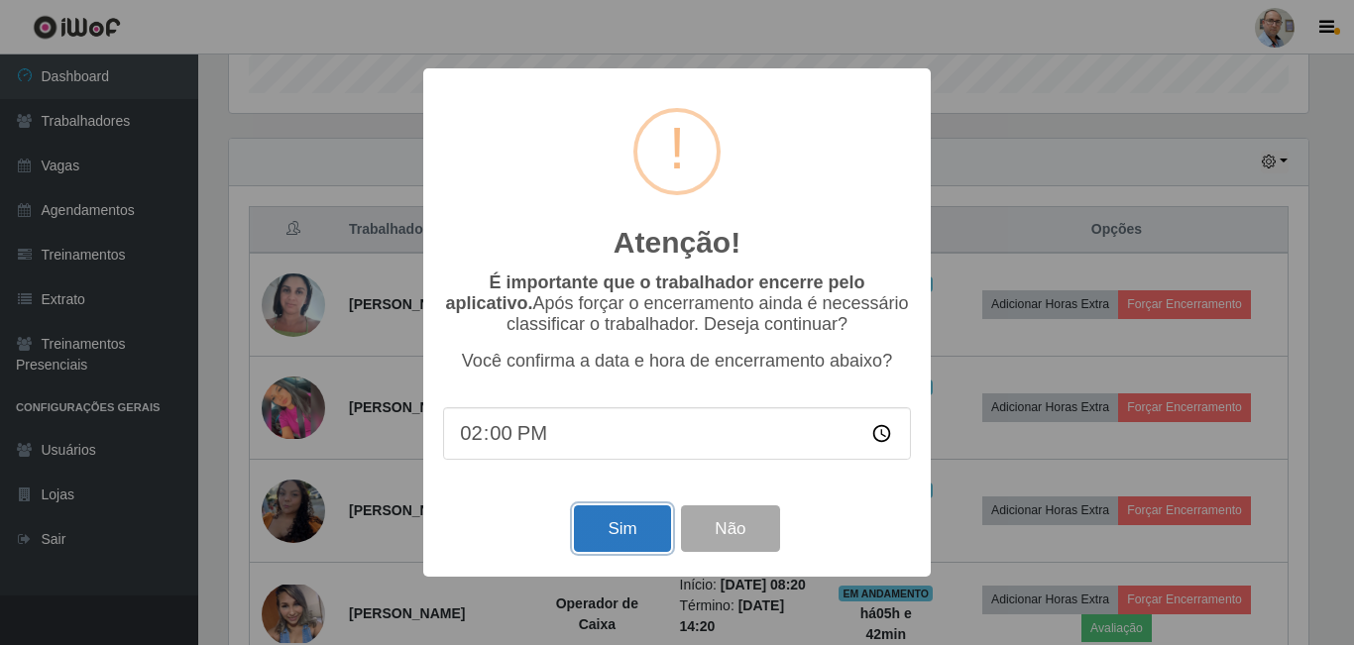
click at [634, 533] on button "Sim" at bounding box center [622, 529] width 96 height 47
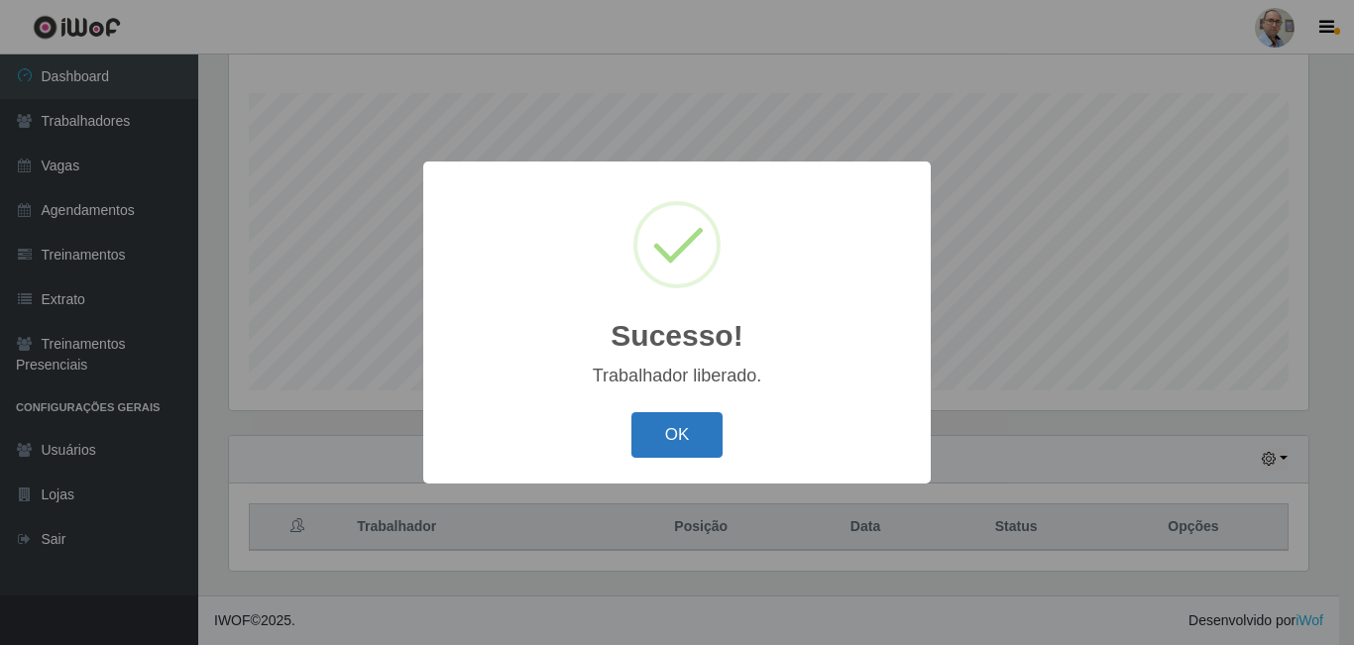
click at [672, 428] on button "OK" at bounding box center [677, 435] width 92 height 47
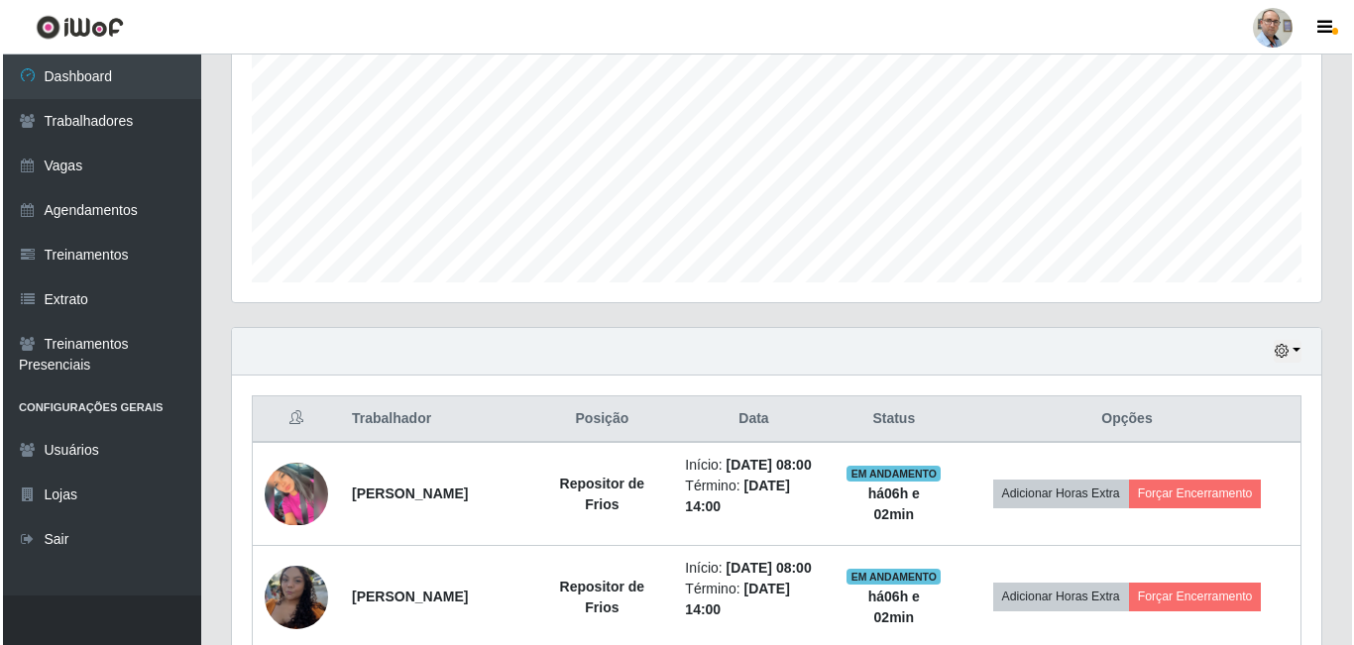
scroll to position [616, 0]
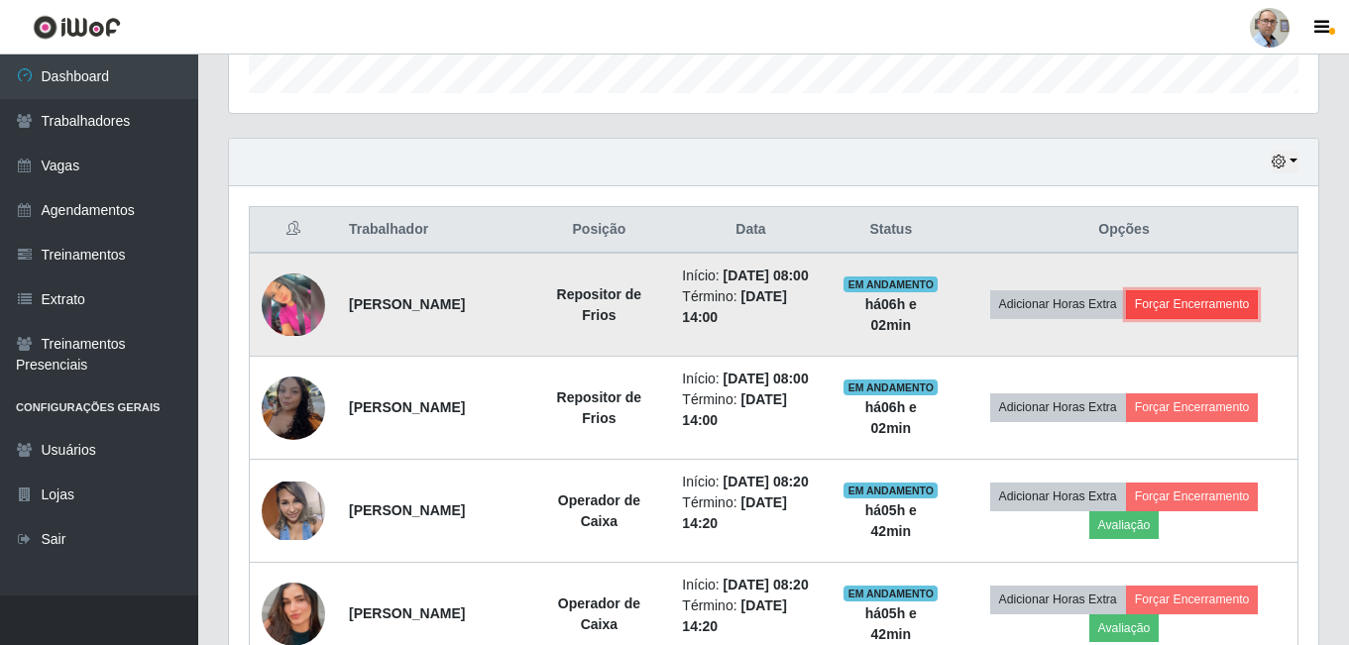
click at [1213, 304] on button "Forçar Encerramento" at bounding box center [1192, 304] width 133 height 28
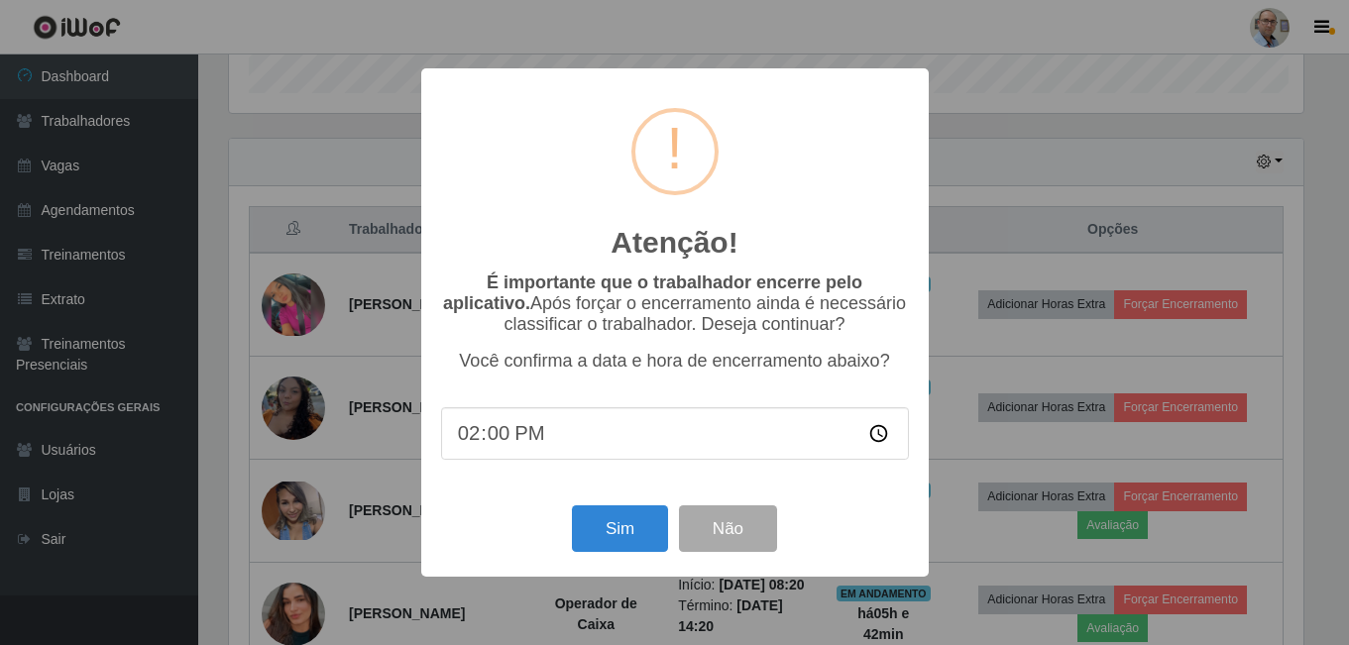
scroll to position [411, 1079]
click at [619, 516] on button "Sim" at bounding box center [622, 529] width 96 height 47
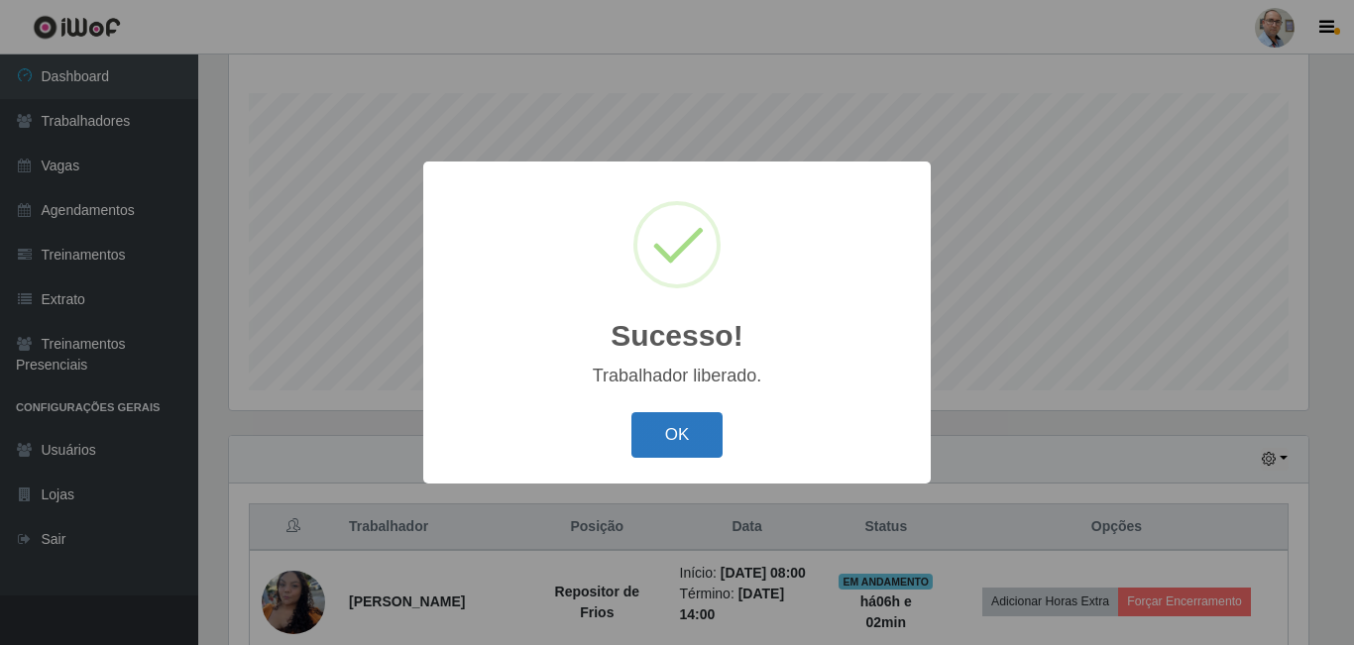
click at [670, 447] on button "OK" at bounding box center [677, 435] width 92 height 47
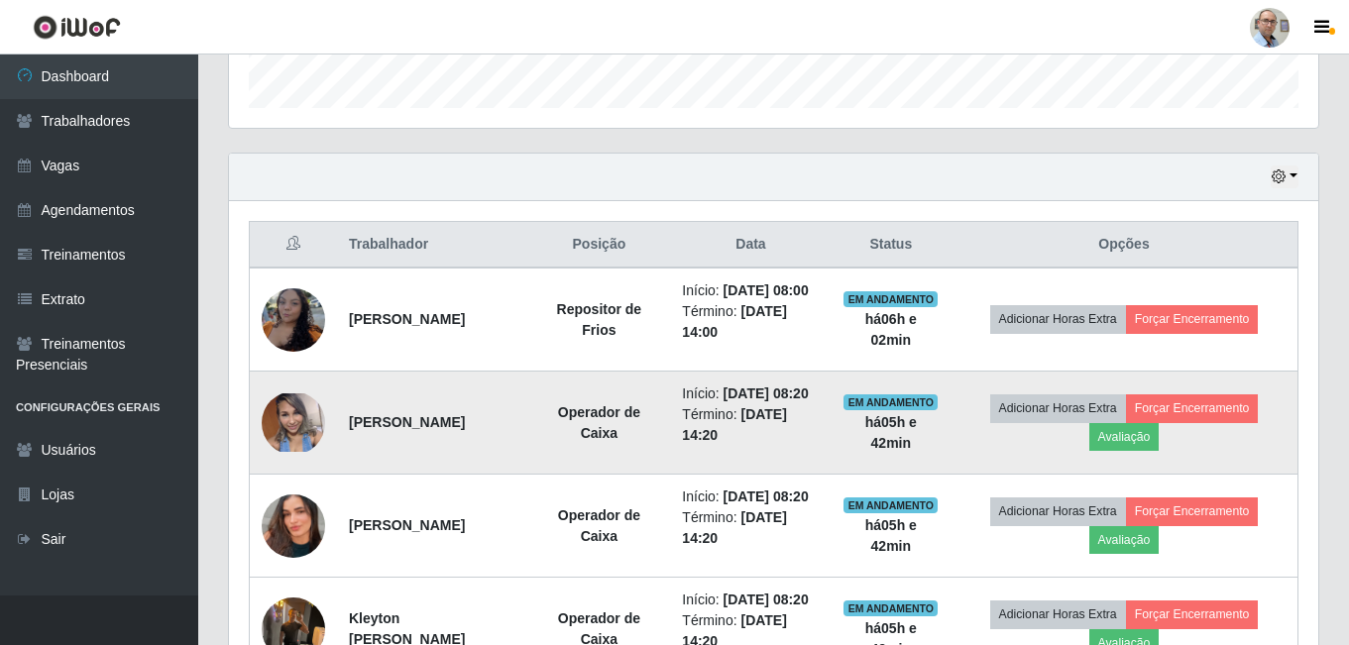
scroll to position [715, 0]
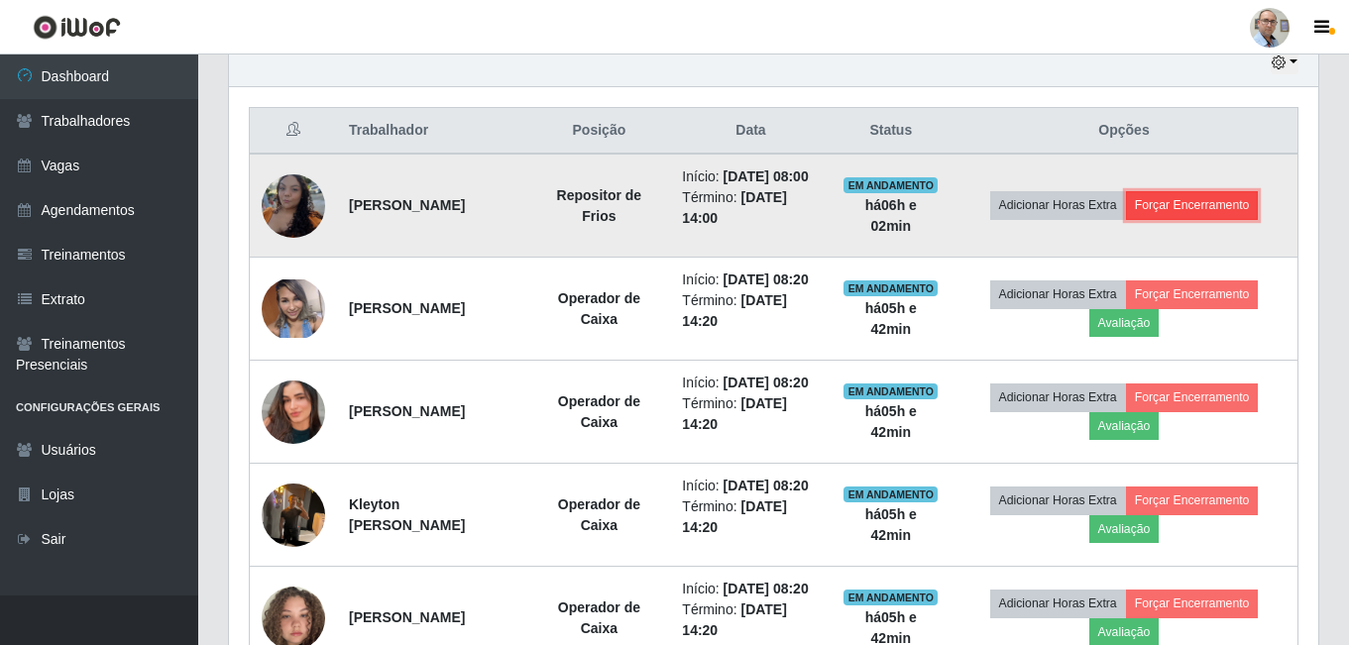
click at [1230, 219] on button "Forçar Encerramento" at bounding box center [1192, 205] width 133 height 28
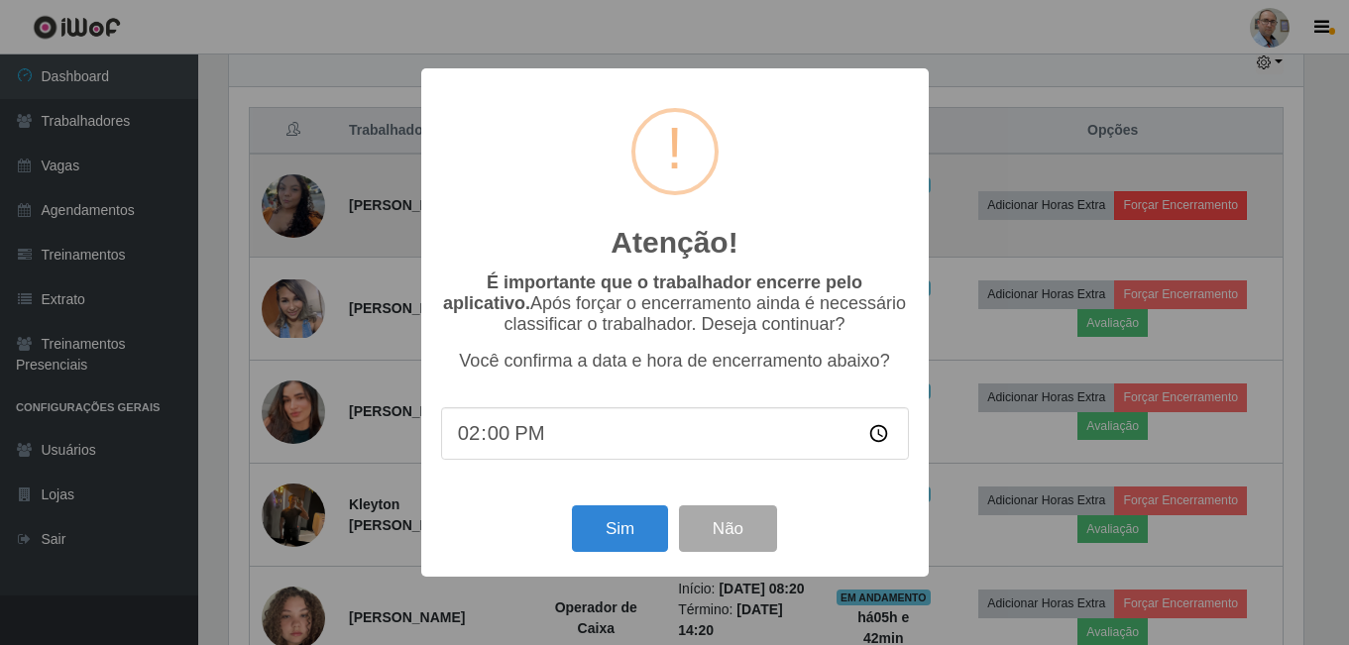
scroll to position [411, 1079]
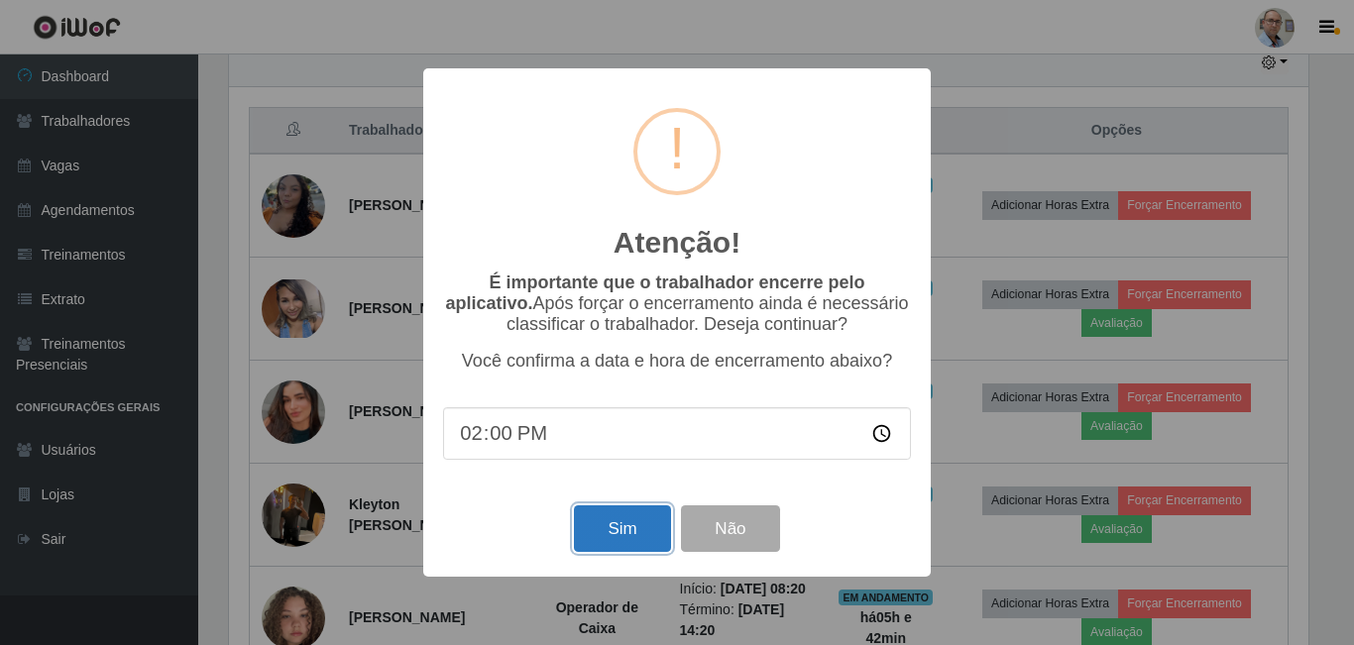
click at [609, 531] on button "Sim" at bounding box center [622, 529] width 96 height 47
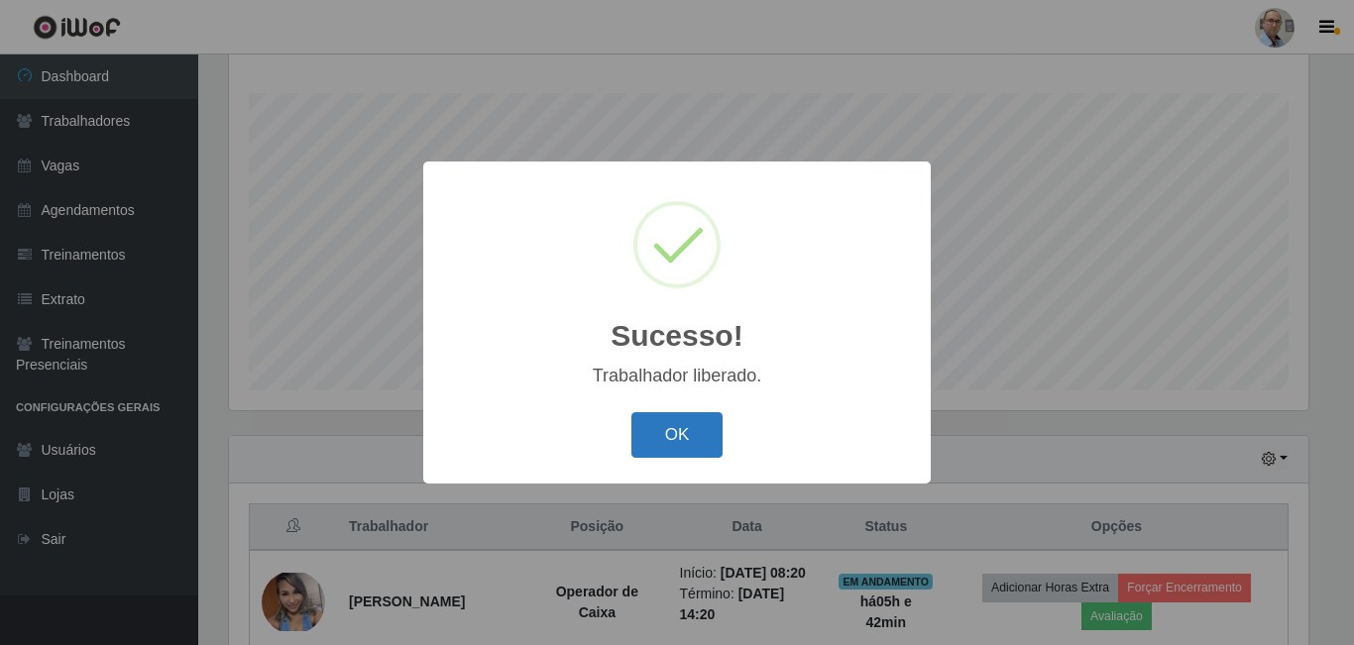
click at [668, 425] on button "OK" at bounding box center [677, 435] width 92 height 47
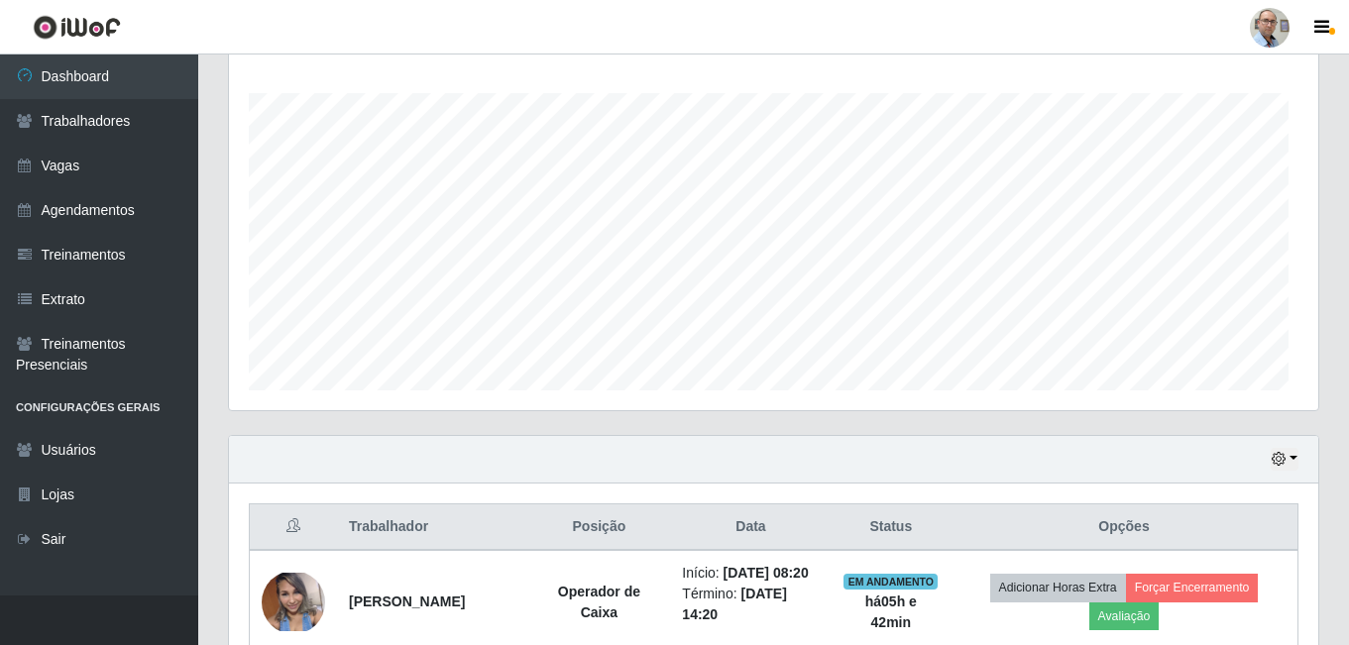
scroll to position [411, 1089]
